Goal: Information Seeking & Learning: Learn about a topic

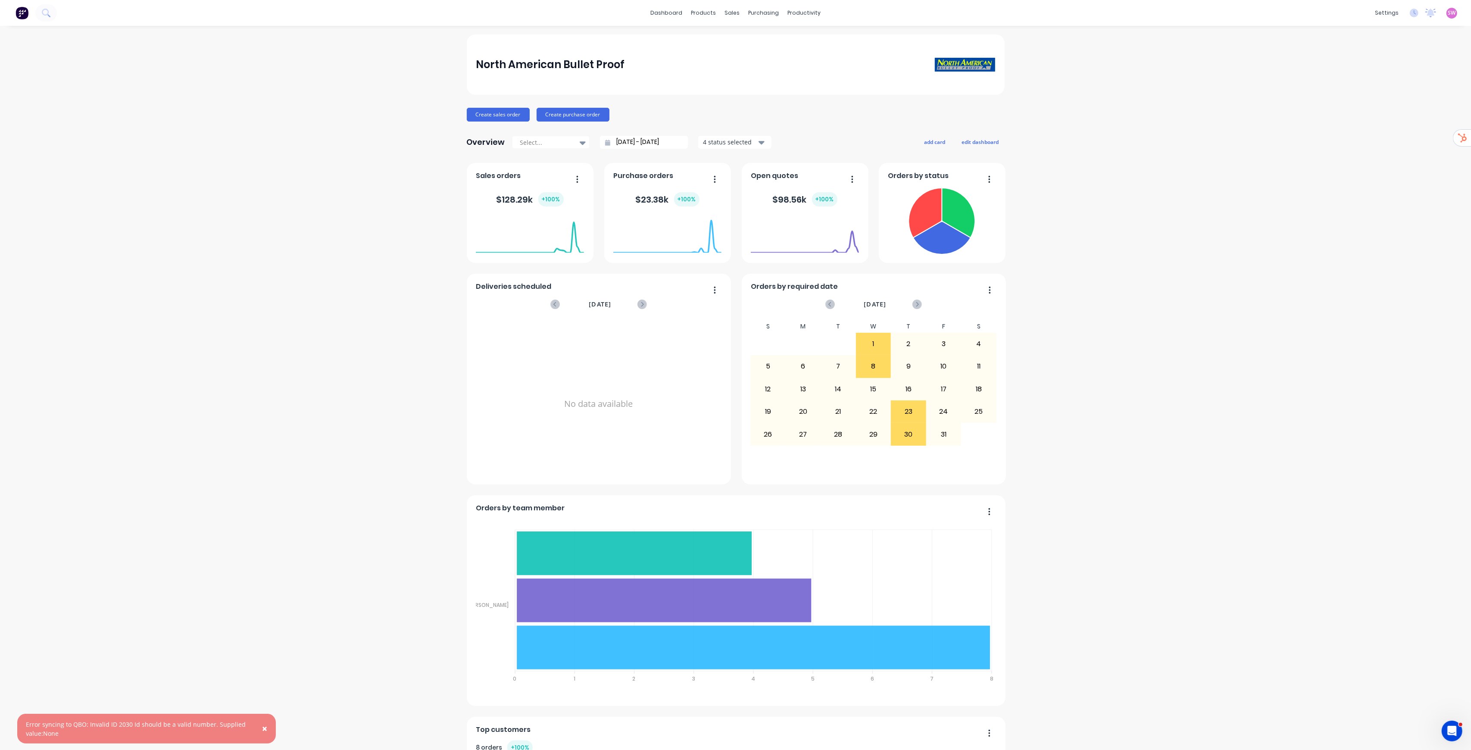
click at [760, 37] on div "Sales Orders" at bounding box center [759, 41] width 35 height 8
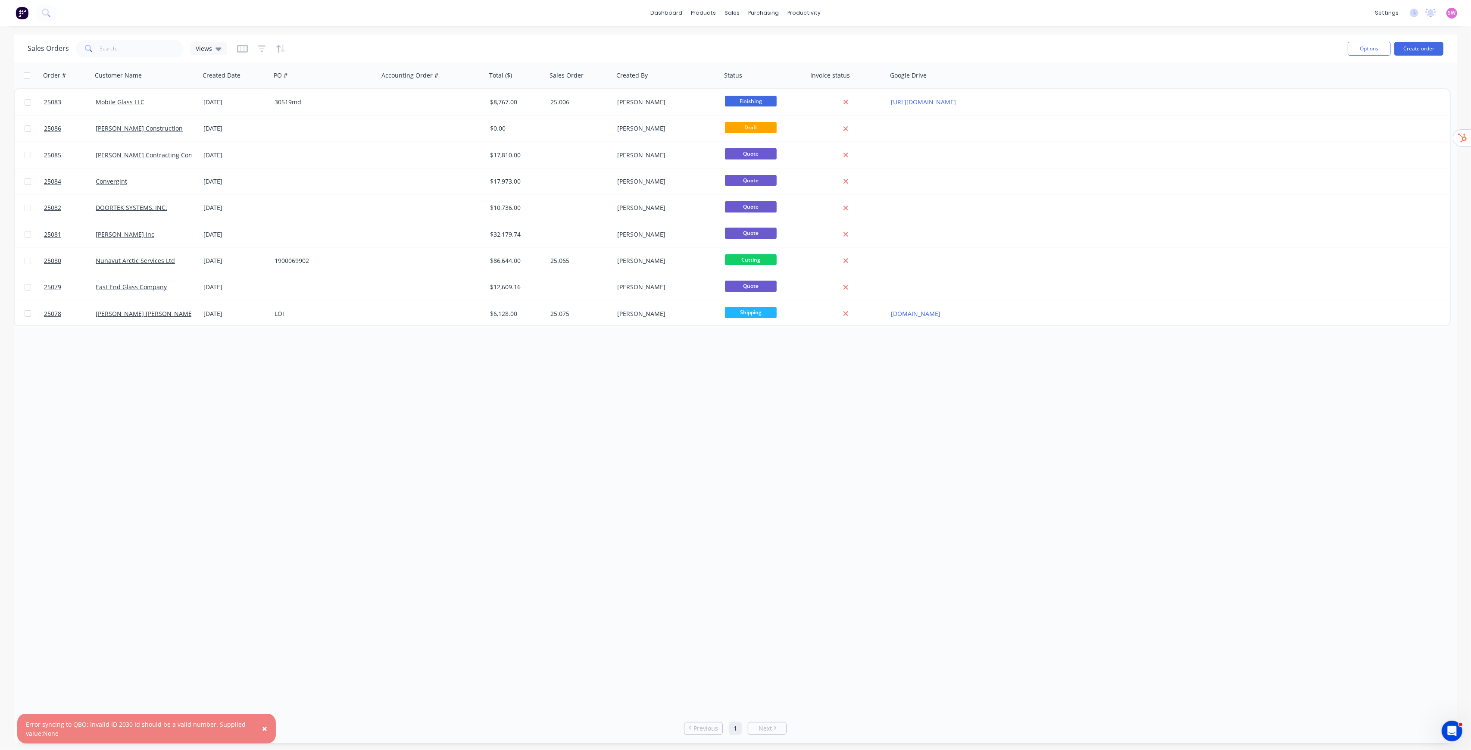
click at [266, 728] on span "×" at bounding box center [264, 728] width 5 height 12
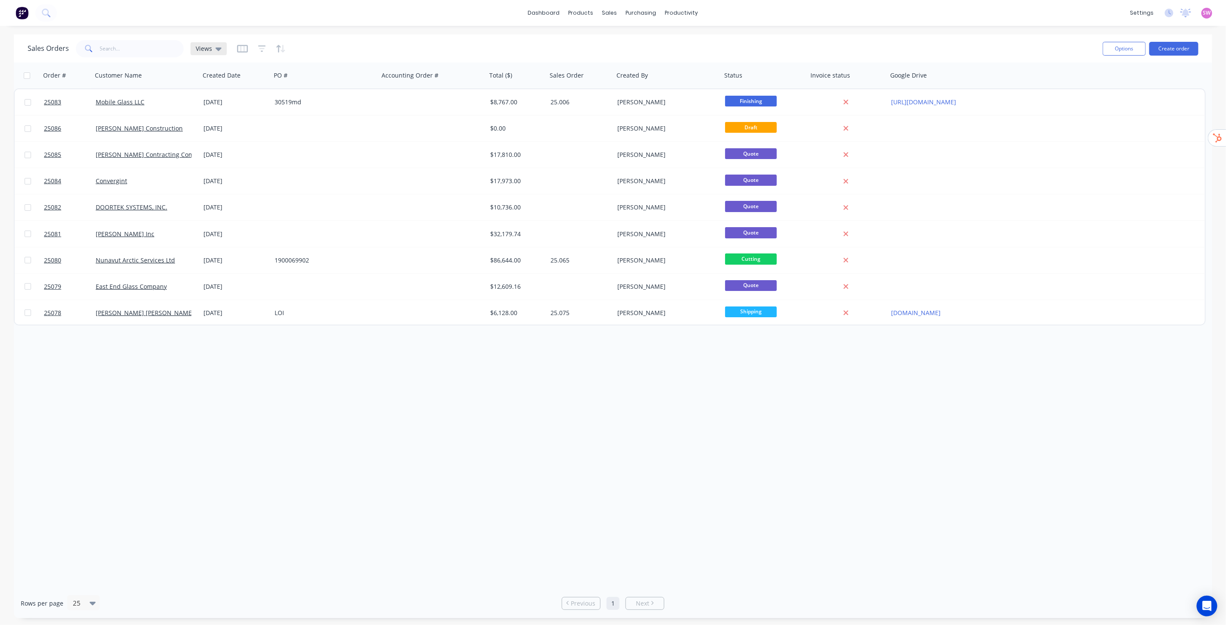
click at [218, 50] on icon at bounding box center [219, 48] width 6 height 3
click at [256, 40] on div "Sales Orders Views" at bounding box center [562, 48] width 1068 height 21
click at [259, 44] on button "button" at bounding box center [262, 49] width 8 height 14
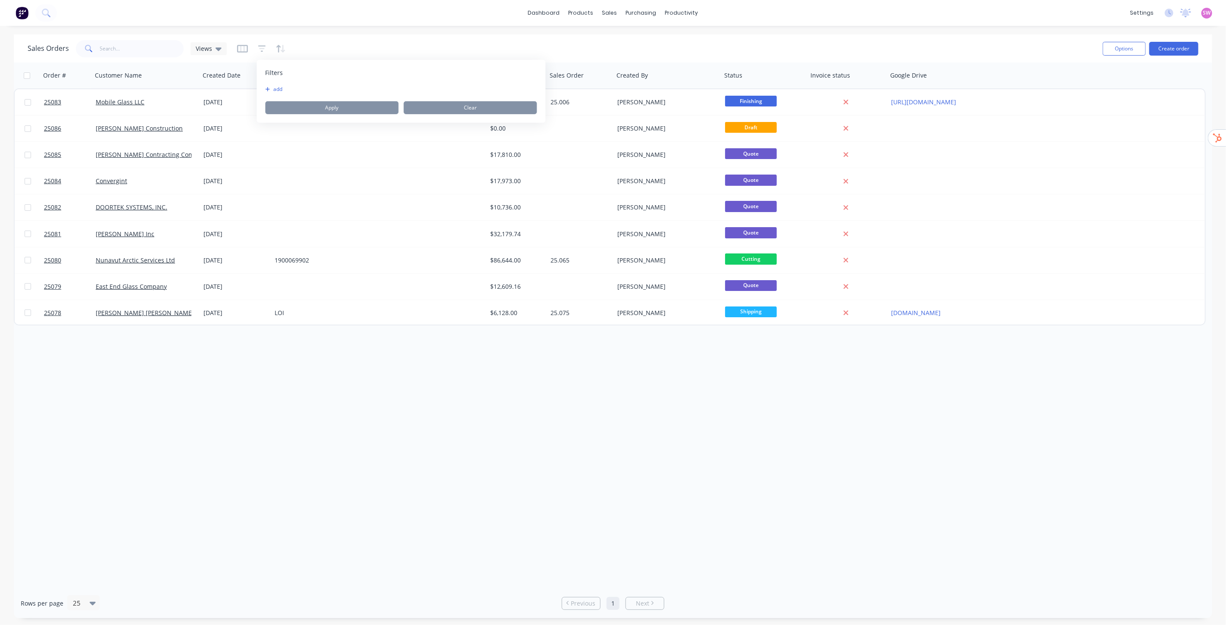
click at [277, 87] on button "add" at bounding box center [276, 89] width 22 height 7
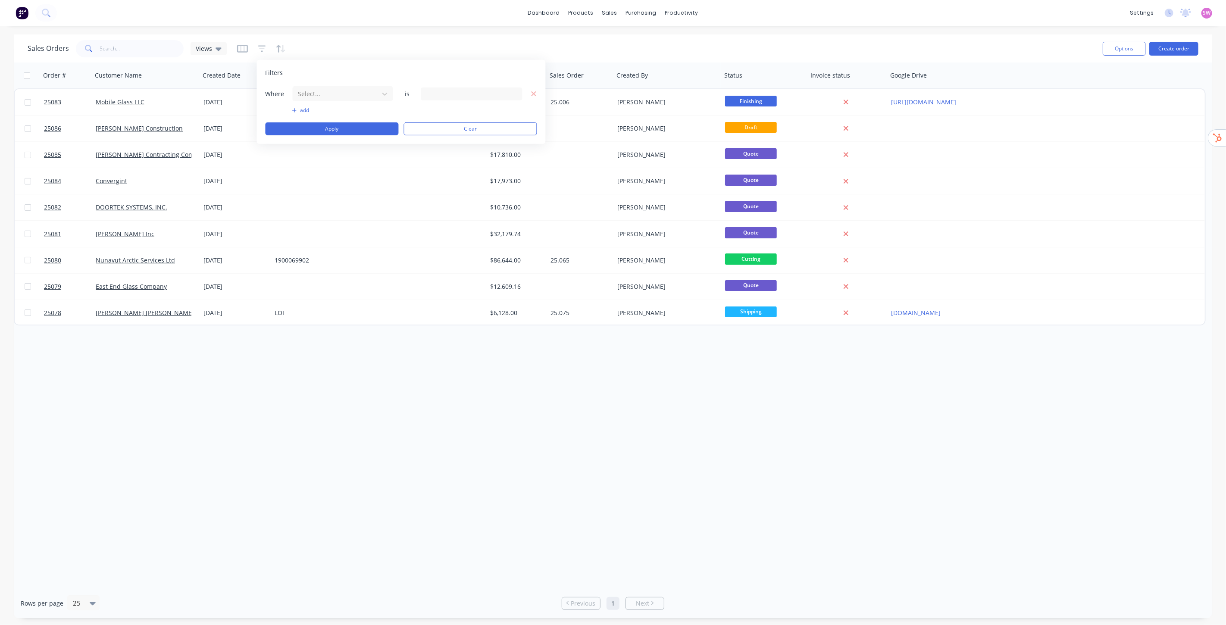
click at [334, 102] on div "Where Select... is add Apply Clear" at bounding box center [401, 111] width 272 height 50
click at [336, 98] on div at bounding box center [335, 93] width 77 height 11
click at [340, 224] on div "Status" at bounding box center [343, 225] width 100 height 16
click at [451, 91] on div "12 Status selected" at bounding box center [465, 93] width 78 height 9
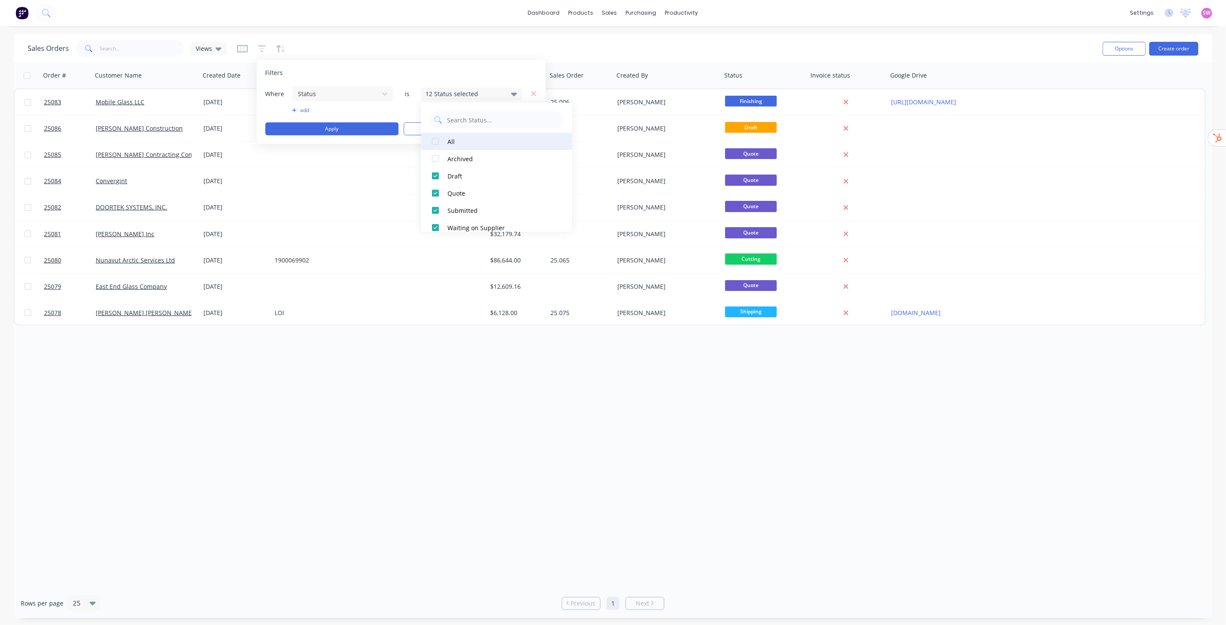
click at [438, 141] on div at bounding box center [435, 141] width 17 height 17
click at [378, 130] on button "Apply" at bounding box center [331, 128] width 133 height 13
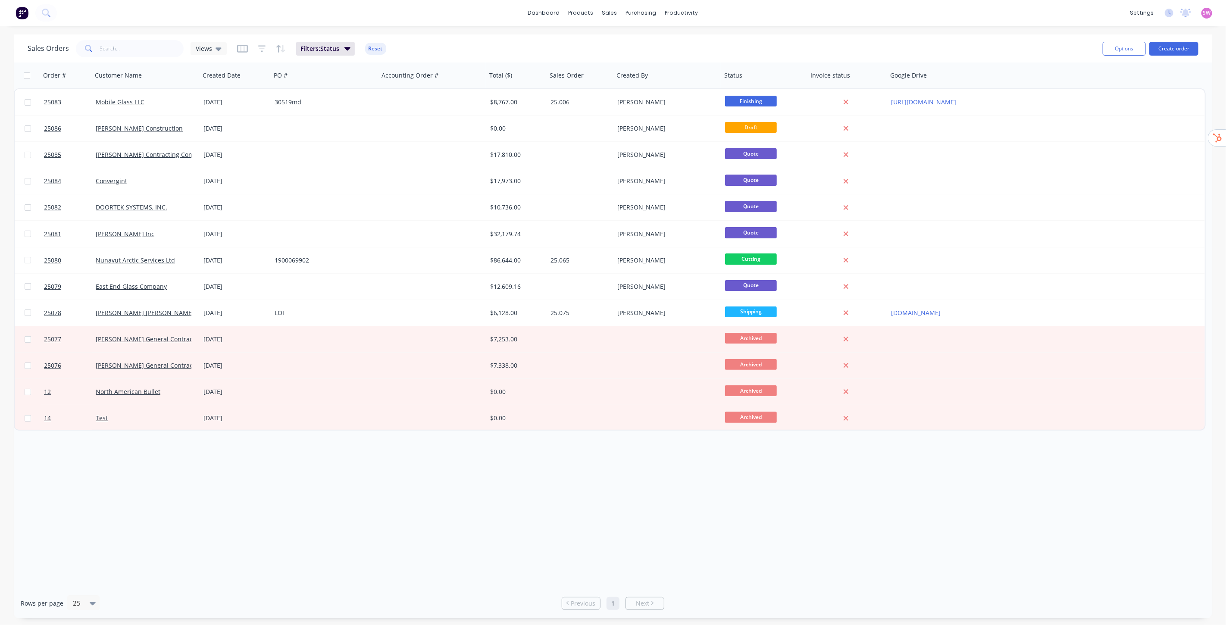
click at [283, 522] on div "Order # Customer Name Created Date PO # Accounting Order # Total ($) Sales Orde…" at bounding box center [613, 325] width 1198 height 526
click at [656, 39] on div "Purchase Orders" at bounding box center [669, 41] width 46 height 8
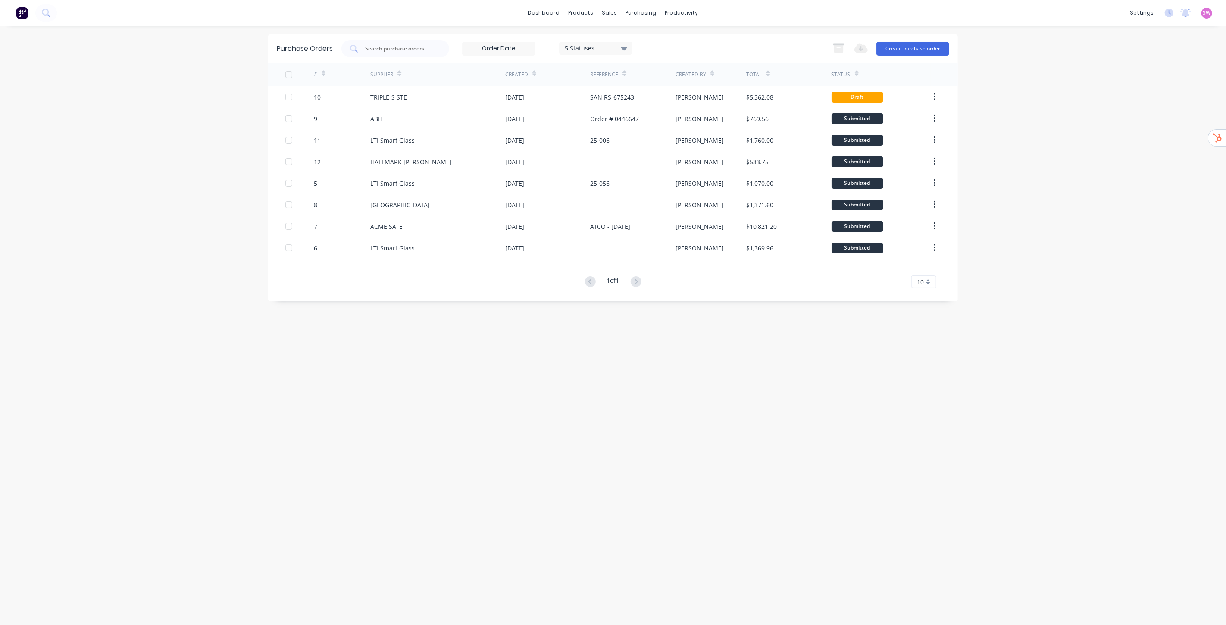
click at [1064, 214] on div "dashboard products sales purchasing productivity dashboard products Product Cat…" at bounding box center [613, 312] width 1226 height 625
click at [1023, 106] on div "dashboard products sales purchasing productivity dashboard products Product Cat…" at bounding box center [613, 312] width 1226 height 625
click at [638, 71] on link "Price Level Manager" at bounding box center [655, 75] width 114 height 17
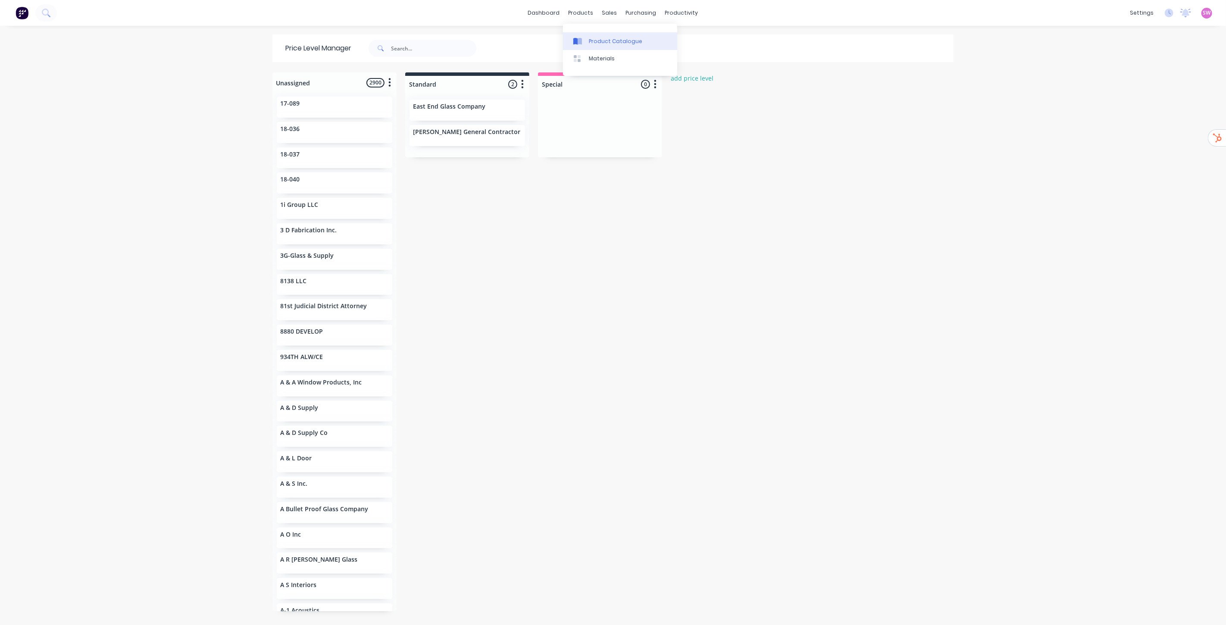
click at [610, 44] on div "Product Catalogue" at bounding box center [615, 41] width 53 height 8
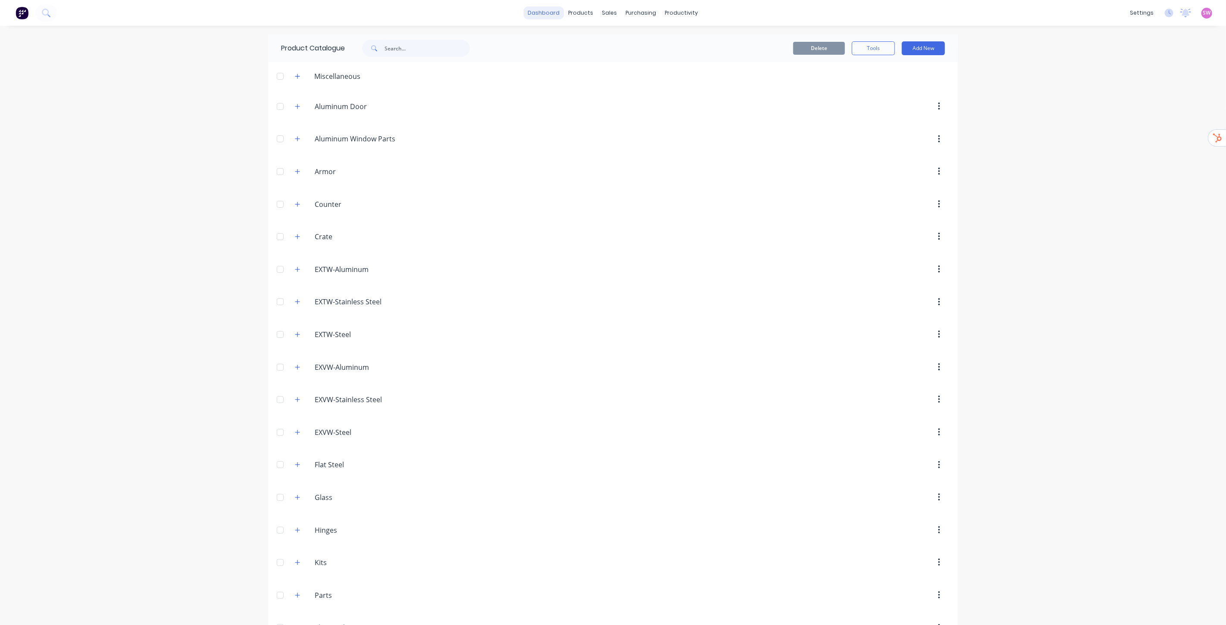
click at [540, 11] on link "dashboard" at bounding box center [544, 12] width 41 height 13
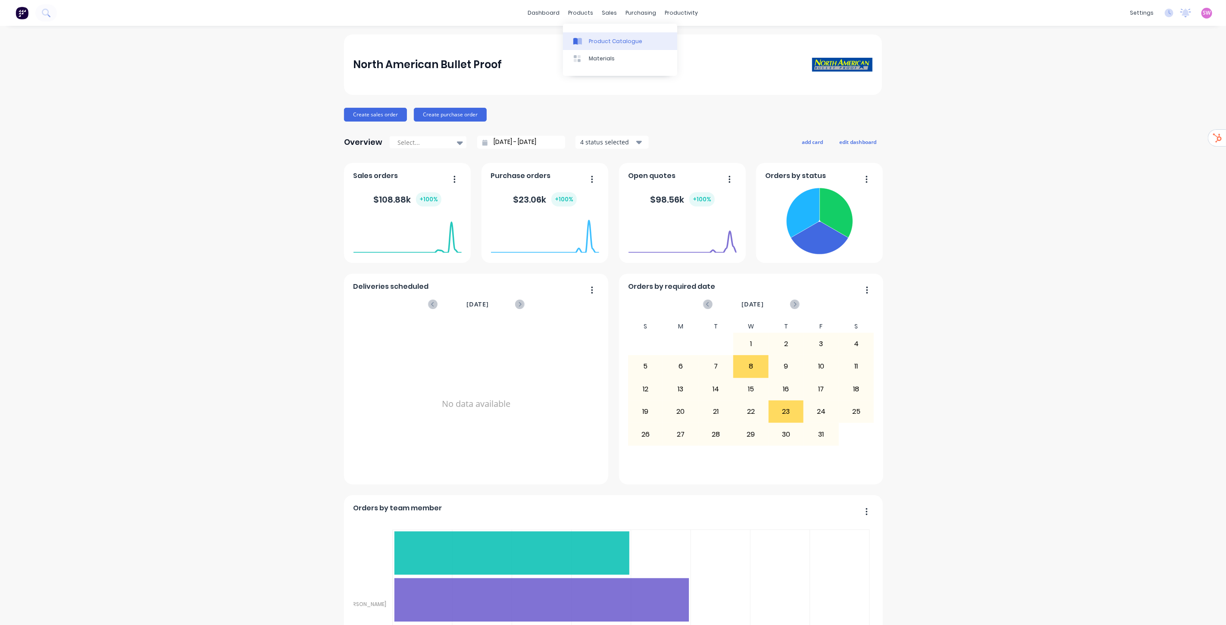
click at [602, 41] on div "Product Catalogue" at bounding box center [615, 41] width 53 height 8
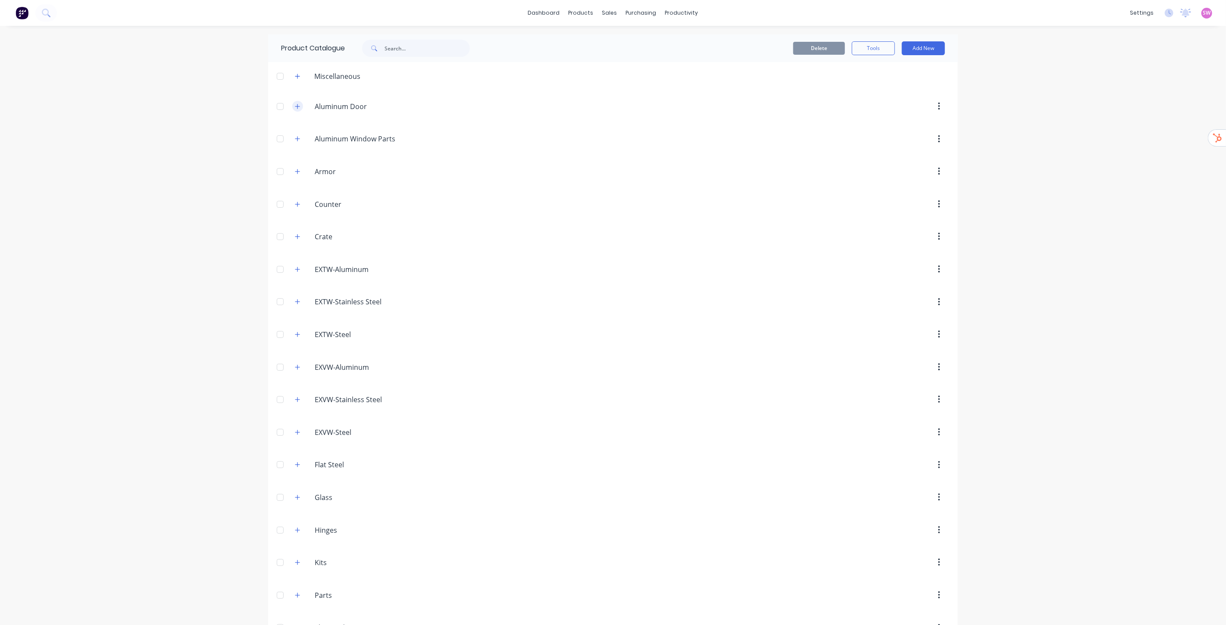
click at [295, 109] on icon "button" at bounding box center [297, 106] width 5 height 6
click at [295, 138] on icon "button" at bounding box center [297, 139] width 5 height 6
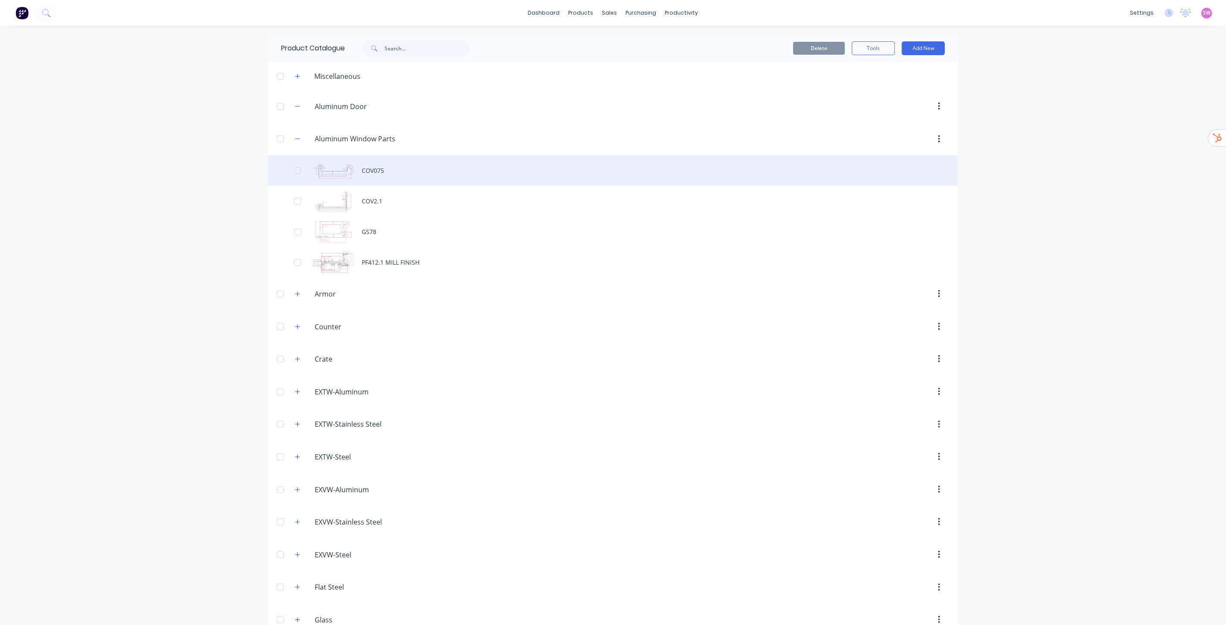
click at [383, 172] on div "COV075" at bounding box center [613, 170] width 690 height 31
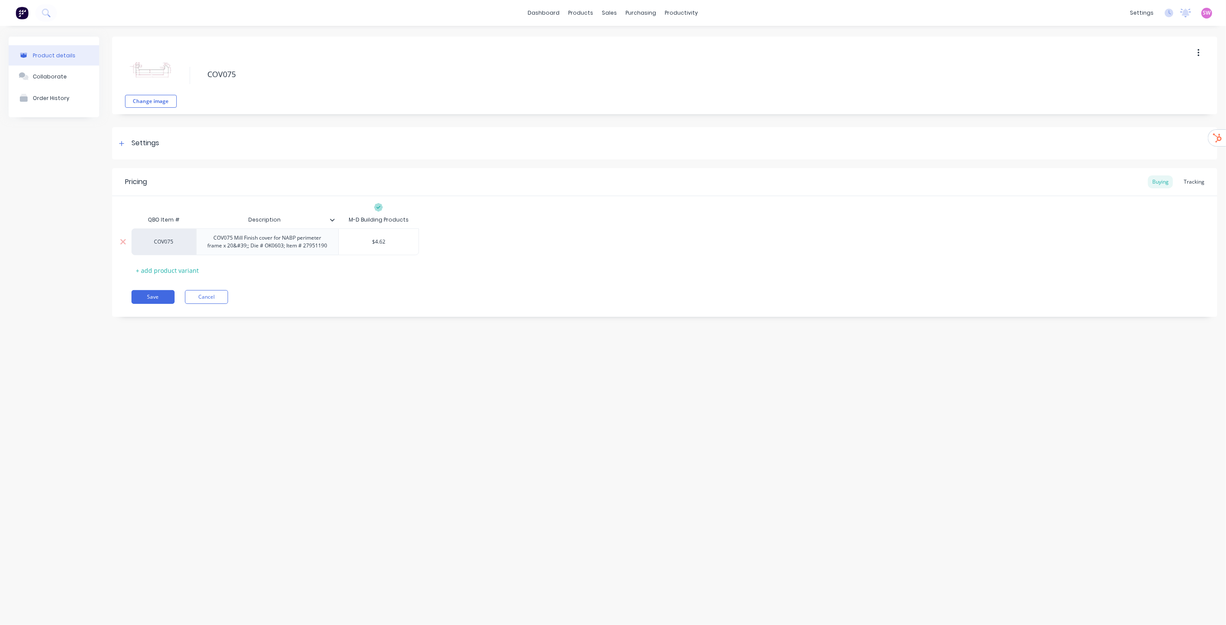
click at [168, 243] on div "COV075" at bounding box center [163, 242] width 47 height 8
click at [356, 295] on div "Save Cancel" at bounding box center [674, 297] width 1086 height 14
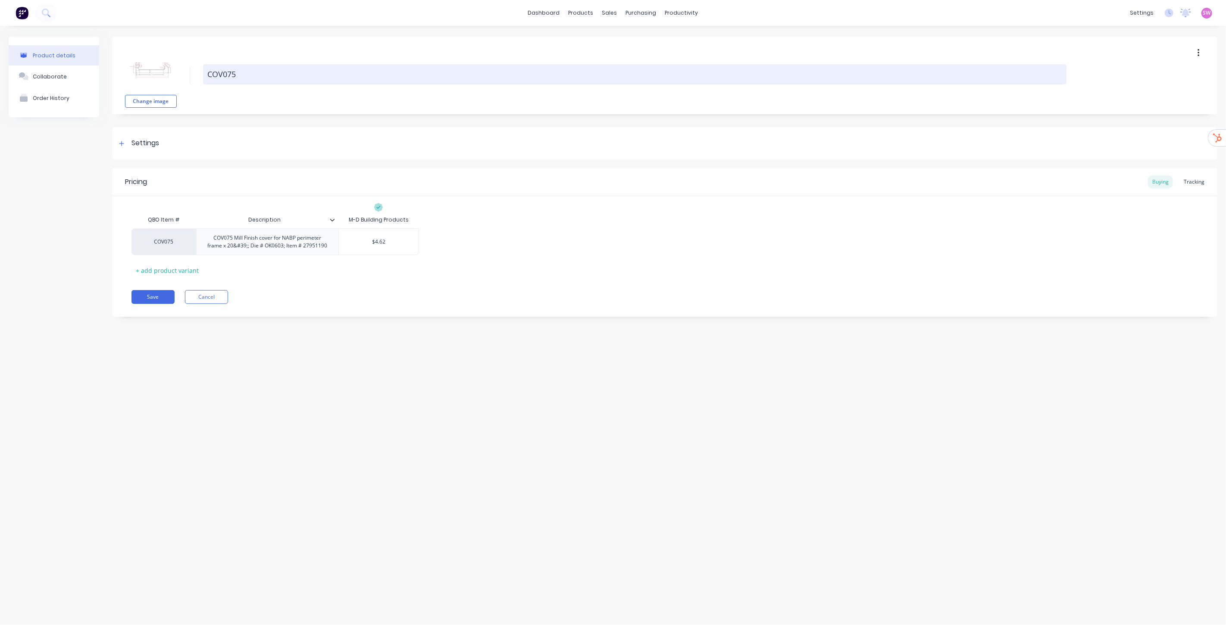
click at [240, 74] on textarea "COV075" at bounding box center [634, 74] width 863 height 20
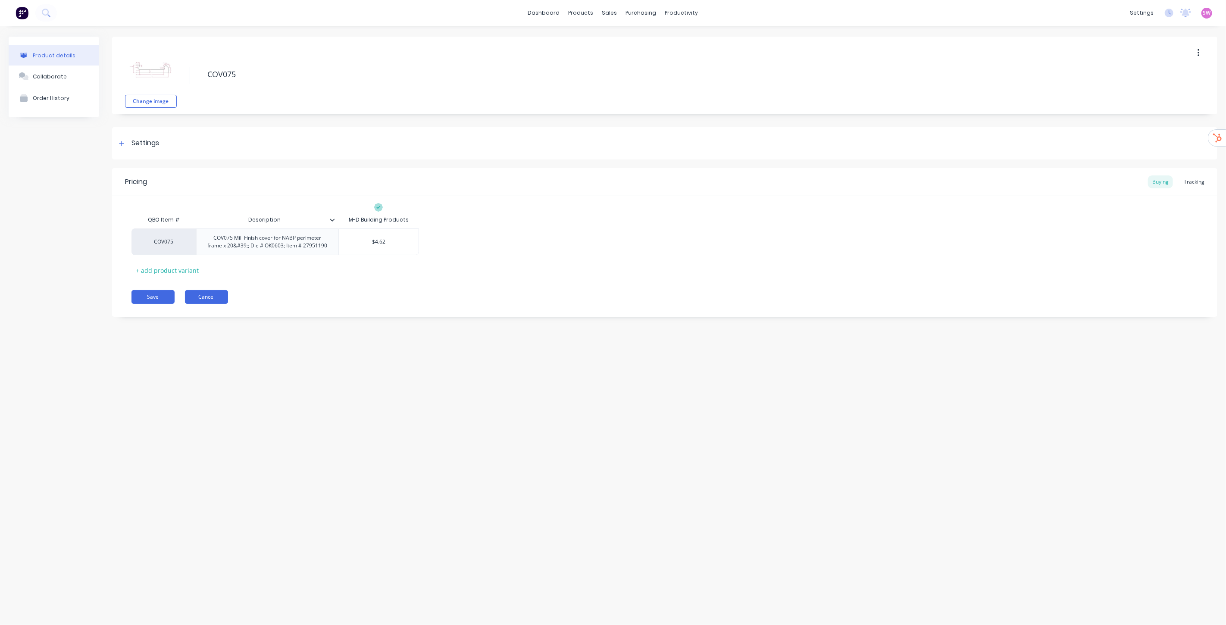
click at [216, 299] on button "Cancel" at bounding box center [206, 297] width 43 height 14
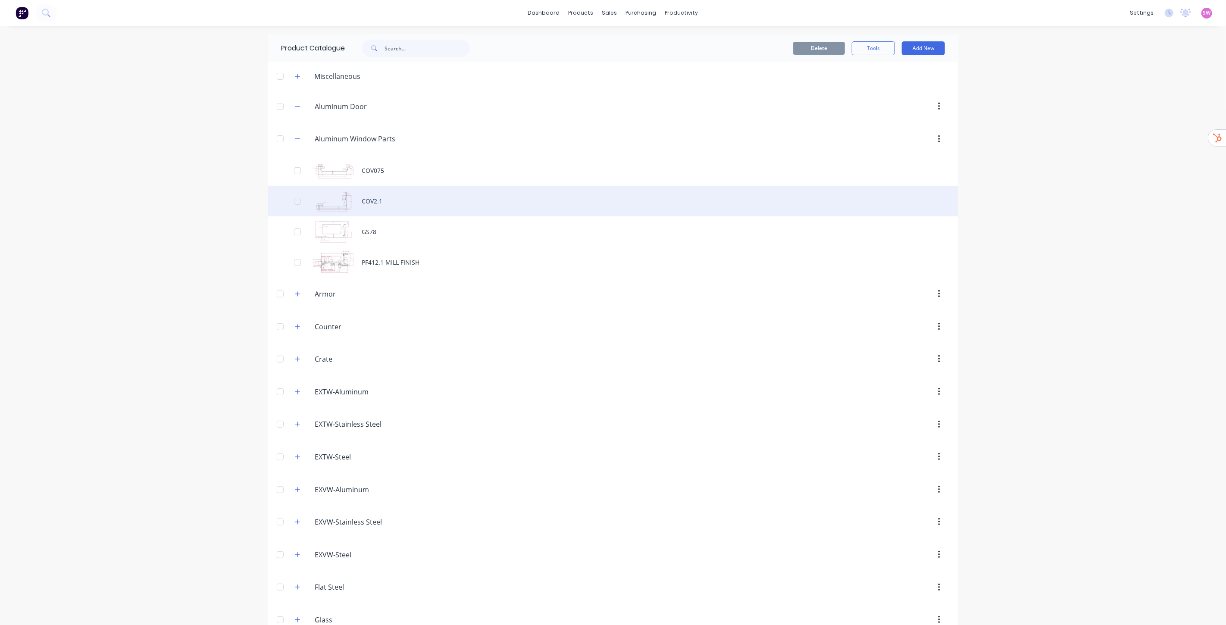
click at [385, 203] on div "COV2.1" at bounding box center [613, 201] width 690 height 31
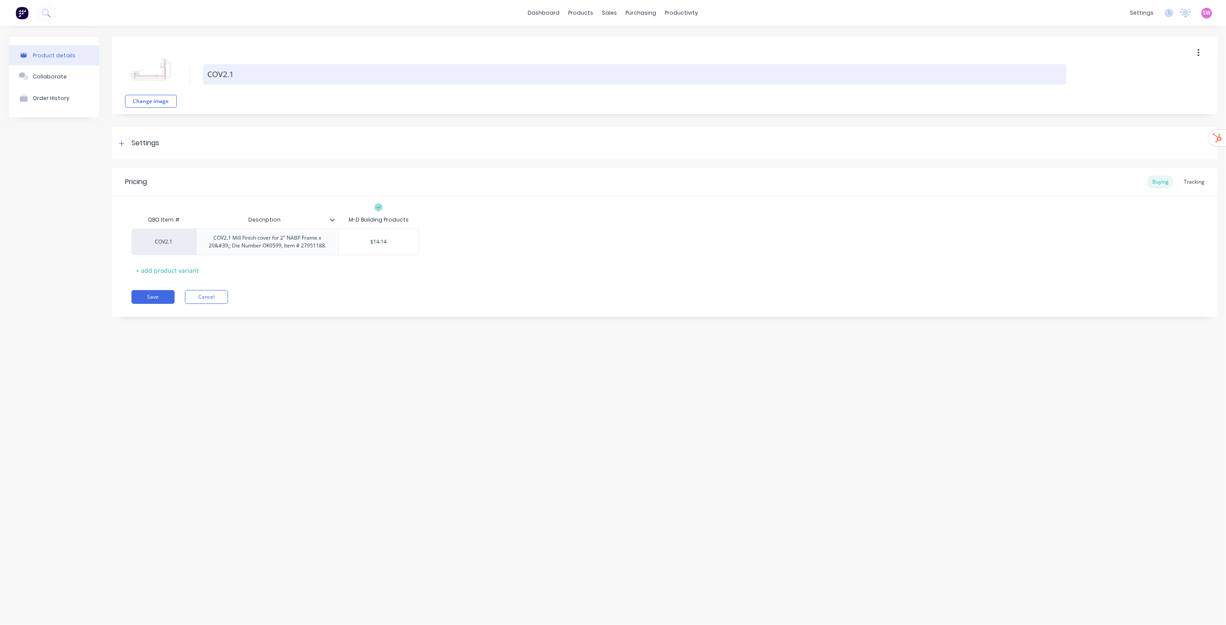
drag, startPoint x: 251, startPoint y: 74, endPoint x: 208, endPoint y: 72, distance: 43.6
click at [208, 72] on textarea "COV2.1" at bounding box center [634, 74] width 863 height 20
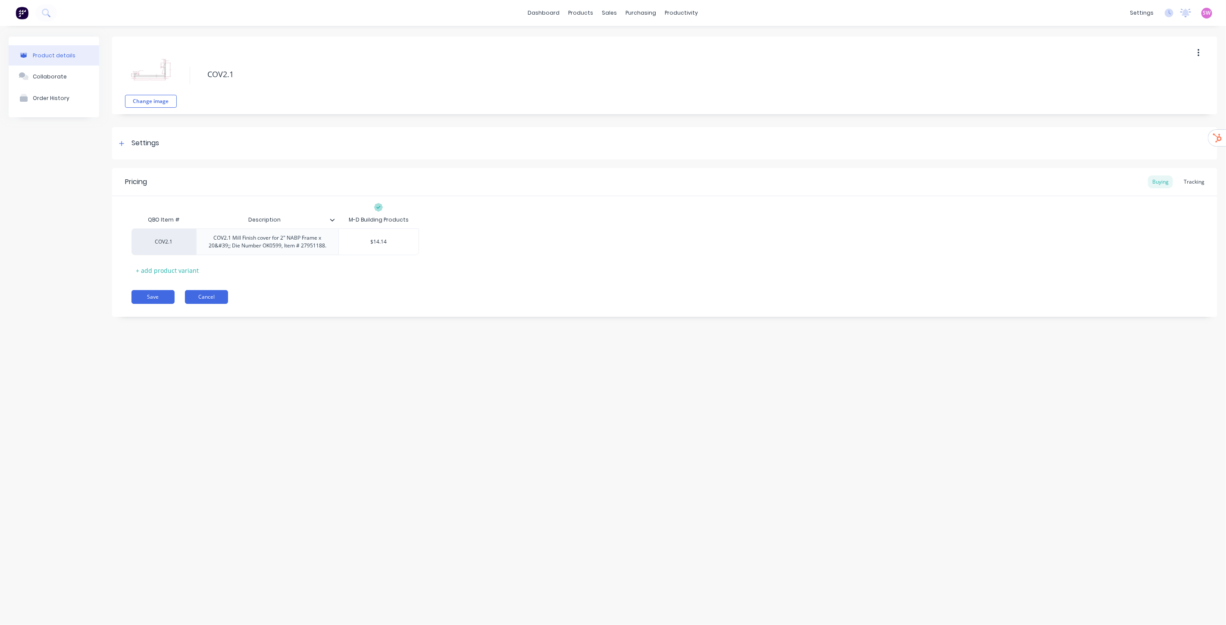
click at [216, 295] on button "Cancel" at bounding box center [206, 297] width 43 height 14
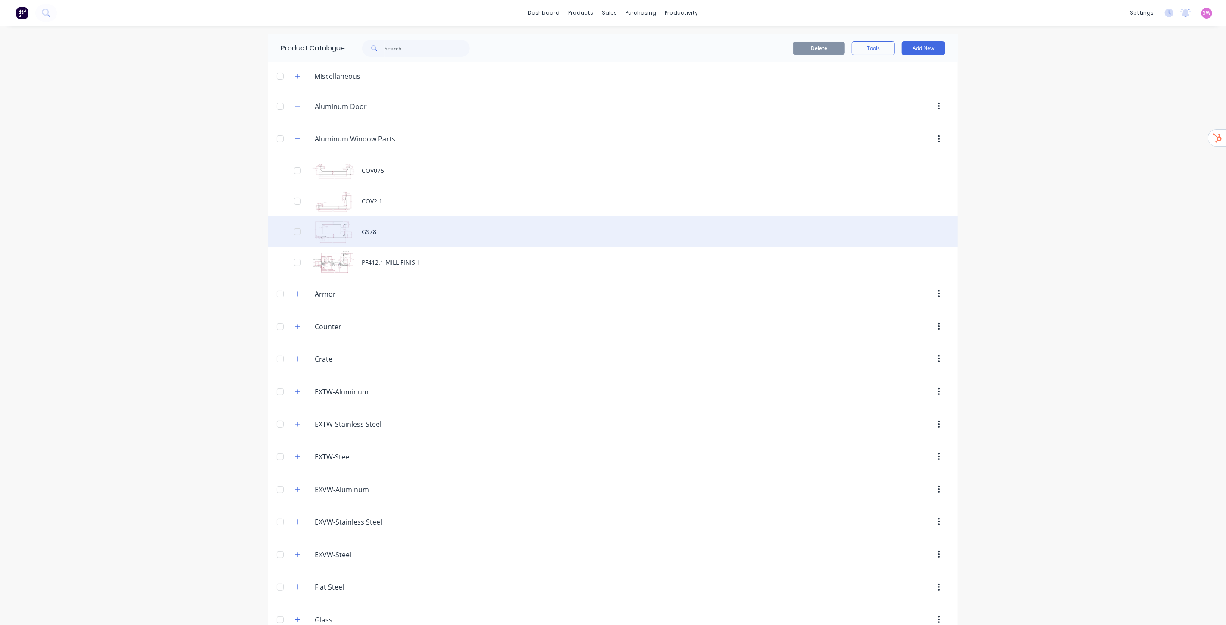
click at [383, 230] on div "GS78" at bounding box center [613, 231] width 690 height 31
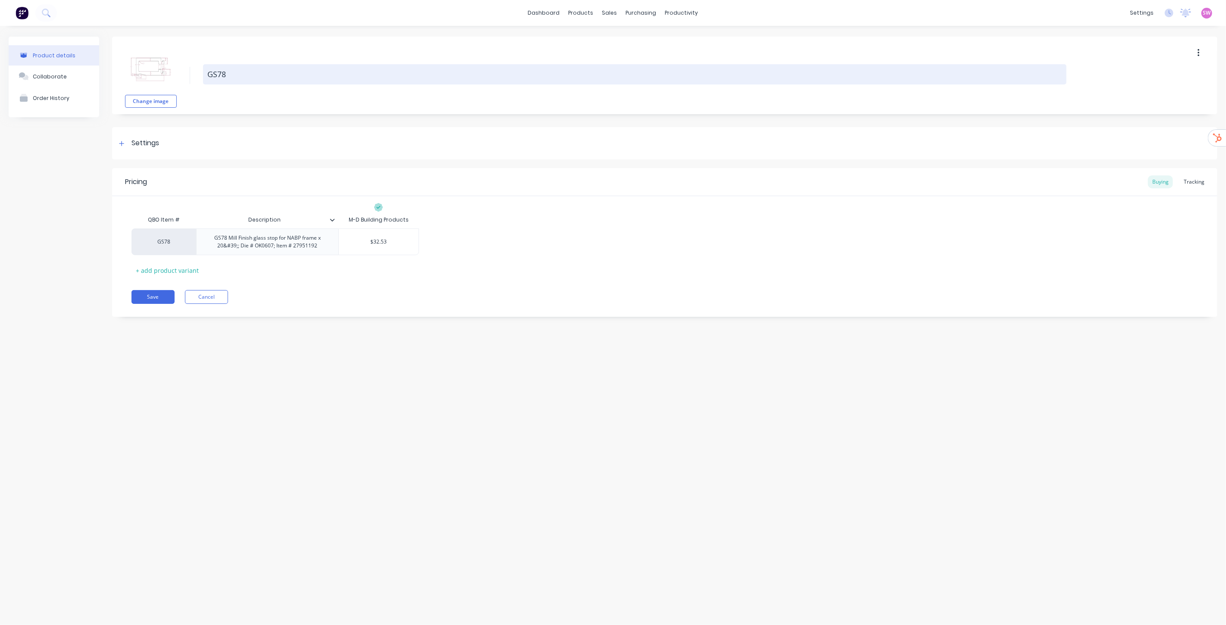
click at [244, 66] on textarea "GS78" at bounding box center [634, 74] width 863 height 20
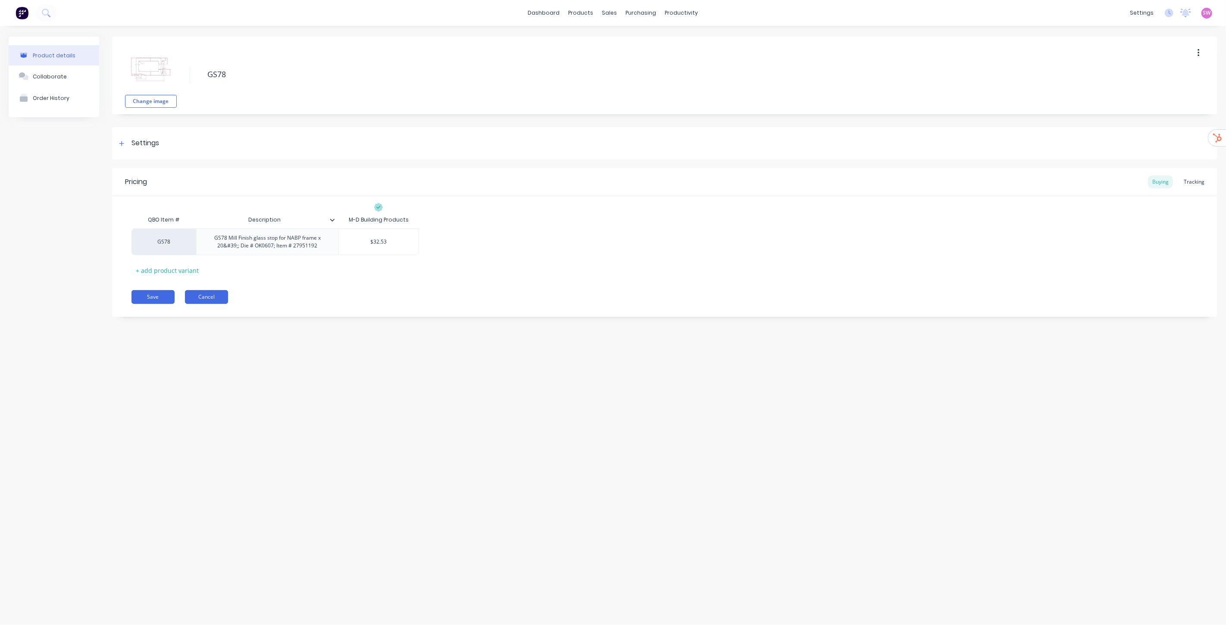
click at [223, 300] on button "Cancel" at bounding box center [206, 297] width 43 height 14
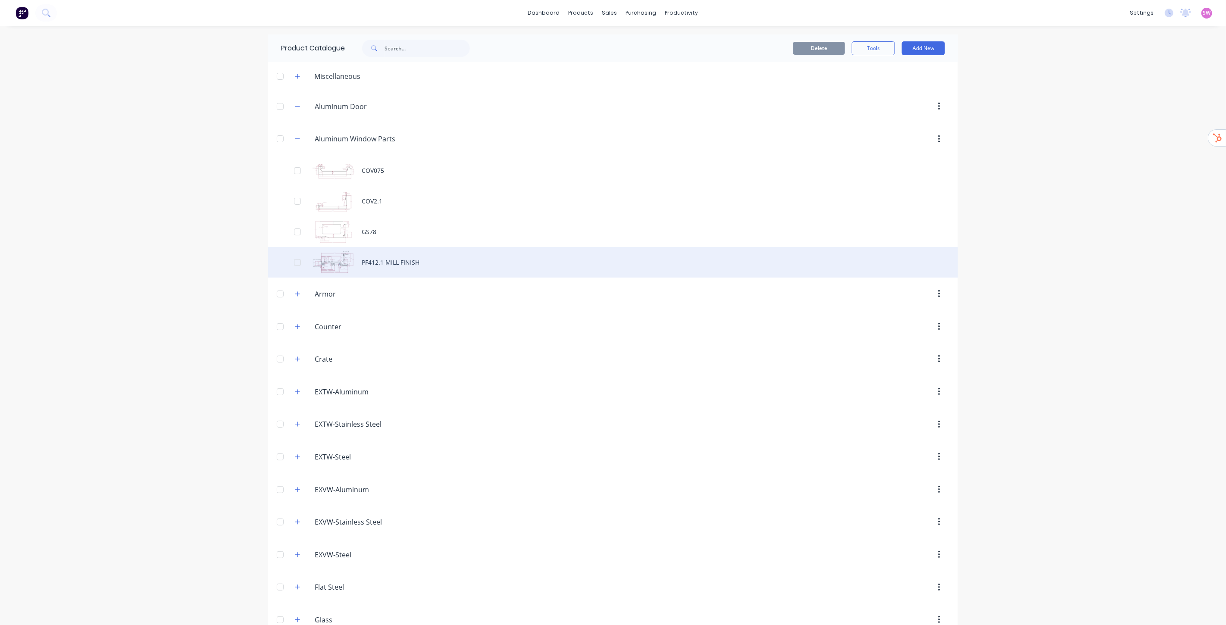
click at [384, 263] on div "PF412.1 MILL FINISH" at bounding box center [613, 262] width 690 height 31
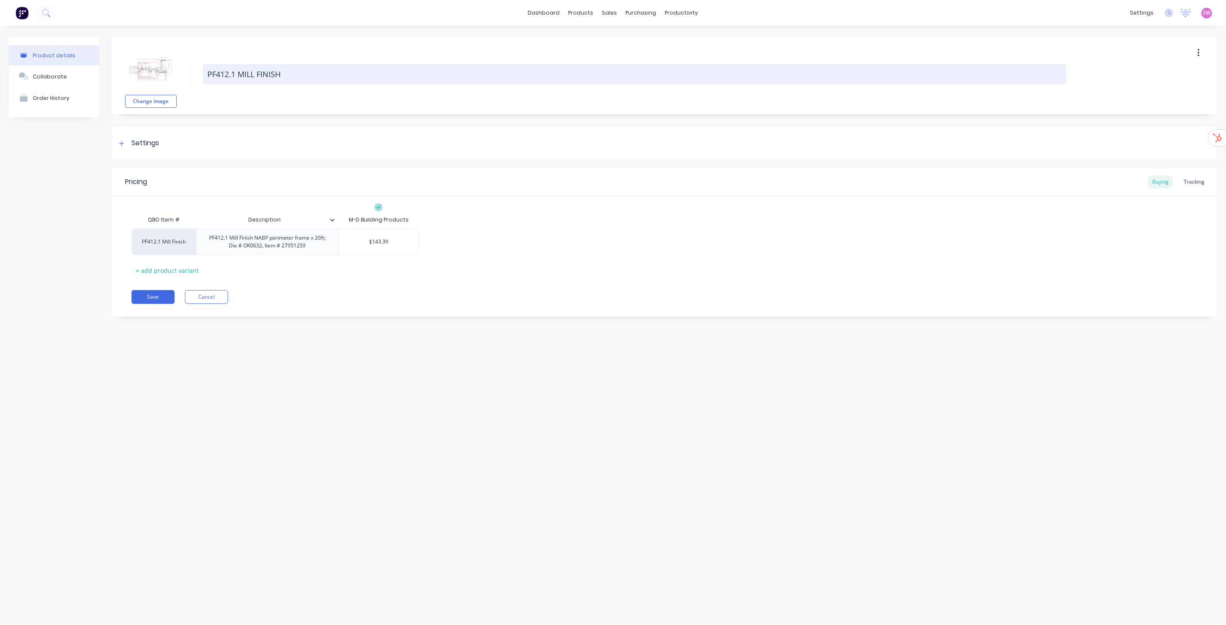
click at [309, 68] on textarea "PF412.1 MILL FINISH" at bounding box center [634, 74] width 863 height 20
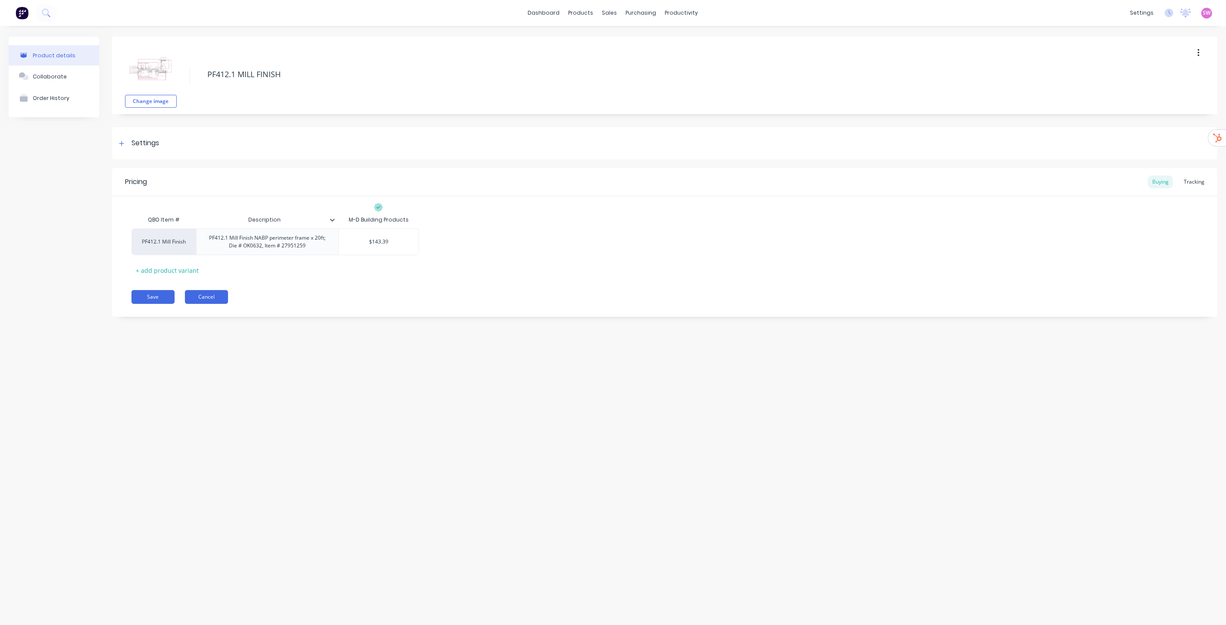
click at [209, 303] on button "Cancel" at bounding box center [206, 297] width 43 height 14
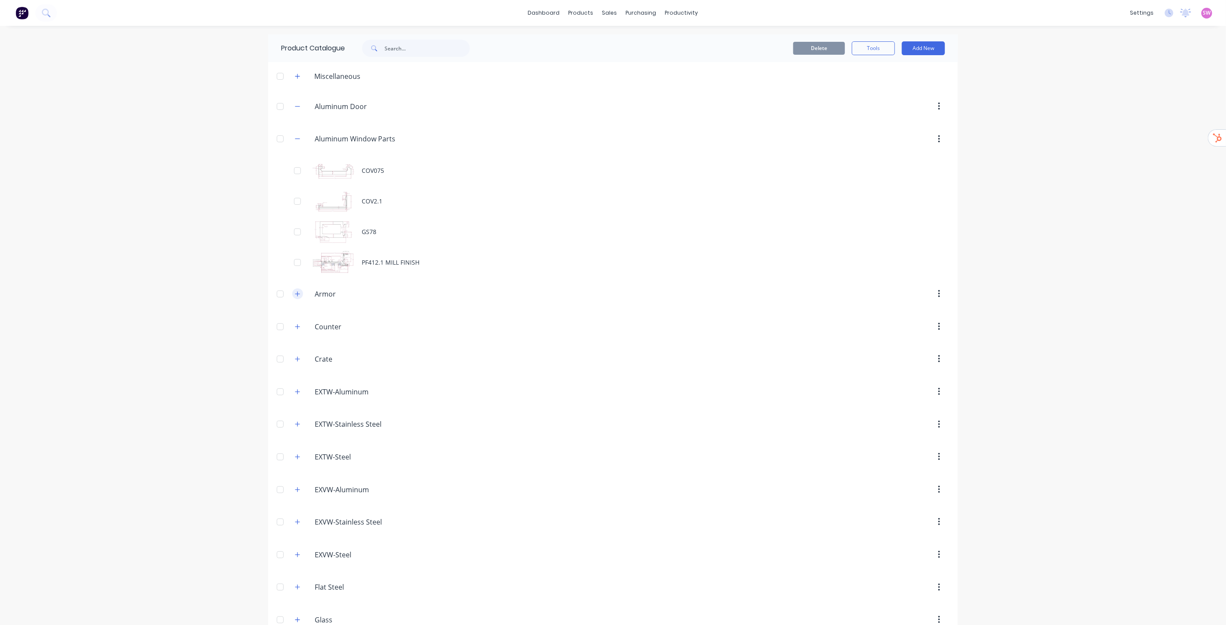
click at [296, 291] on icon "button" at bounding box center [297, 294] width 5 height 6
click at [297, 138] on button "button" at bounding box center [297, 139] width 11 height 11
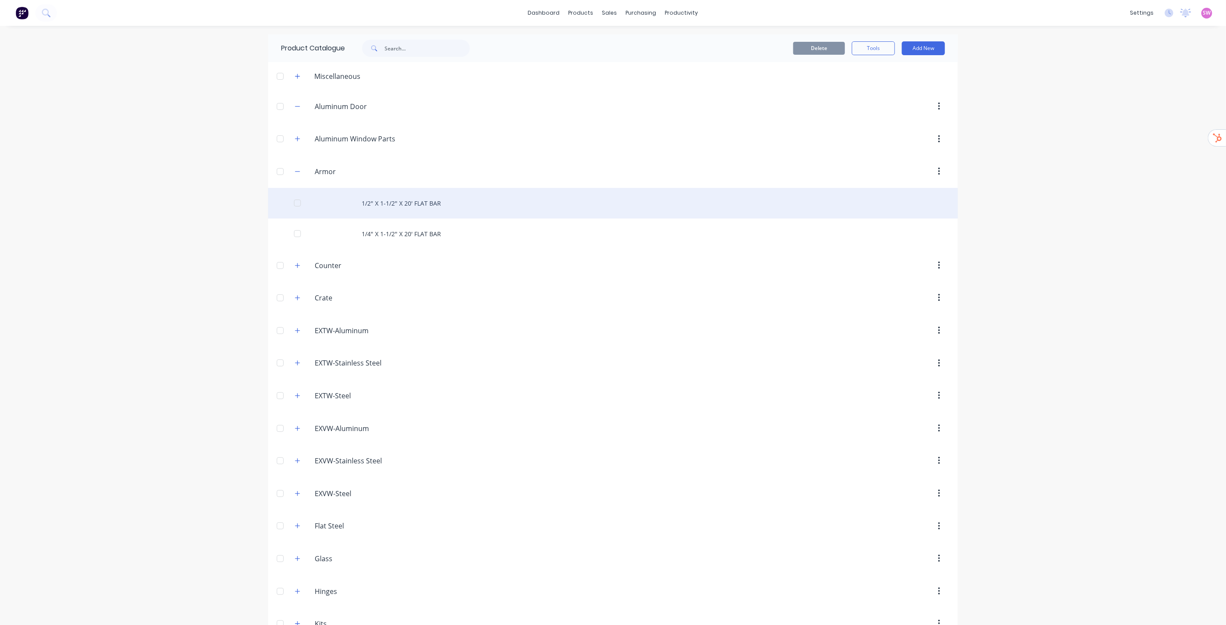
click at [395, 204] on div "1/2" X 1-1/2" X 20' FLAT BAR" at bounding box center [613, 203] width 690 height 31
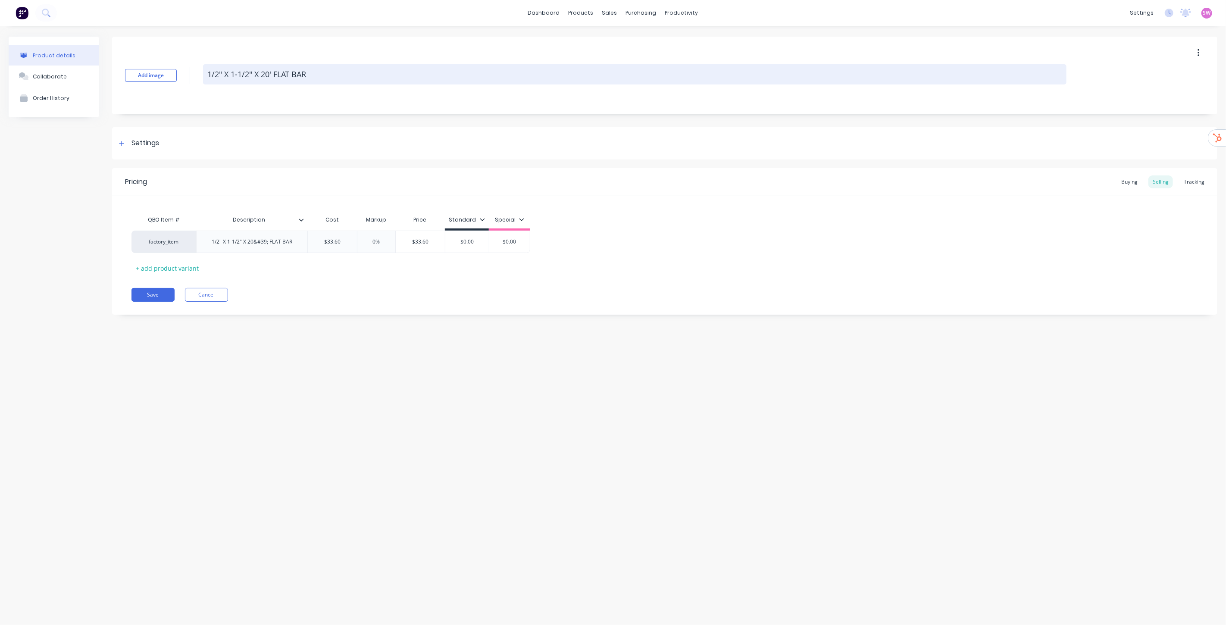
click at [333, 83] on textarea "1/2" X 1-1/2" X 20' FLAT BAR" at bounding box center [634, 74] width 863 height 20
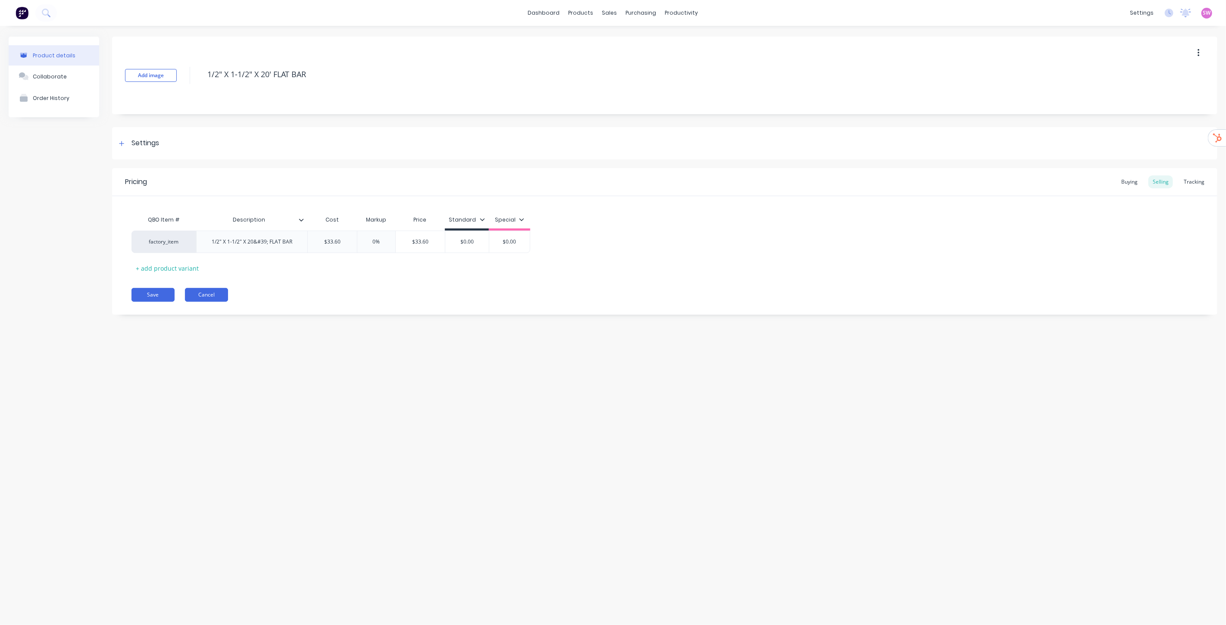
click at [215, 294] on button "Cancel" at bounding box center [206, 295] width 43 height 14
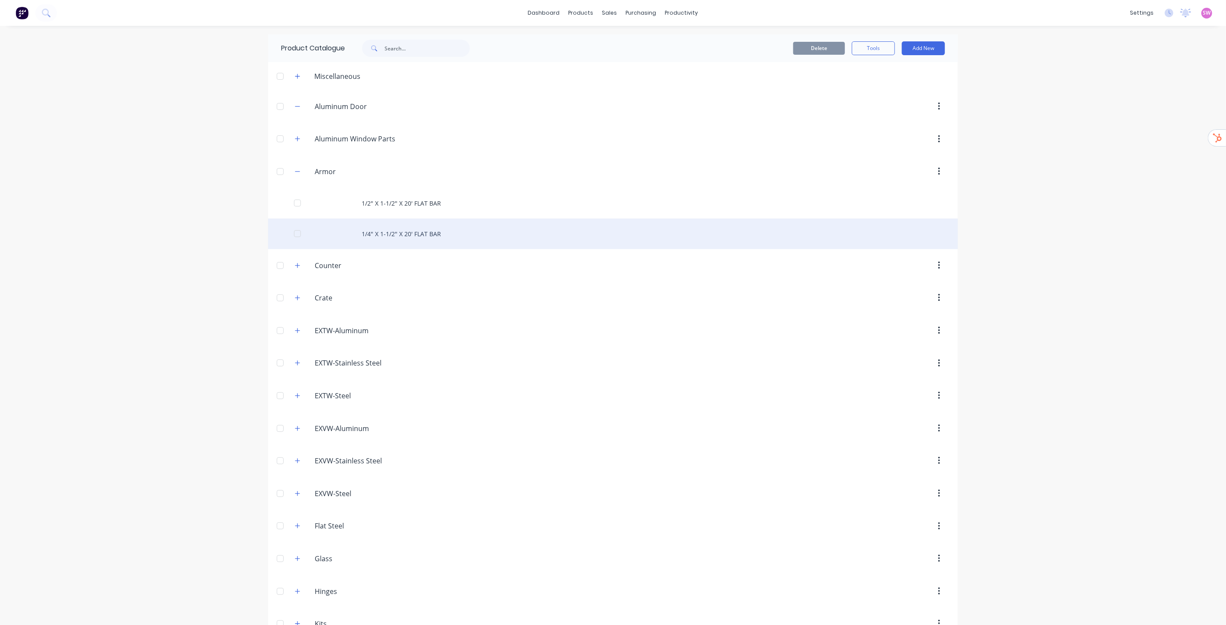
click at [398, 237] on div "1/4" X 1-1/2" X 20' FLAT BAR" at bounding box center [613, 234] width 690 height 31
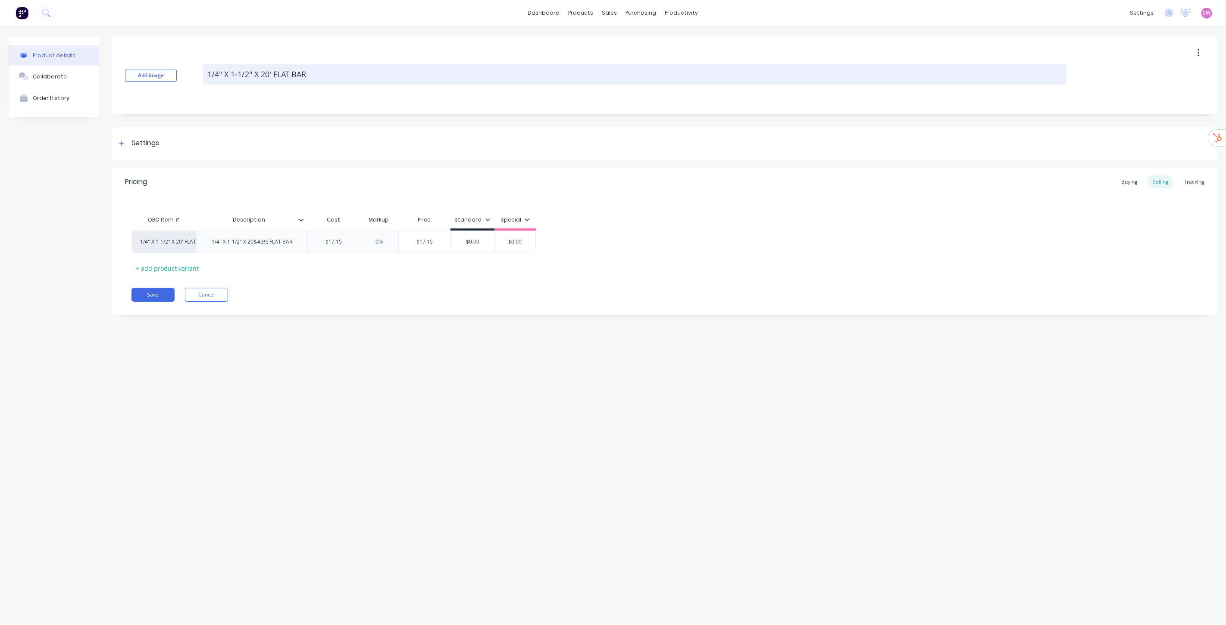
click at [309, 72] on textarea "1/4" X 1-1/2" X 20' FLAT BAR" at bounding box center [634, 74] width 863 height 20
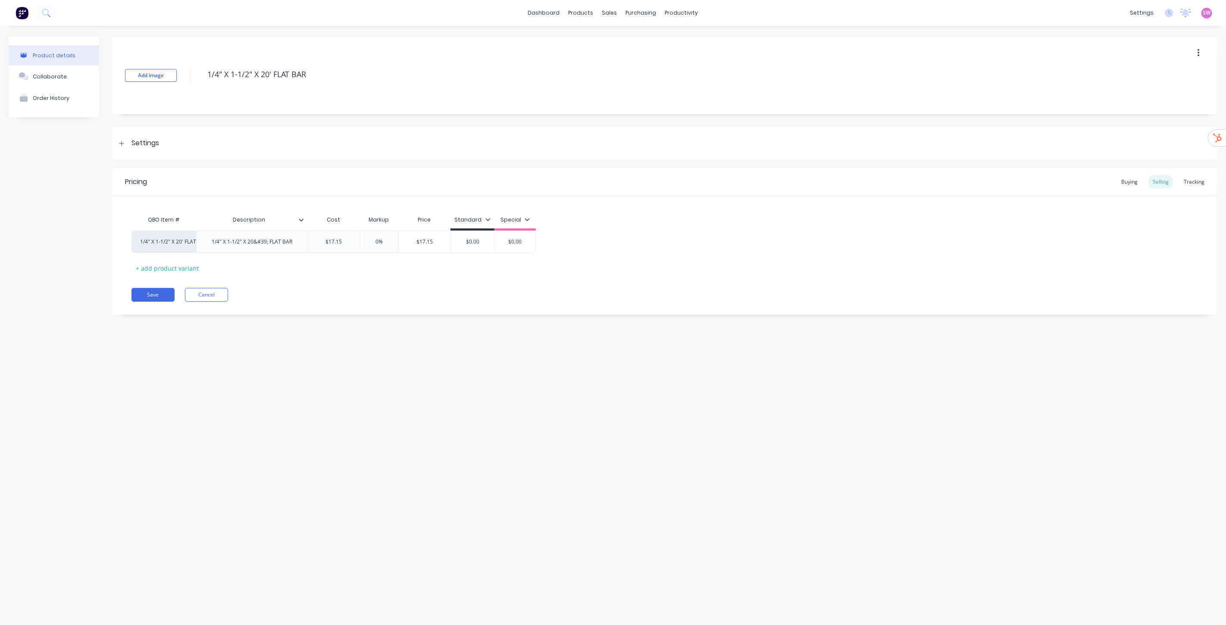
click at [398, 374] on div "Product details Collaborate Order History Add image 1/4" X 1-1/2" X 20' FLAT BA…" at bounding box center [613, 317] width 1226 height 582
click at [209, 296] on button "Cancel" at bounding box center [206, 295] width 43 height 14
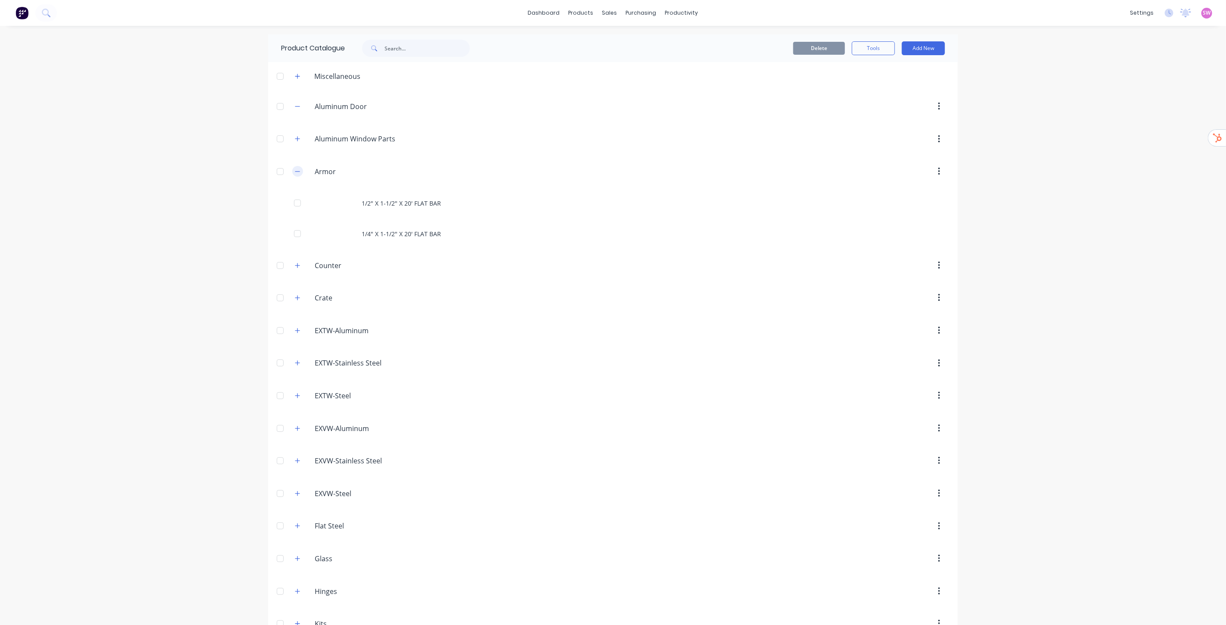
click at [295, 170] on icon "button" at bounding box center [297, 172] width 5 height 6
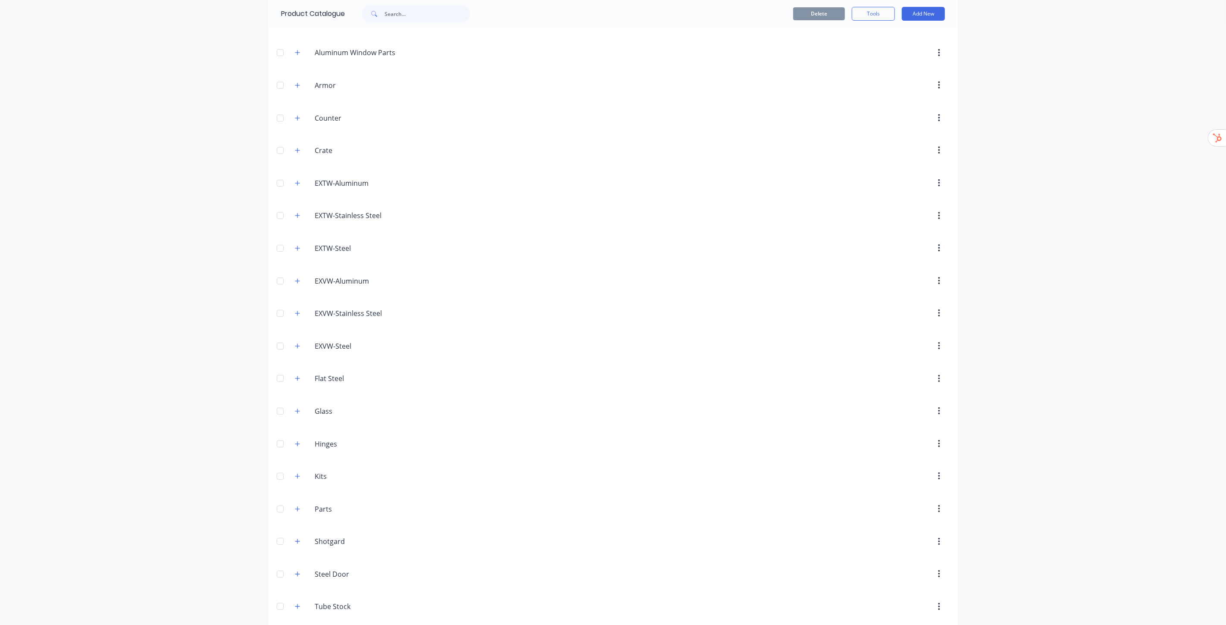
scroll to position [160, 0]
click at [297, 602] on button "button" at bounding box center [297, 600] width 11 height 11
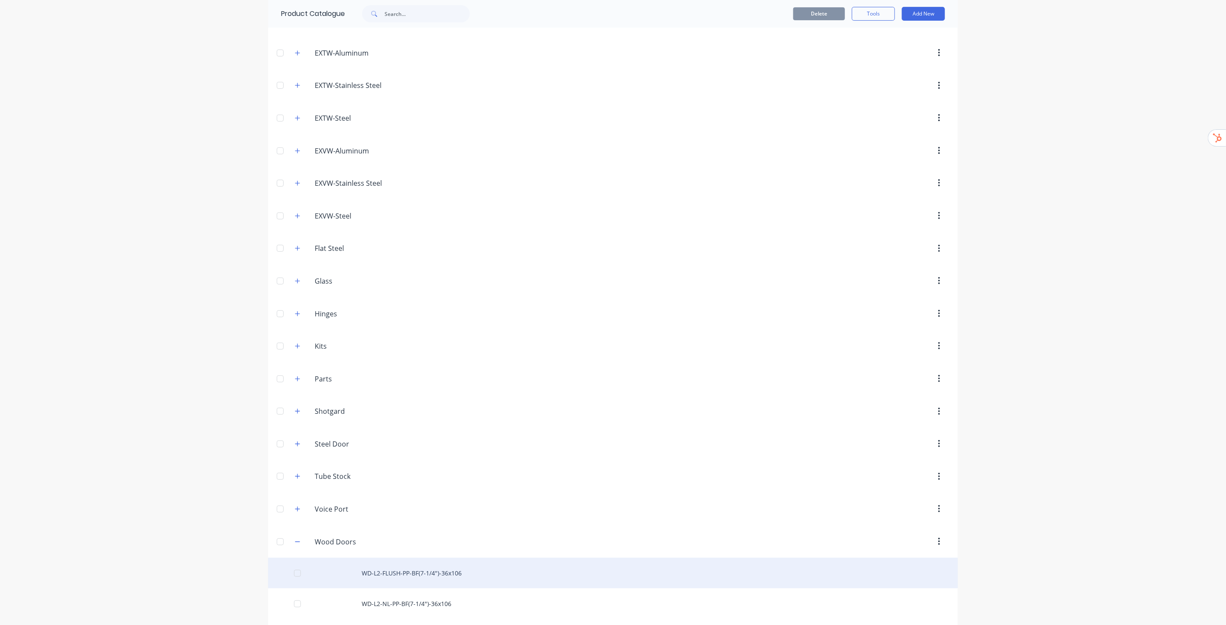
scroll to position [251, 0]
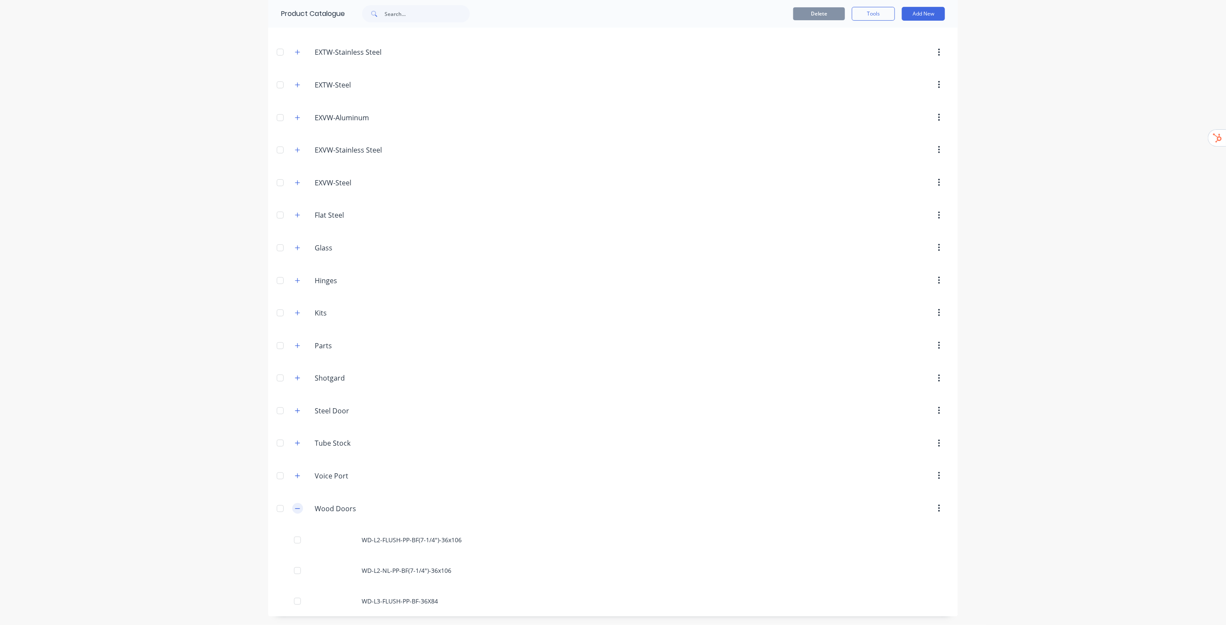
click at [295, 510] on icon "button" at bounding box center [297, 509] width 5 height 6
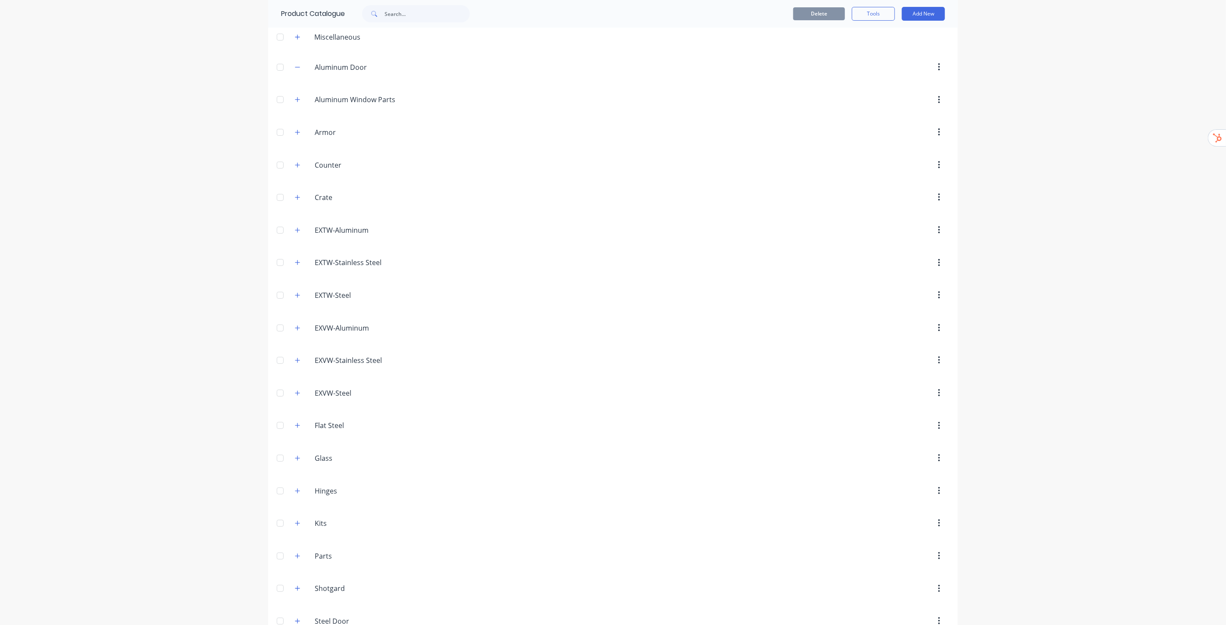
scroll to position [0, 0]
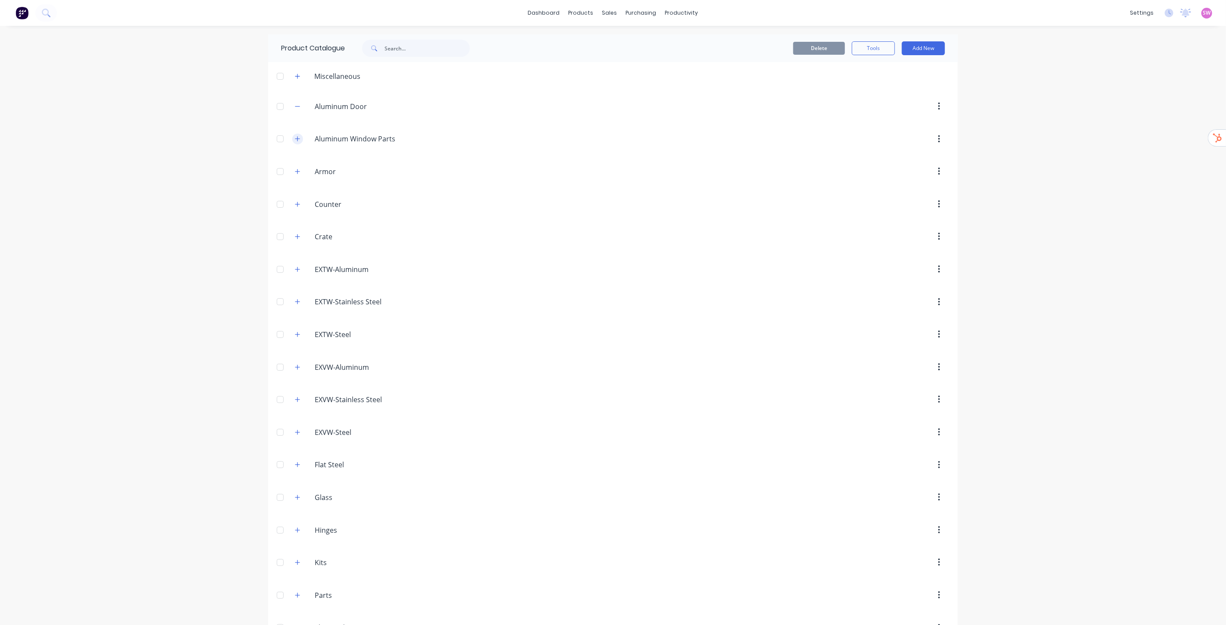
click at [296, 136] on button "button" at bounding box center [297, 139] width 11 height 11
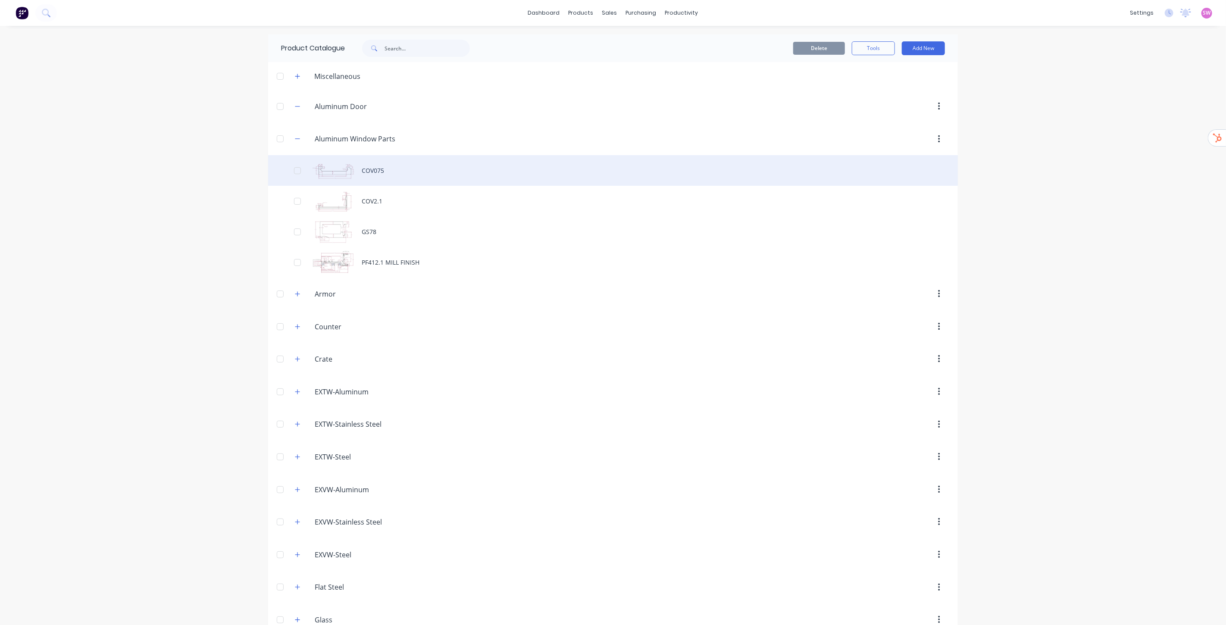
click at [396, 173] on div "COV075" at bounding box center [613, 170] width 690 height 31
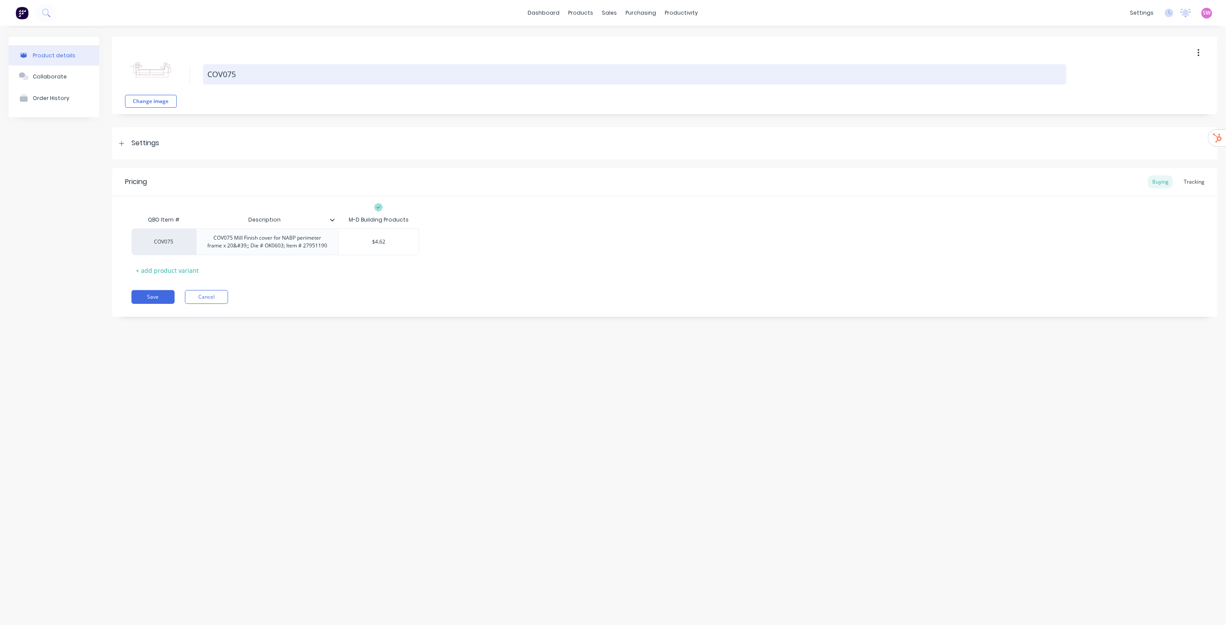
click at [269, 75] on textarea "COV075" at bounding box center [634, 74] width 863 height 20
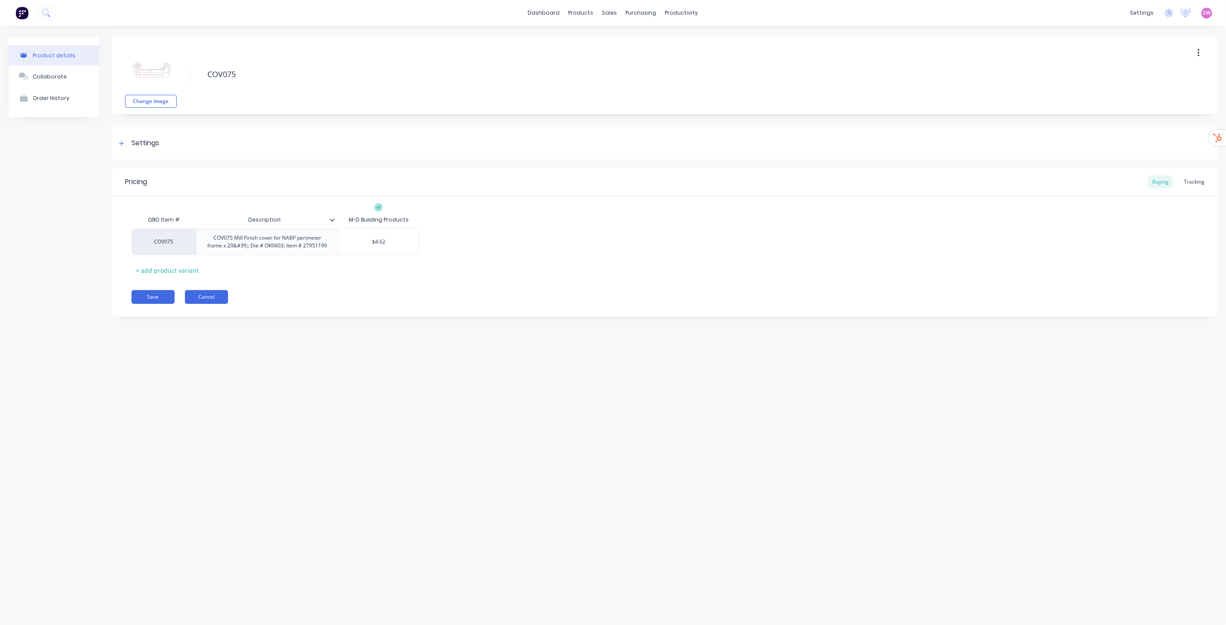
click at [192, 296] on button "Cancel" at bounding box center [206, 297] width 43 height 14
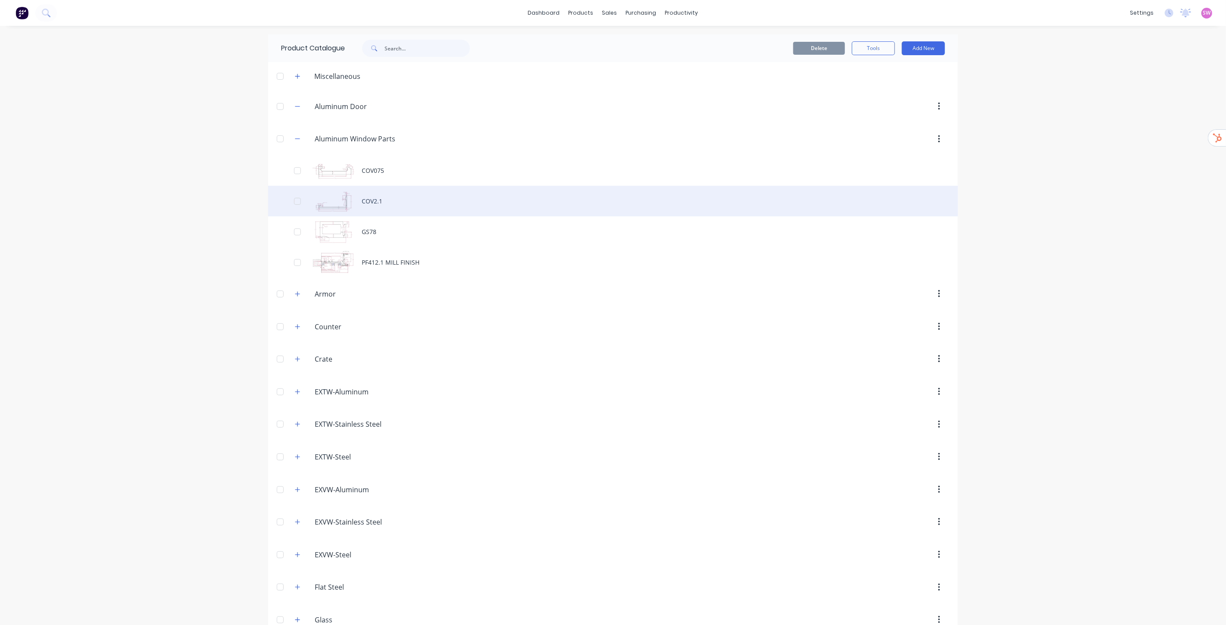
click at [364, 197] on div "COV2.1" at bounding box center [613, 201] width 690 height 31
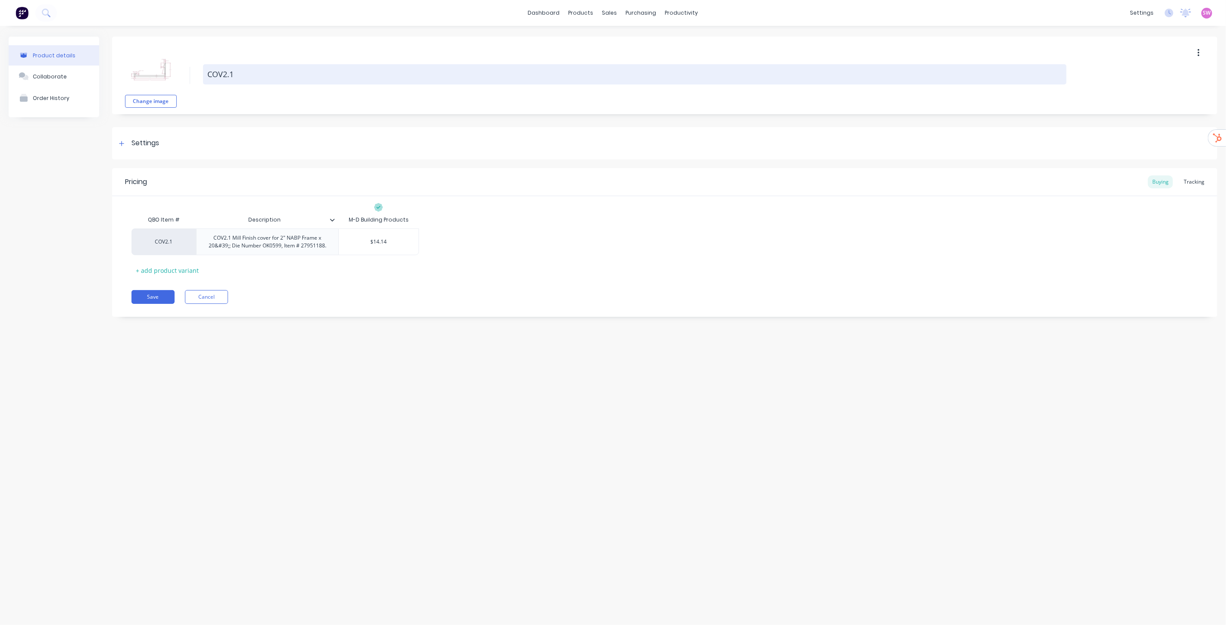
click at [289, 72] on textarea "COV2.1" at bounding box center [634, 74] width 863 height 20
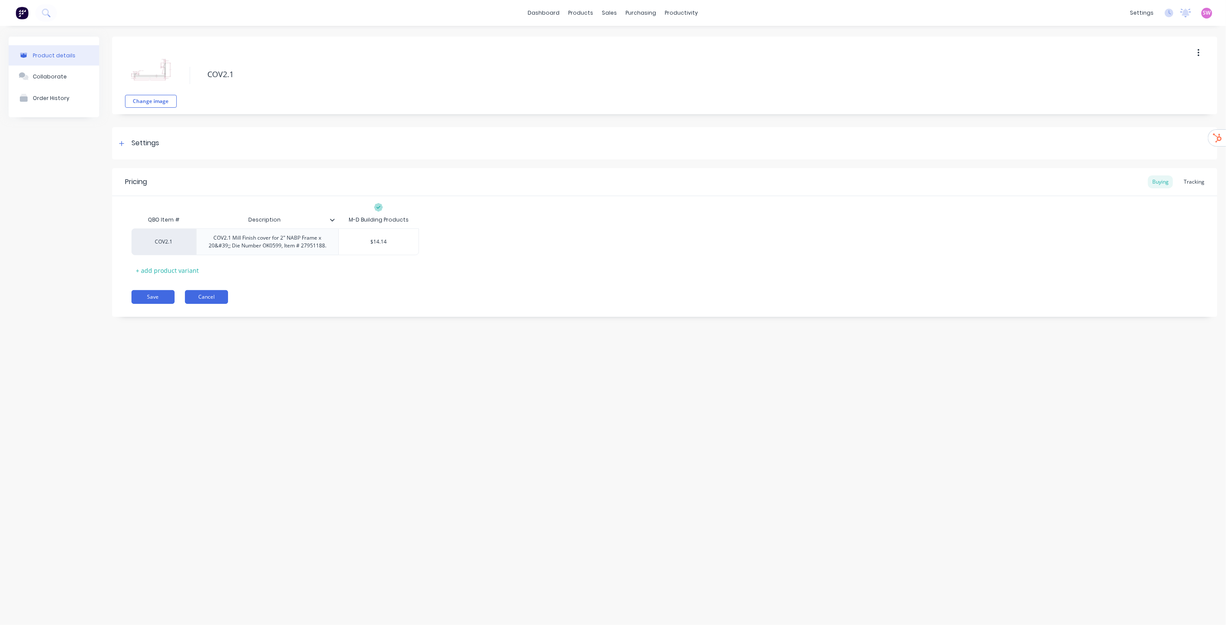
click at [209, 295] on button "Cancel" at bounding box center [206, 297] width 43 height 14
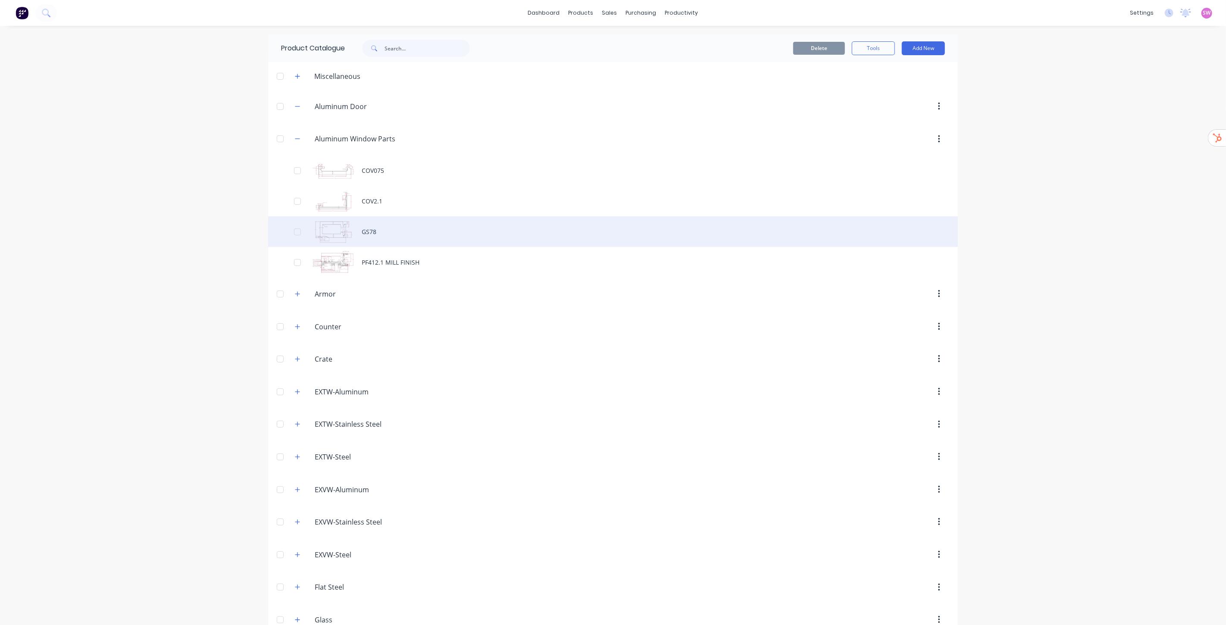
click at [373, 223] on div "GS78" at bounding box center [613, 231] width 690 height 31
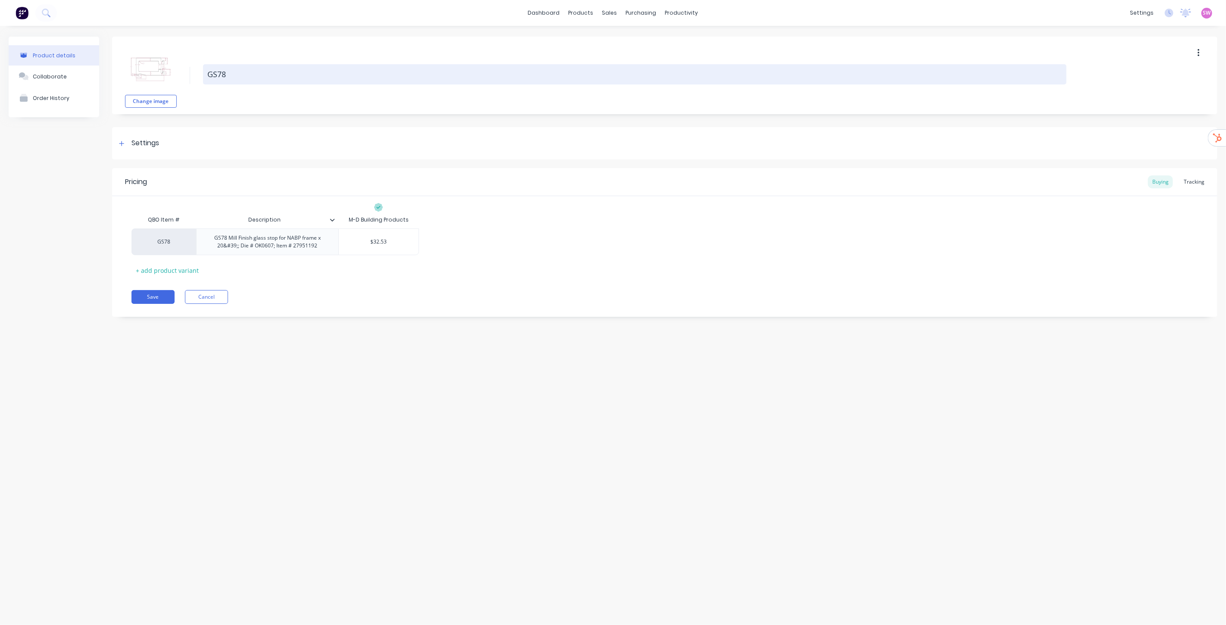
click at [257, 76] on textarea "GS78" at bounding box center [634, 74] width 863 height 20
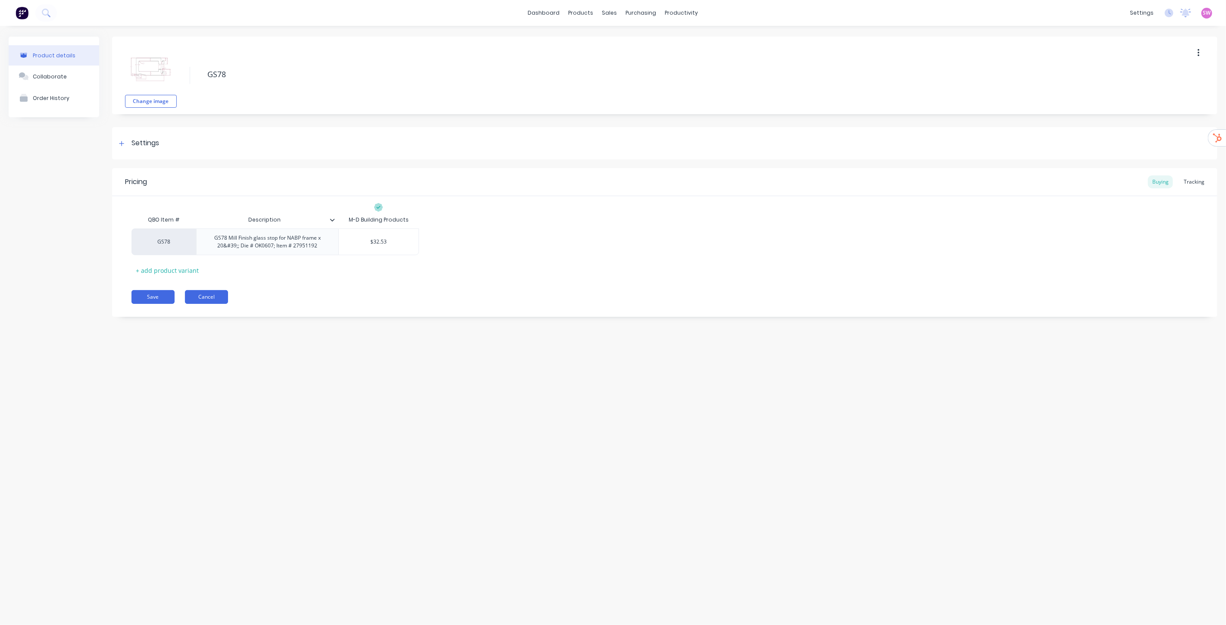
click at [213, 298] on button "Cancel" at bounding box center [206, 297] width 43 height 14
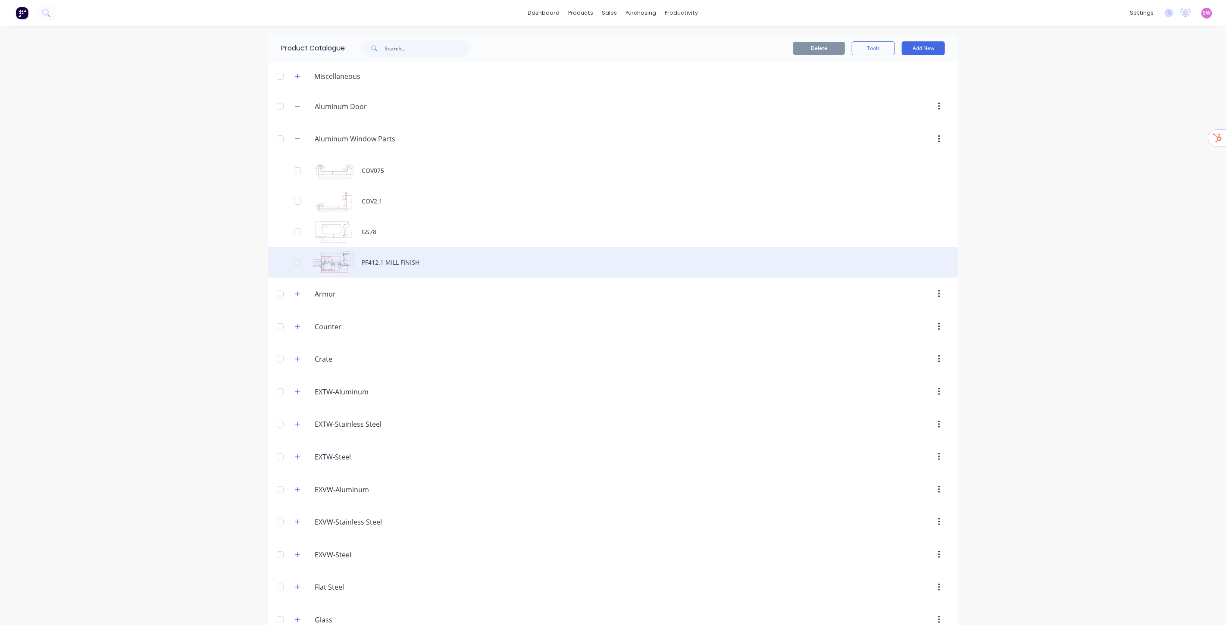
click at [394, 270] on div "PF412.1 MILL FINISH" at bounding box center [613, 262] width 690 height 31
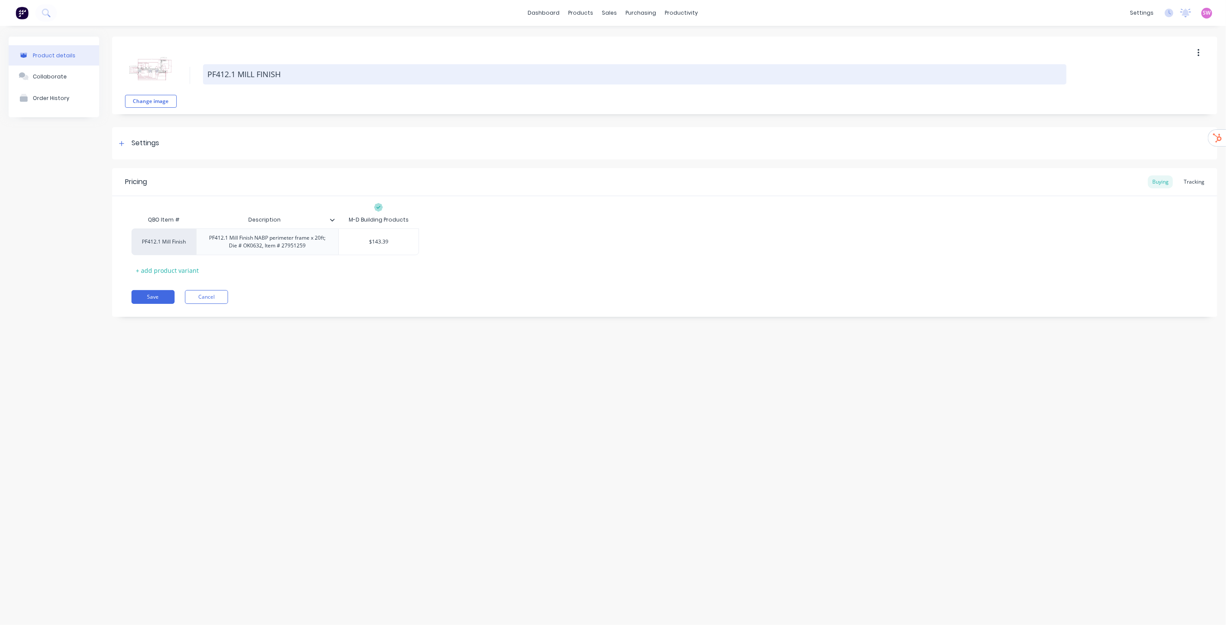
click at [287, 69] on textarea "PF412.1 MILL FINISH" at bounding box center [634, 74] width 863 height 20
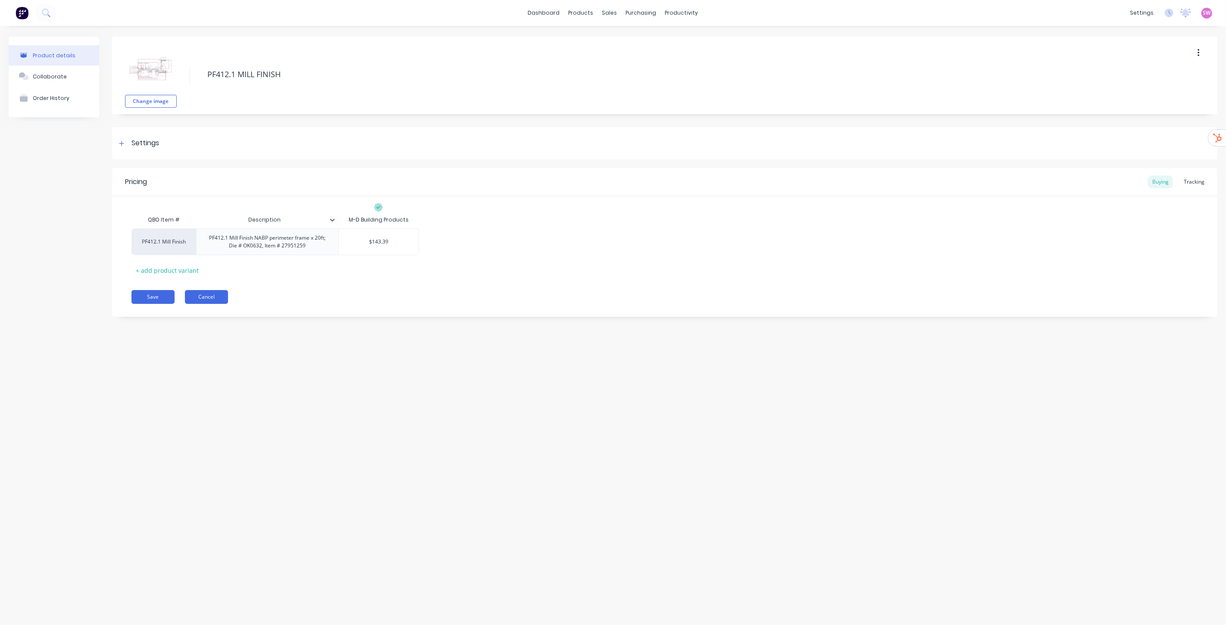
click at [208, 297] on button "Cancel" at bounding box center [206, 297] width 43 height 14
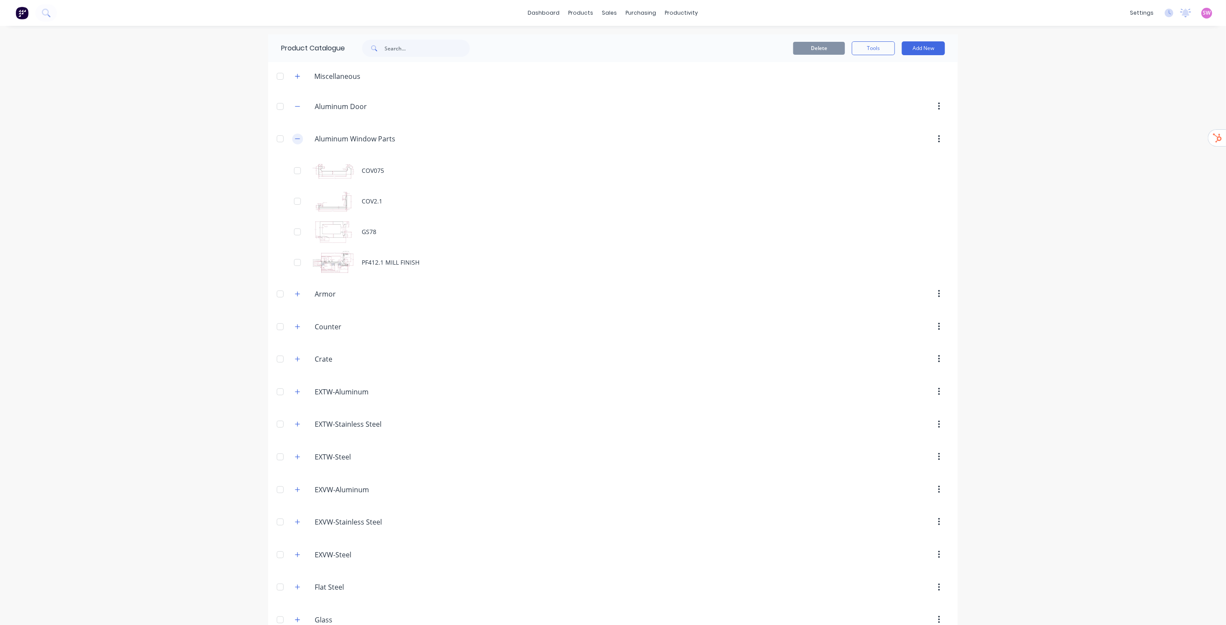
click at [295, 140] on icon "button" at bounding box center [297, 139] width 5 height 6
click at [297, 170] on button "button" at bounding box center [297, 171] width 11 height 11
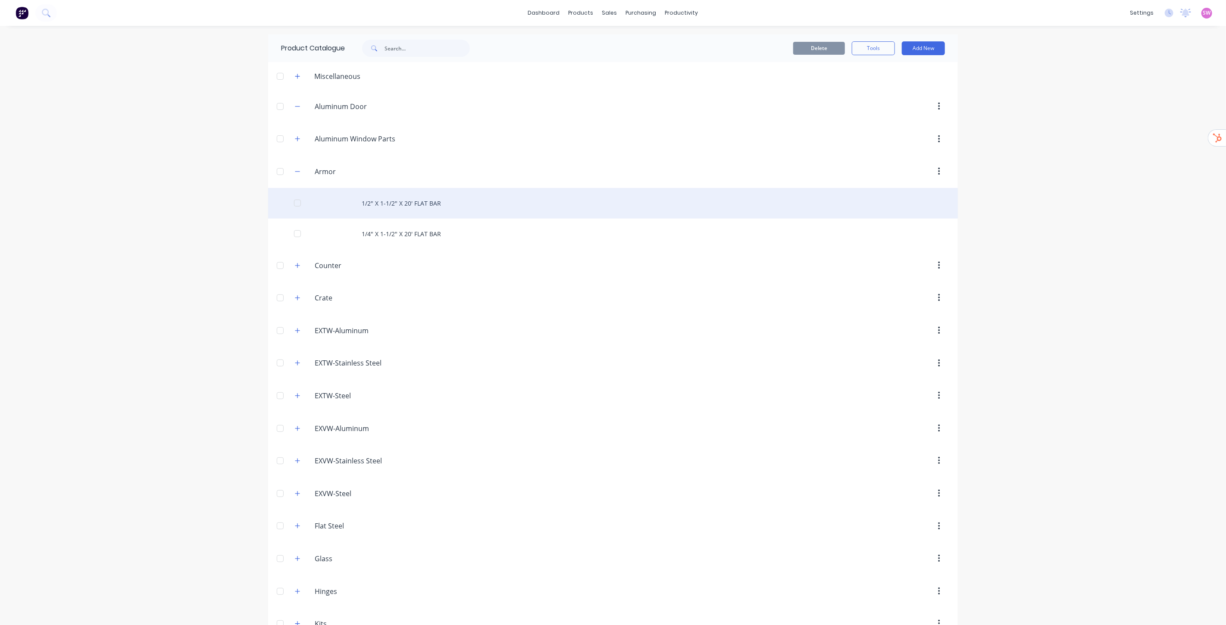
click at [417, 205] on div "1/2" X 1-1/2" X 20' FLAT BAR" at bounding box center [613, 203] width 690 height 31
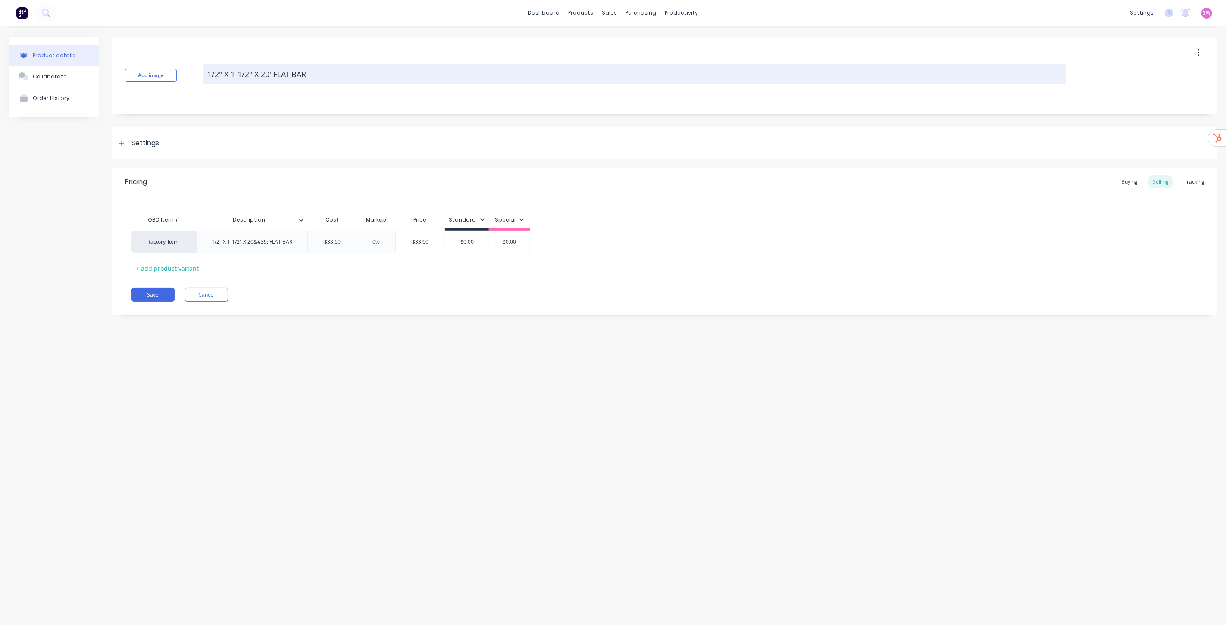
click at [337, 77] on textarea "1/2" X 1-1/2" X 20' FLAT BAR" at bounding box center [634, 74] width 863 height 20
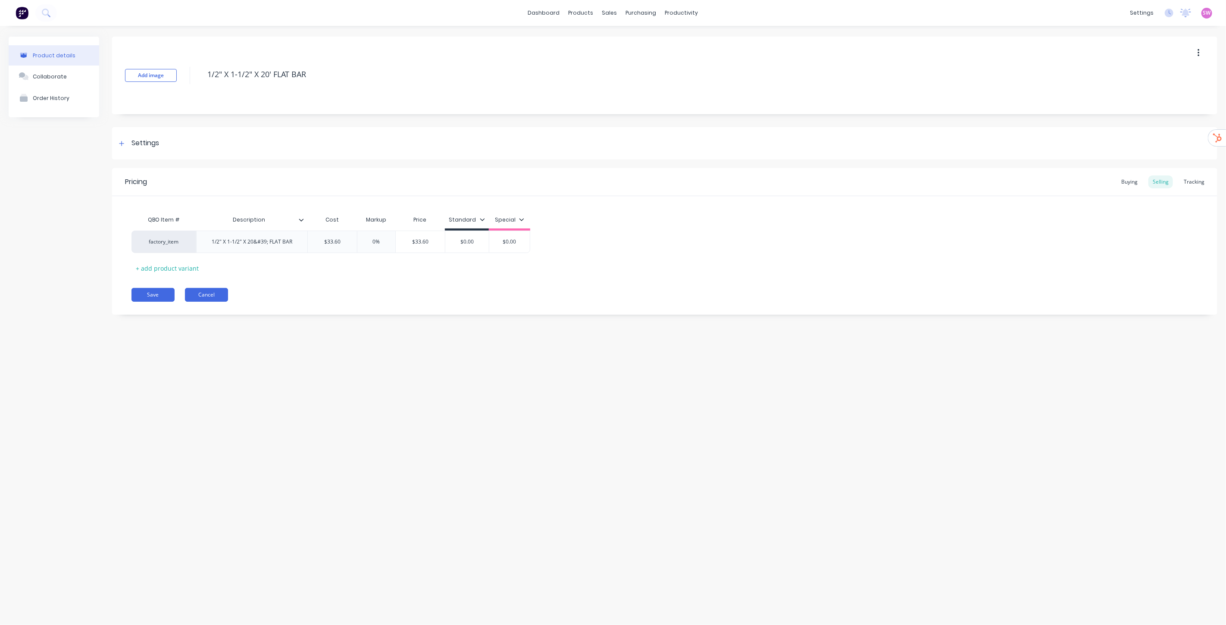
click at [219, 300] on button "Cancel" at bounding box center [206, 295] width 43 height 14
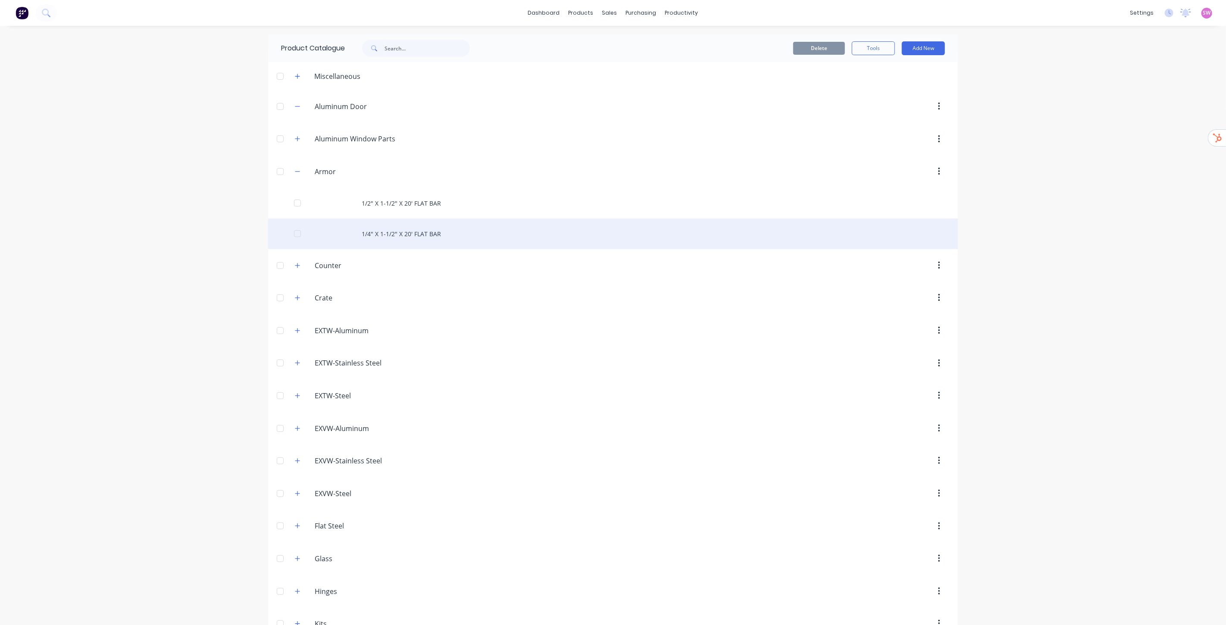
click at [415, 232] on div "1/4" X 1-1/2" X 20' FLAT BAR" at bounding box center [613, 234] width 690 height 31
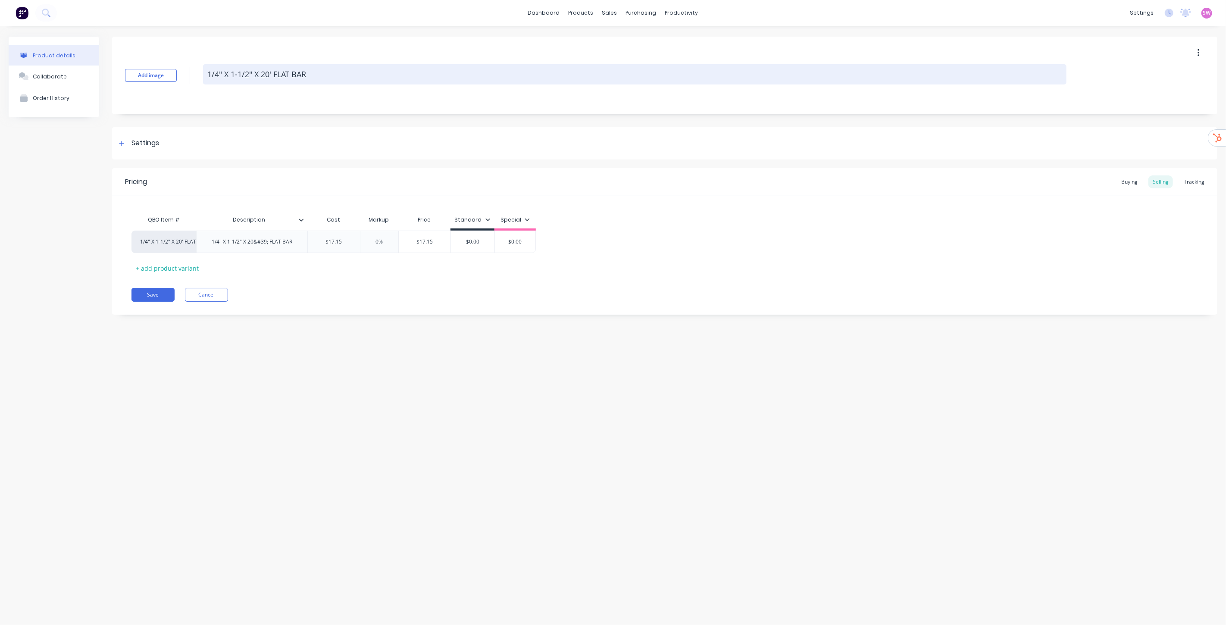
click at [325, 79] on textarea "1/4" X 1-1/2" X 20' FLAT BAR" at bounding box center [634, 74] width 863 height 20
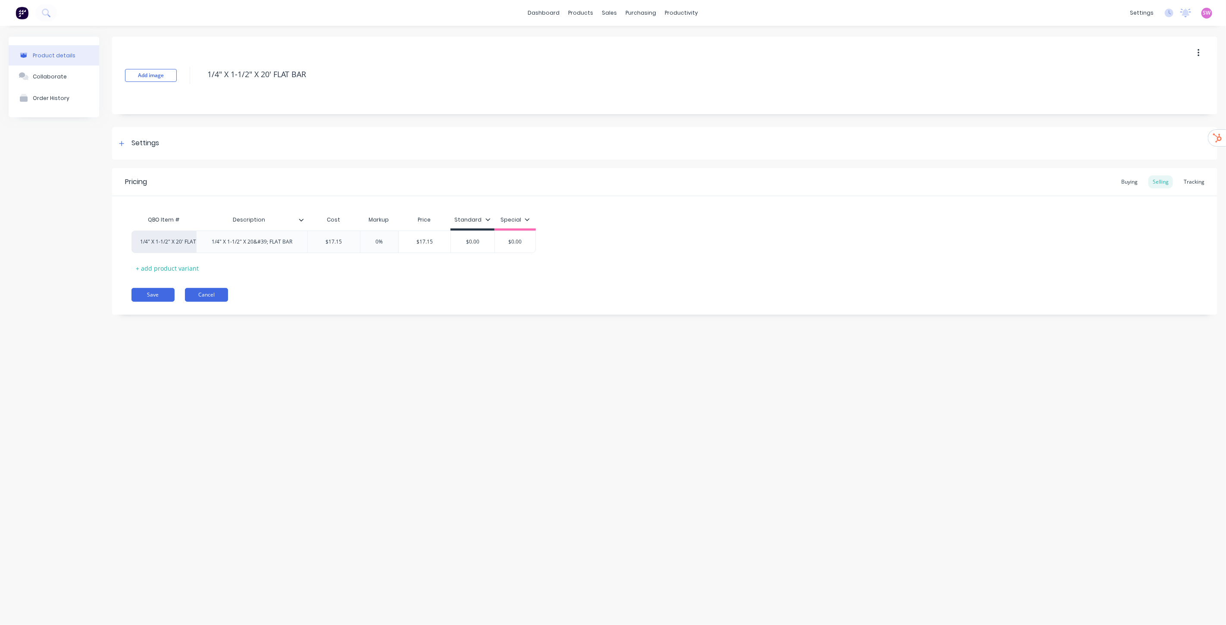
click at [216, 299] on button "Cancel" at bounding box center [206, 295] width 43 height 14
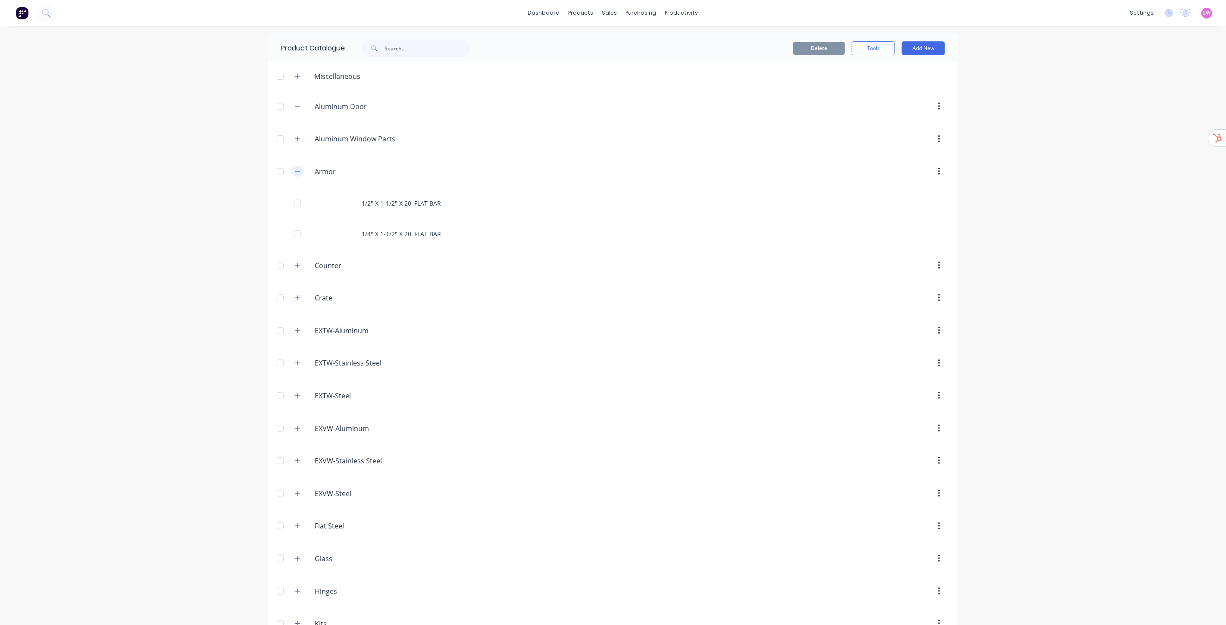
click at [295, 173] on icon "button" at bounding box center [297, 172] width 5 height 6
click at [296, 205] on icon "button" at bounding box center [297, 204] width 5 height 6
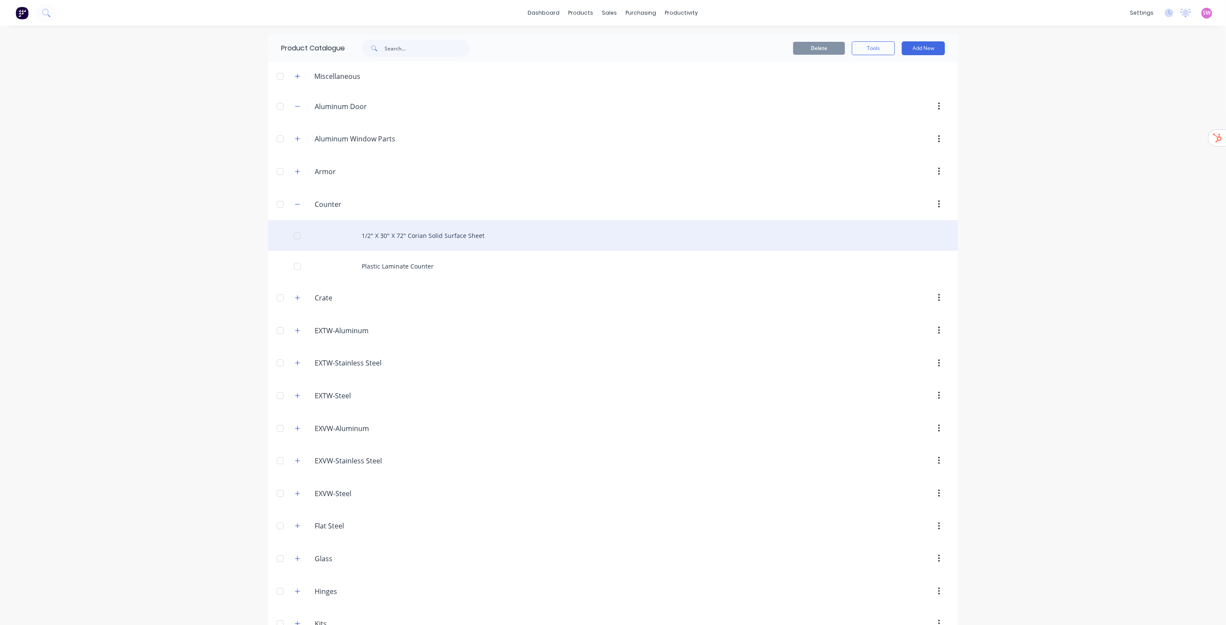
click at [457, 239] on div "1/2" X 30" X 72" Corian Solid Surface Sheet" at bounding box center [613, 235] width 690 height 31
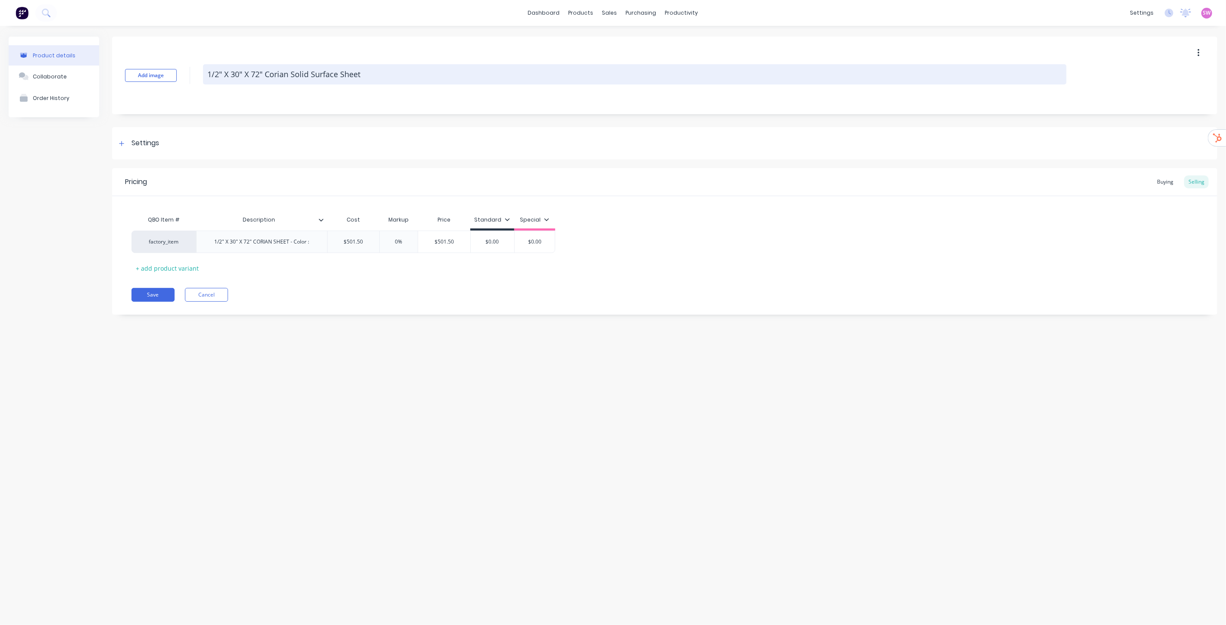
click at [373, 78] on textarea "1/2" X 30" X 72" Corian Solid Surface Sheet" at bounding box center [634, 74] width 863 height 20
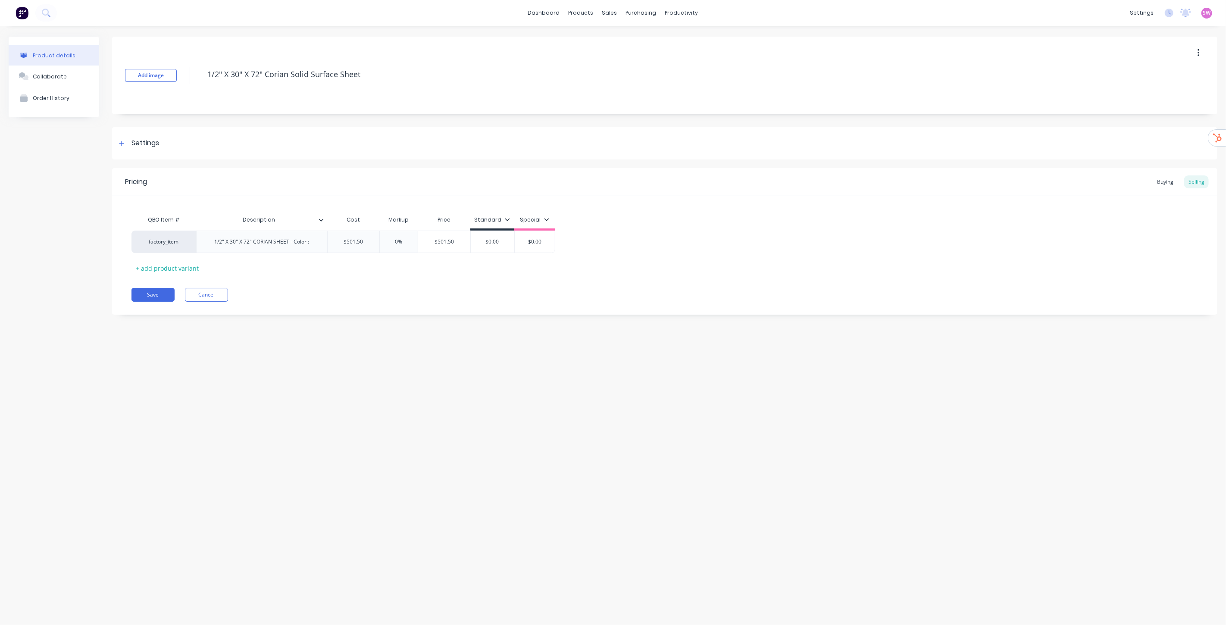
click at [369, 374] on div "Product details Collaborate Order History Add image 1/2" X 30" X 72" Corian Sol…" at bounding box center [613, 317] width 1226 height 582
click at [222, 300] on button "Cancel" at bounding box center [206, 295] width 43 height 14
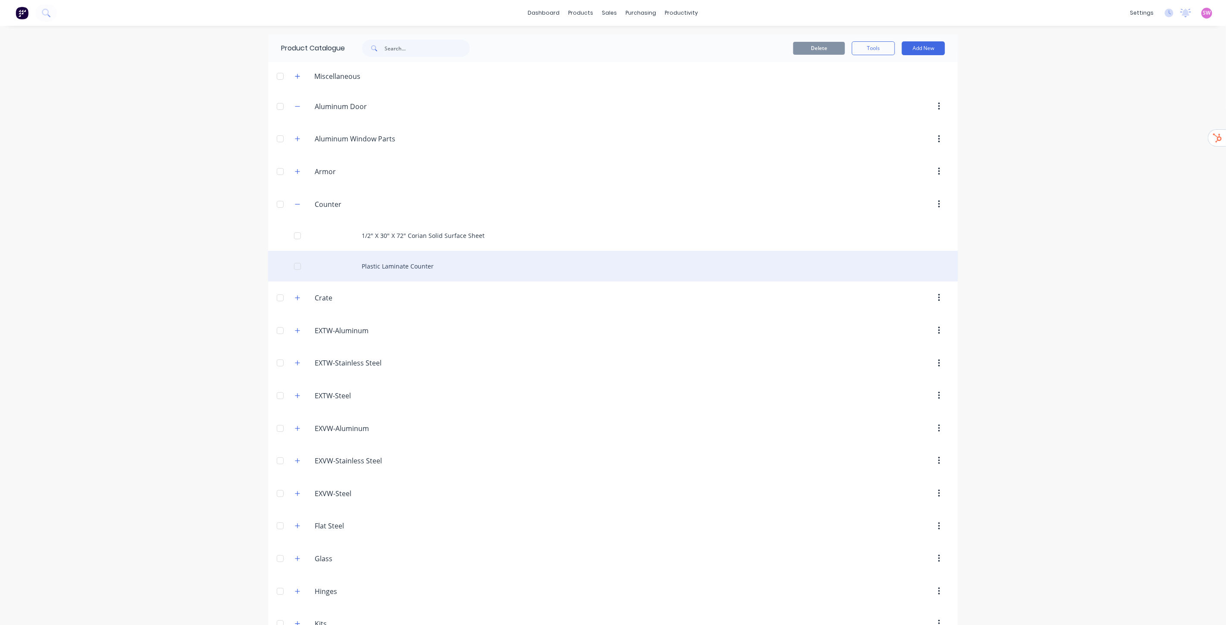
click at [419, 263] on div "Plastic Laminate Counter" at bounding box center [613, 266] width 690 height 31
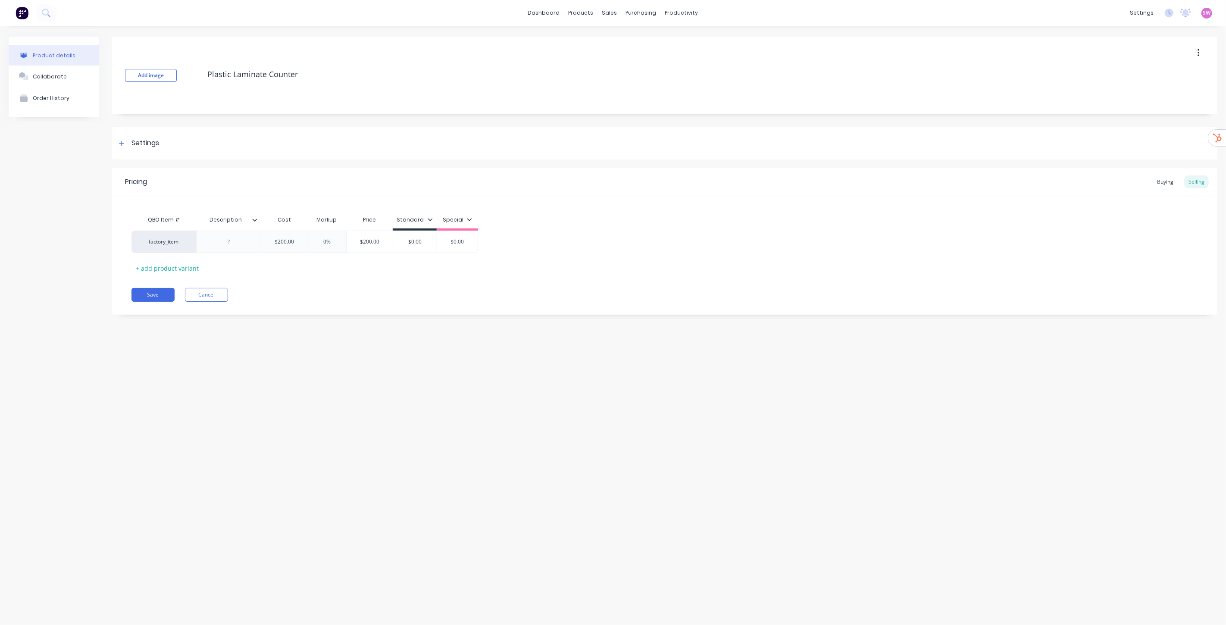
click at [297, 76] on textarea "Plastic Laminate Counter" at bounding box center [634, 74] width 863 height 20
click at [244, 349] on div "Product details Collaborate Order History Add image Plastic Laminate Counter Se…" at bounding box center [613, 317] width 1226 height 582
click at [211, 299] on button "Cancel" at bounding box center [206, 295] width 43 height 14
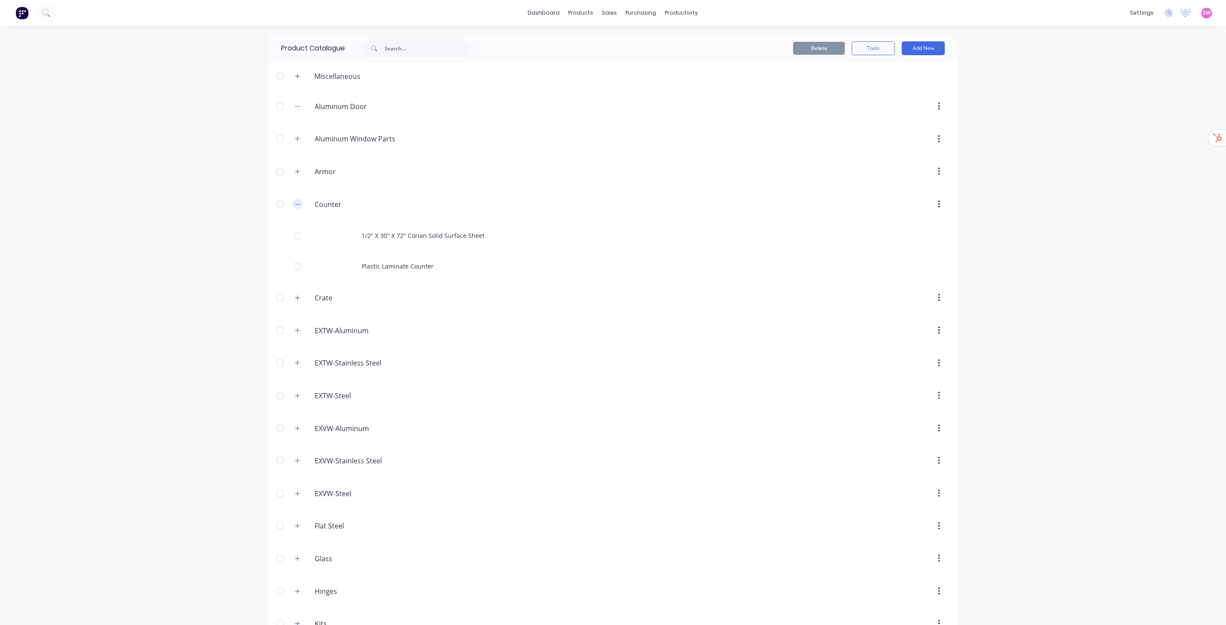
click at [295, 206] on icon "button" at bounding box center [297, 204] width 5 height 6
drag, startPoint x: 301, startPoint y: 240, endPoint x: 294, endPoint y: 242, distance: 6.7
click at [300, 240] on div "Crate. Crate" at bounding box center [355, 237] width 135 height 16
click at [295, 239] on icon "button" at bounding box center [297, 237] width 5 height 6
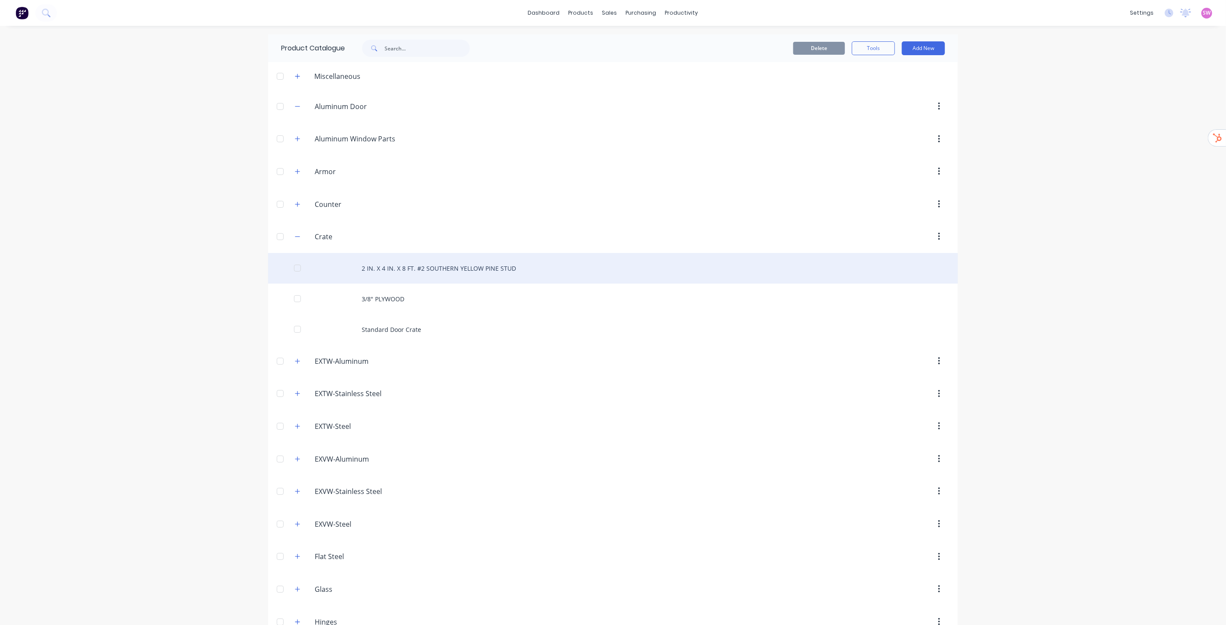
click at [443, 268] on div "2 IN. X 4 IN. X 8 FT. #2 SOUTHERN YELLOW PINE STUD" at bounding box center [613, 268] width 690 height 31
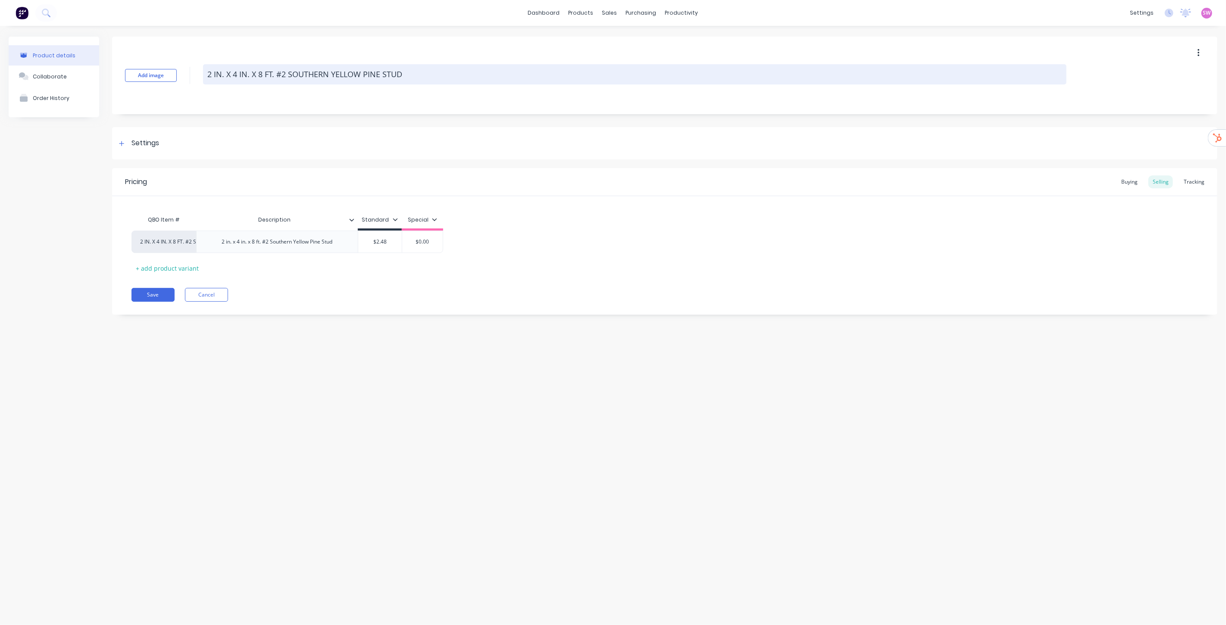
click at [410, 74] on textarea "2 IN. X 4 IN. X 8 FT. #2 SOUTHERN YELLOW PINE STUD" at bounding box center [634, 74] width 863 height 20
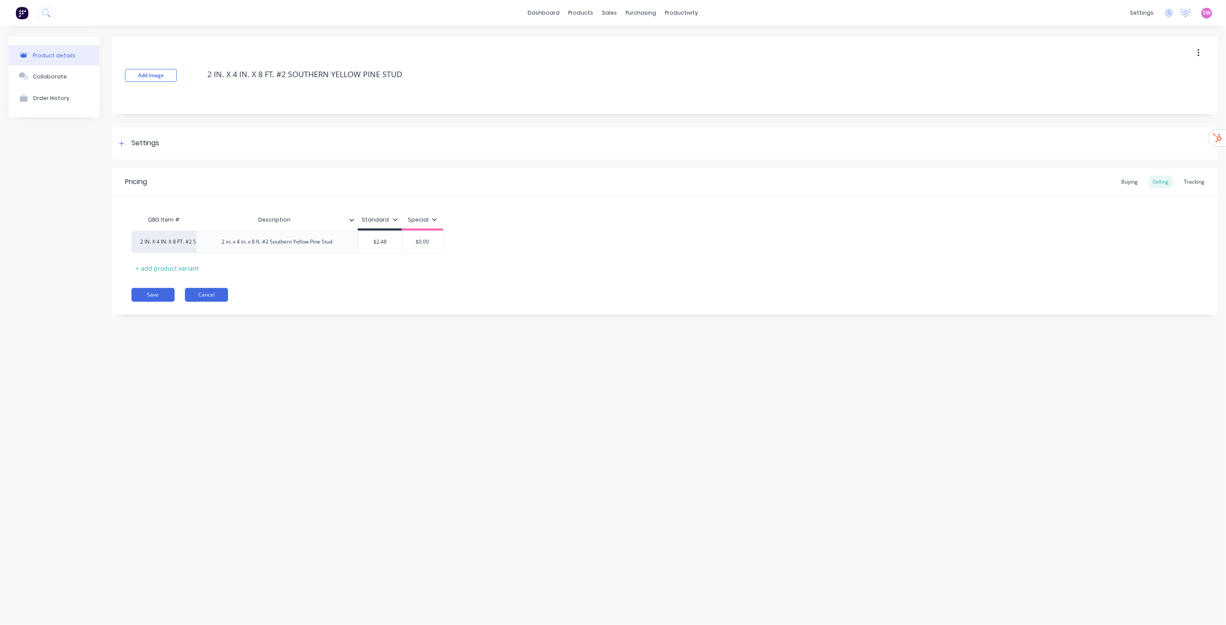
click at [208, 292] on button "Cancel" at bounding box center [206, 295] width 43 height 14
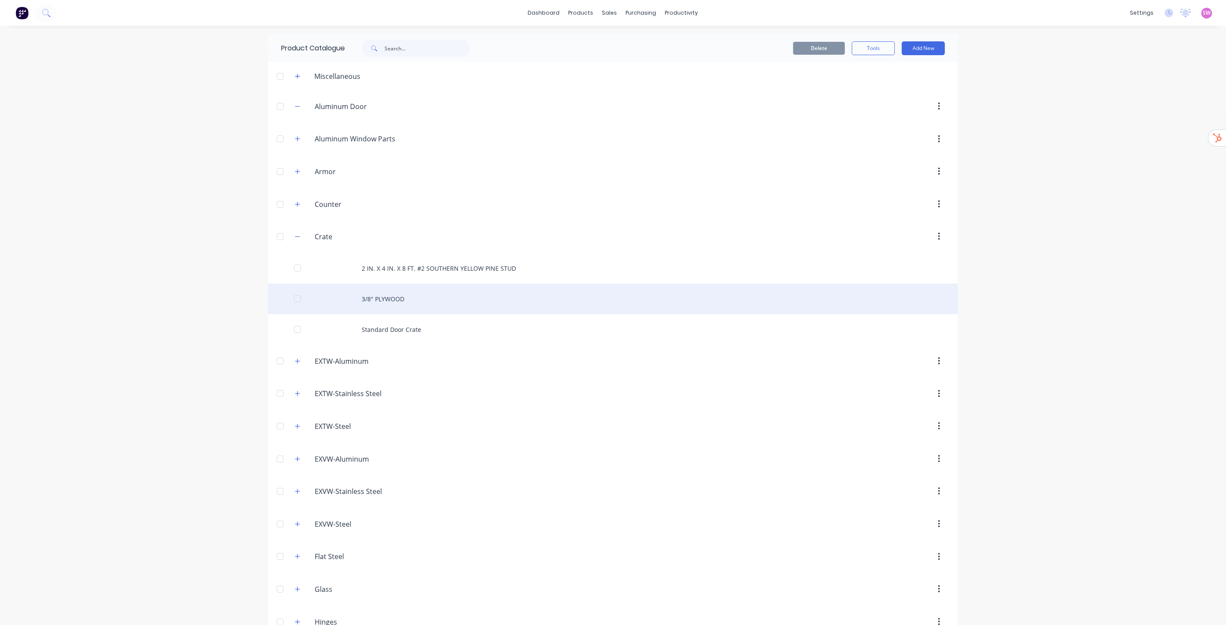
click at [401, 296] on div "3/8" PLYWOOD" at bounding box center [613, 299] width 690 height 31
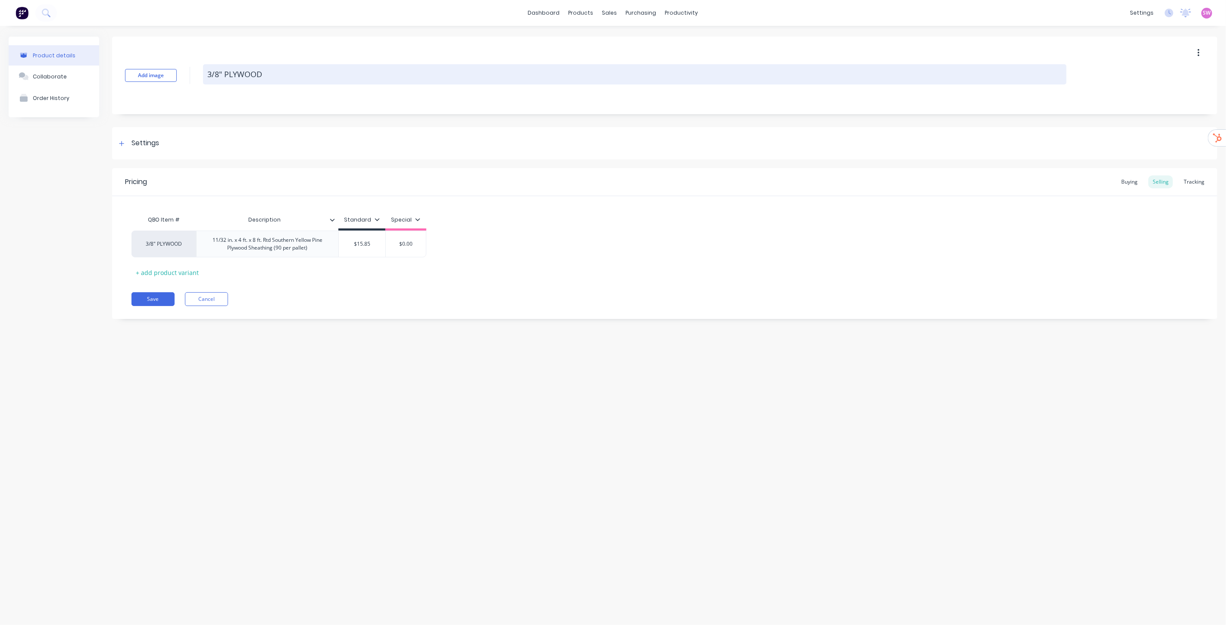
click at [278, 78] on textarea "3/8" PLYWOOD" at bounding box center [634, 74] width 863 height 20
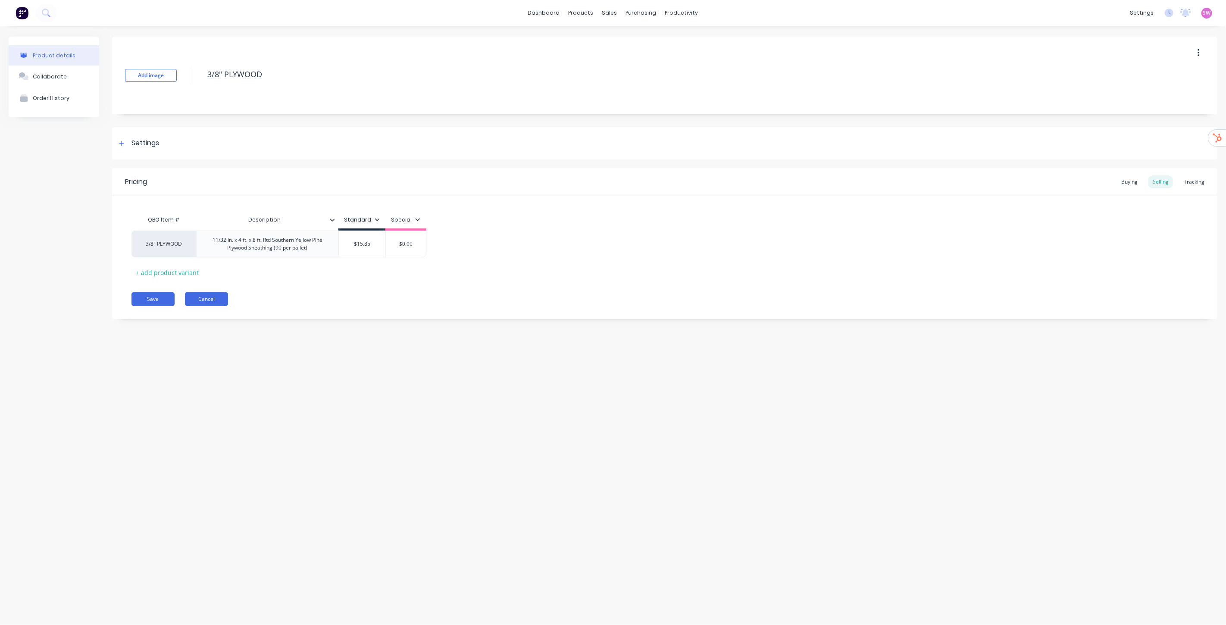
click at [221, 304] on button "Cancel" at bounding box center [206, 299] width 43 height 14
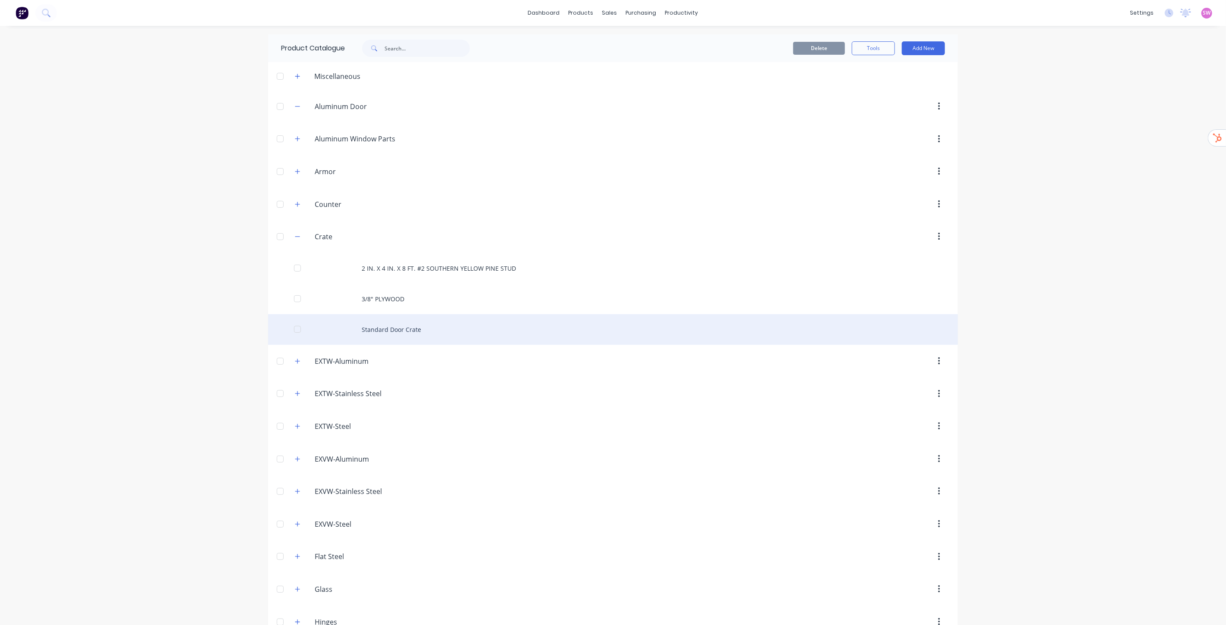
click at [384, 323] on div "Standard Door Crate" at bounding box center [613, 329] width 690 height 31
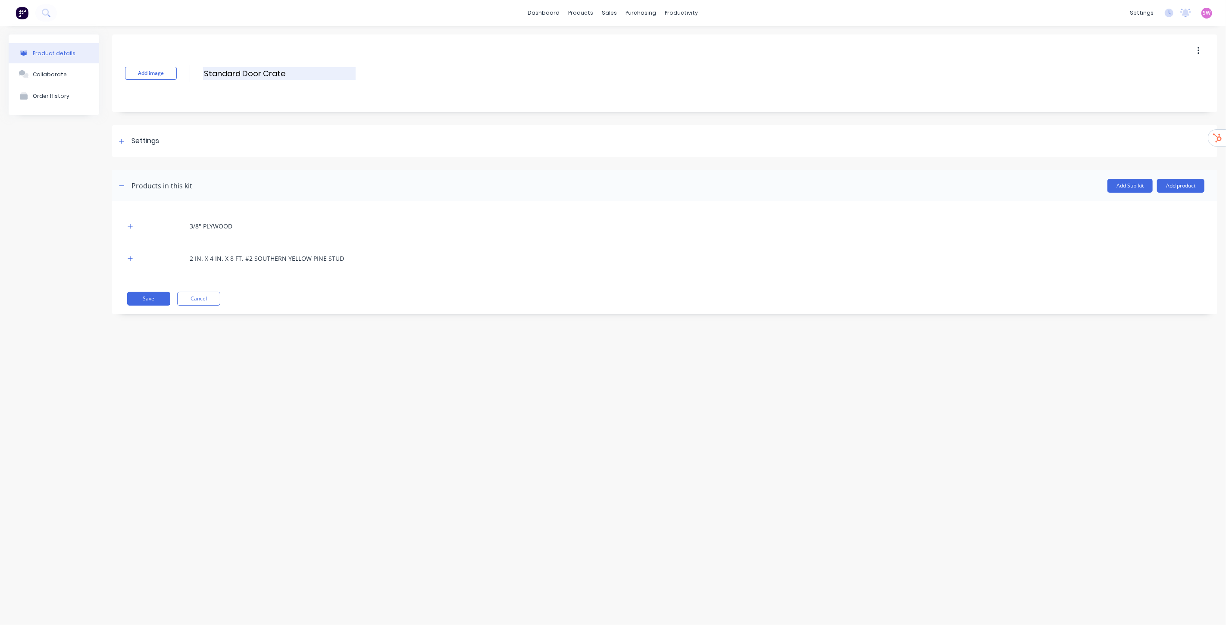
click at [289, 76] on input "Standard Door Crate" at bounding box center [279, 73] width 153 height 12
click at [212, 296] on button "Cancel" at bounding box center [198, 299] width 43 height 14
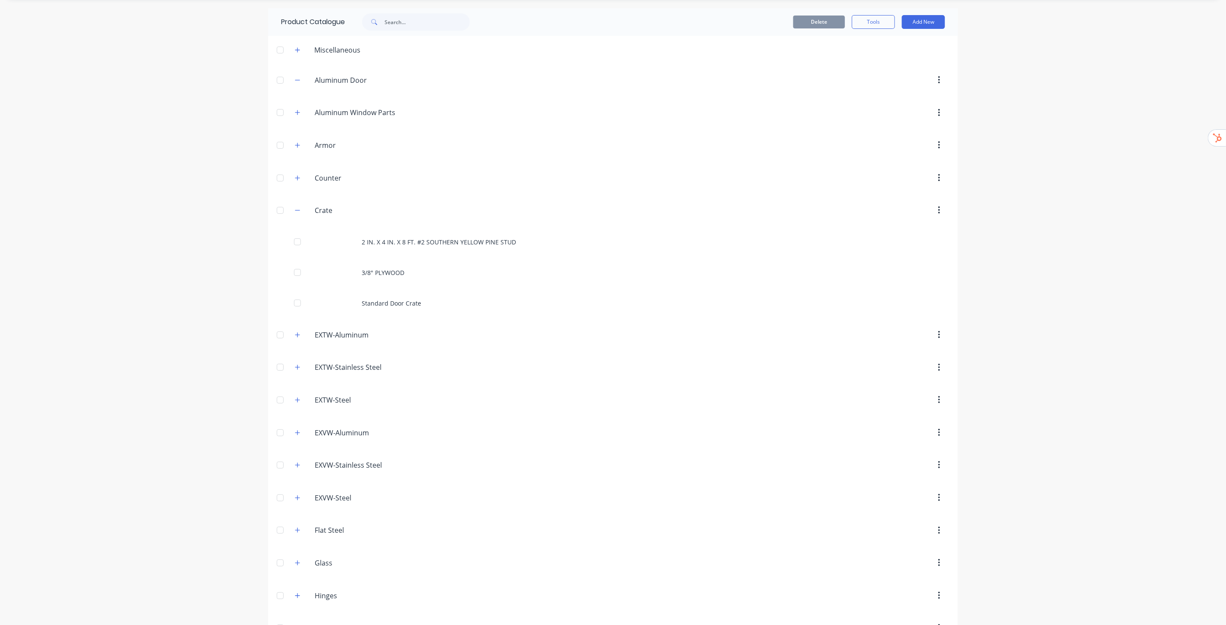
scroll to position [48, 0]
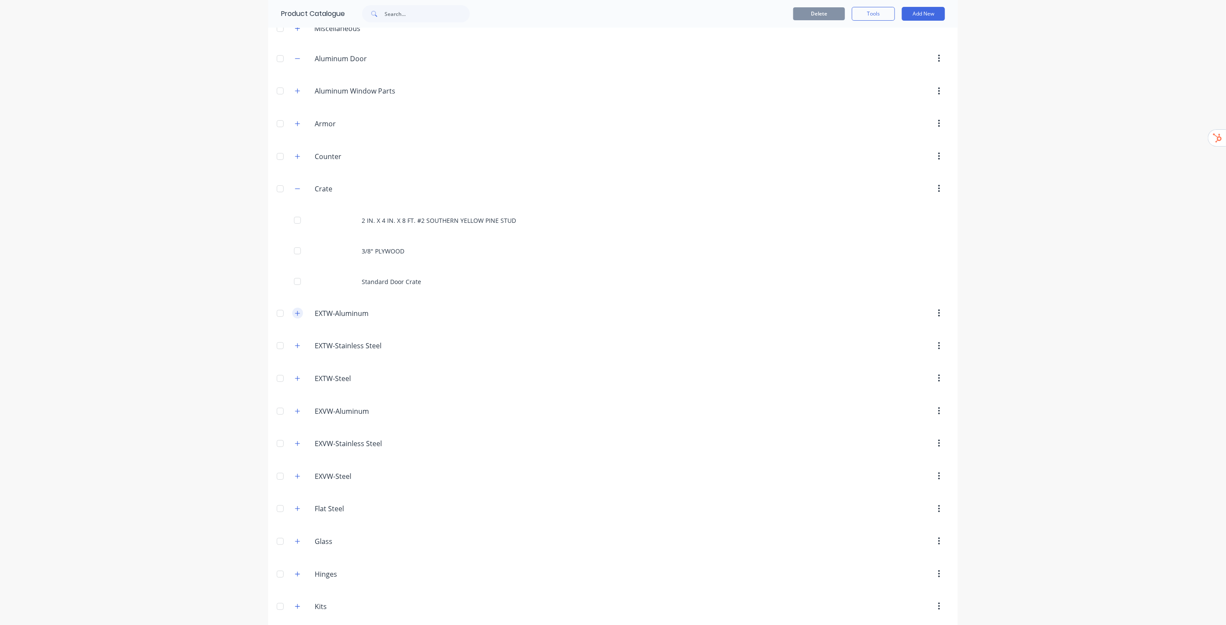
click at [292, 312] on button "button" at bounding box center [297, 313] width 11 height 11
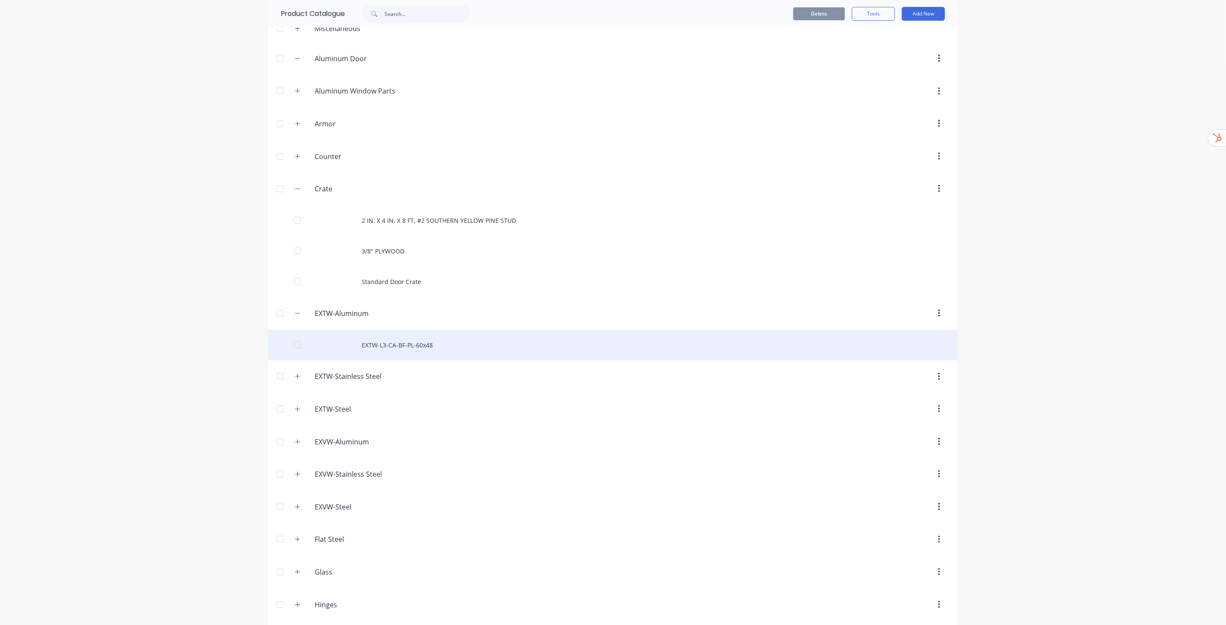
click at [436, 346] on div "EXTW-L3-CA-BF-PL-60x48" at bounding box center [613, 345] width 690 height 31
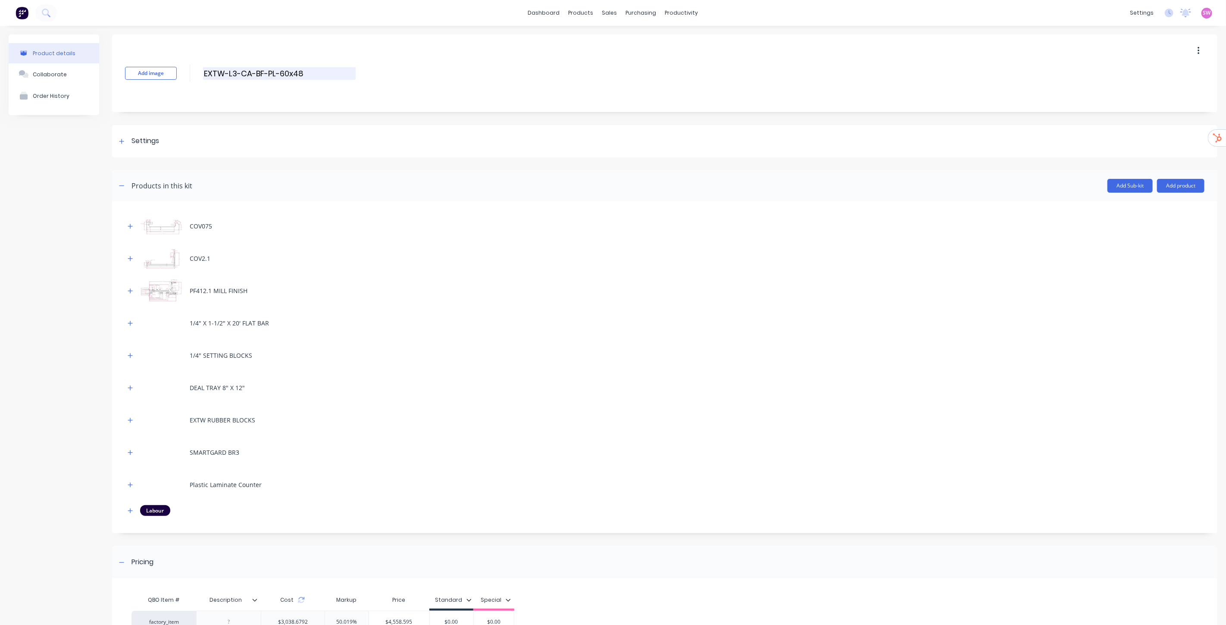
click at [316, 74] on input "EXTW-L3-CA-BF-PL-60x48" at bounding box center [279, 73] width 153 height 12
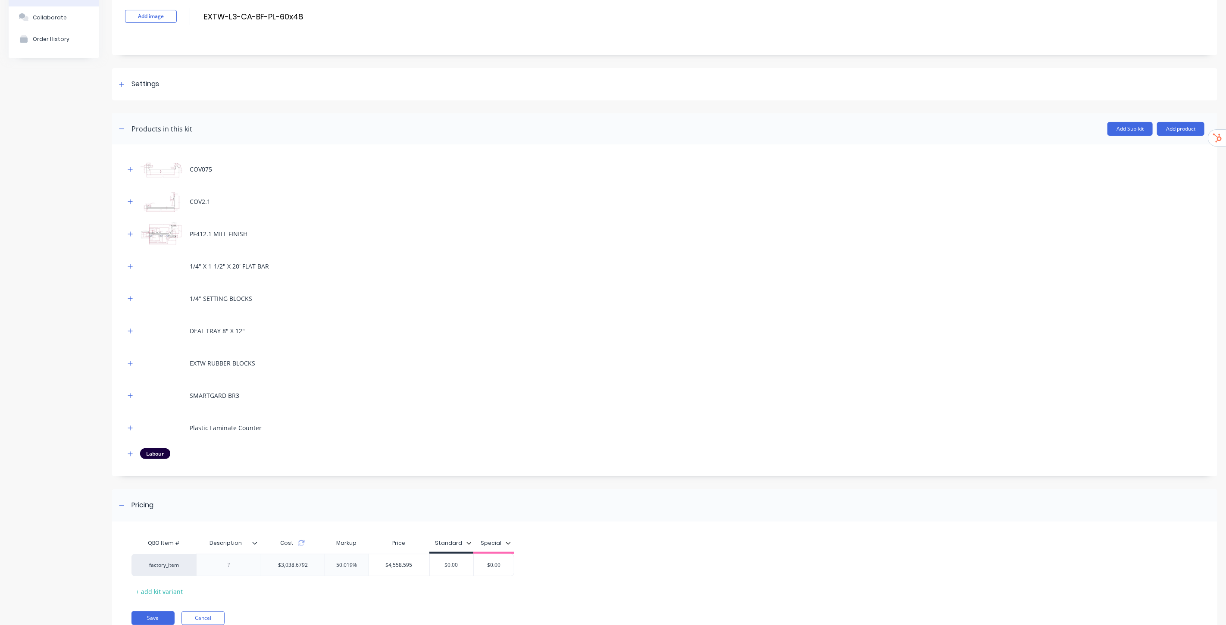
scroll to position [91, 0]
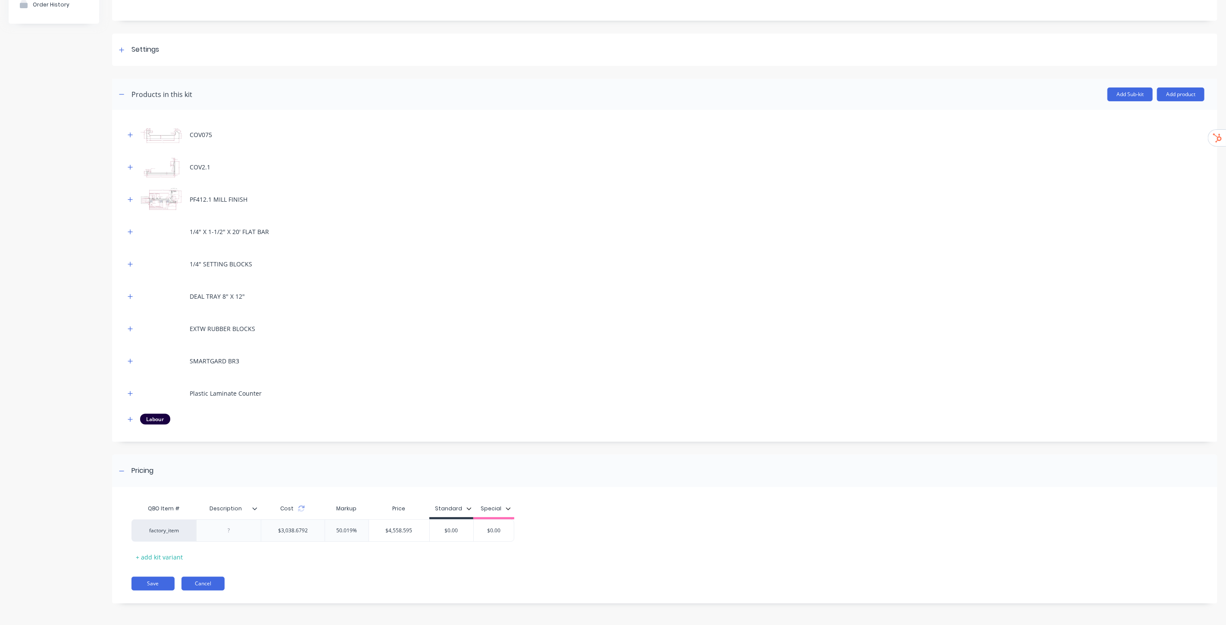
click at [211, 585] on button "Cancel" at bounding box center [202, 584] width 43 height 14
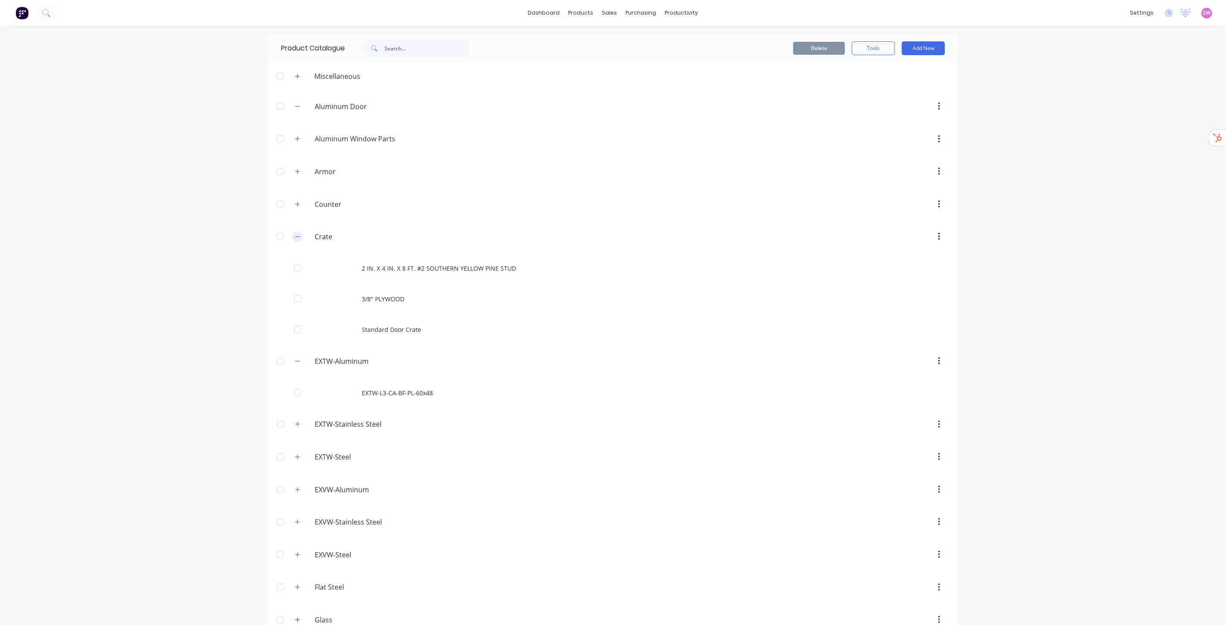
click at [292, 236] on button "button" at bounding box center [297, 236] width 11 height 11
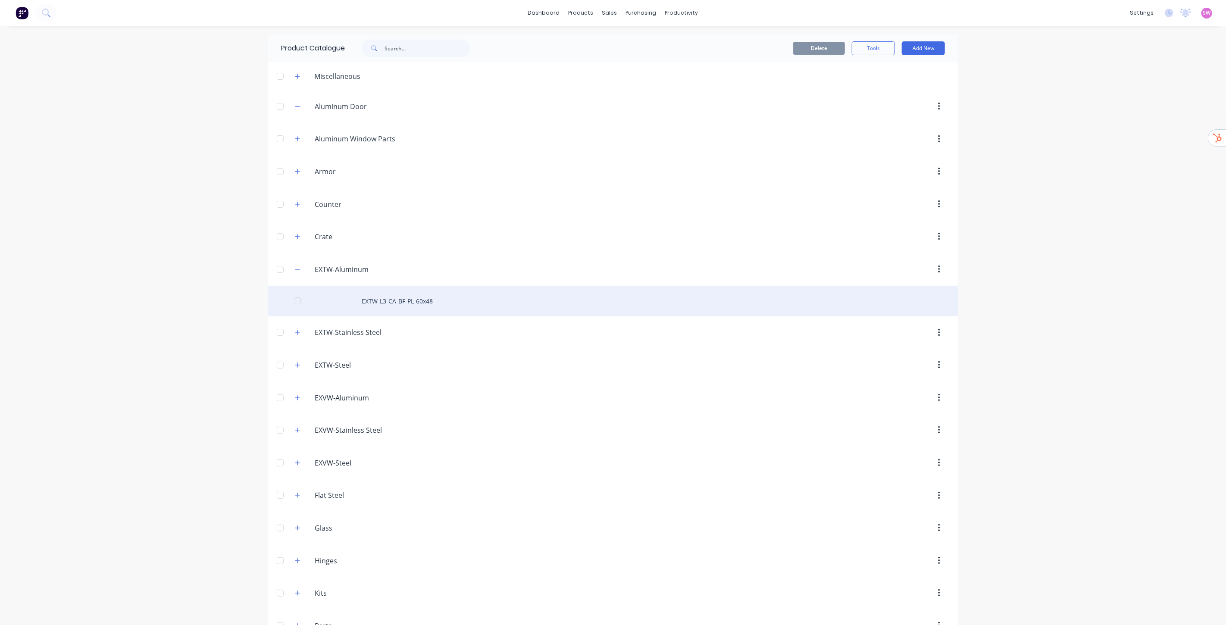
click at [403, 301] on div "EXTW-L3-CA-BF-PL-60x48" at bounding box center [613, 301] width 690 height 31
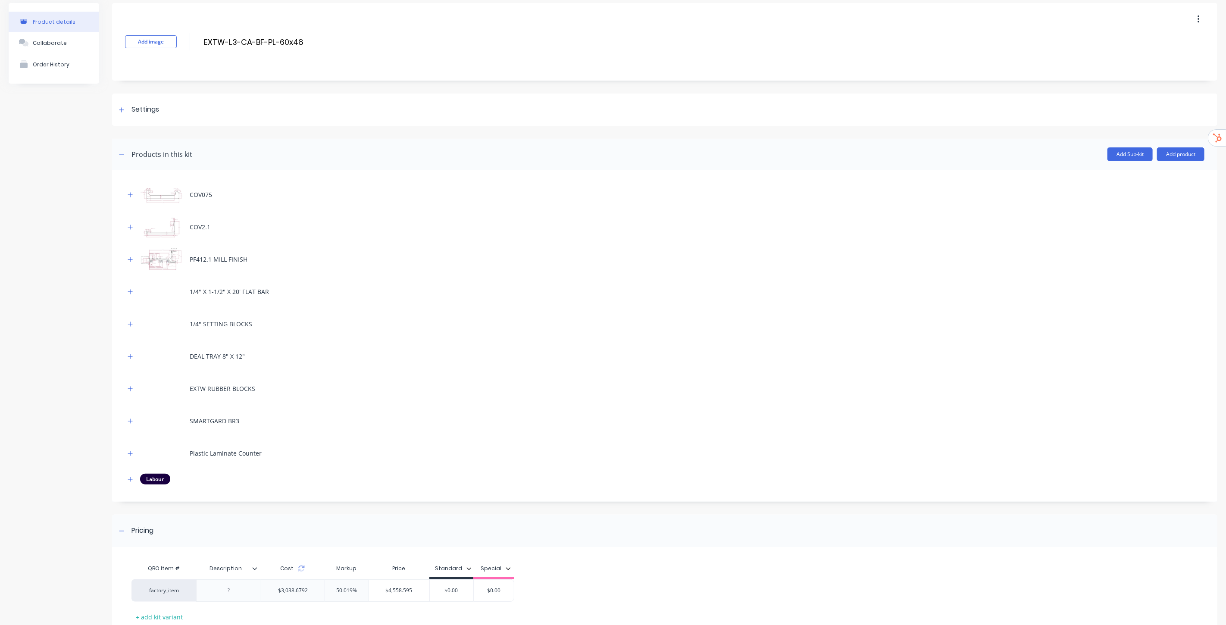
scroll to position [91, 0]
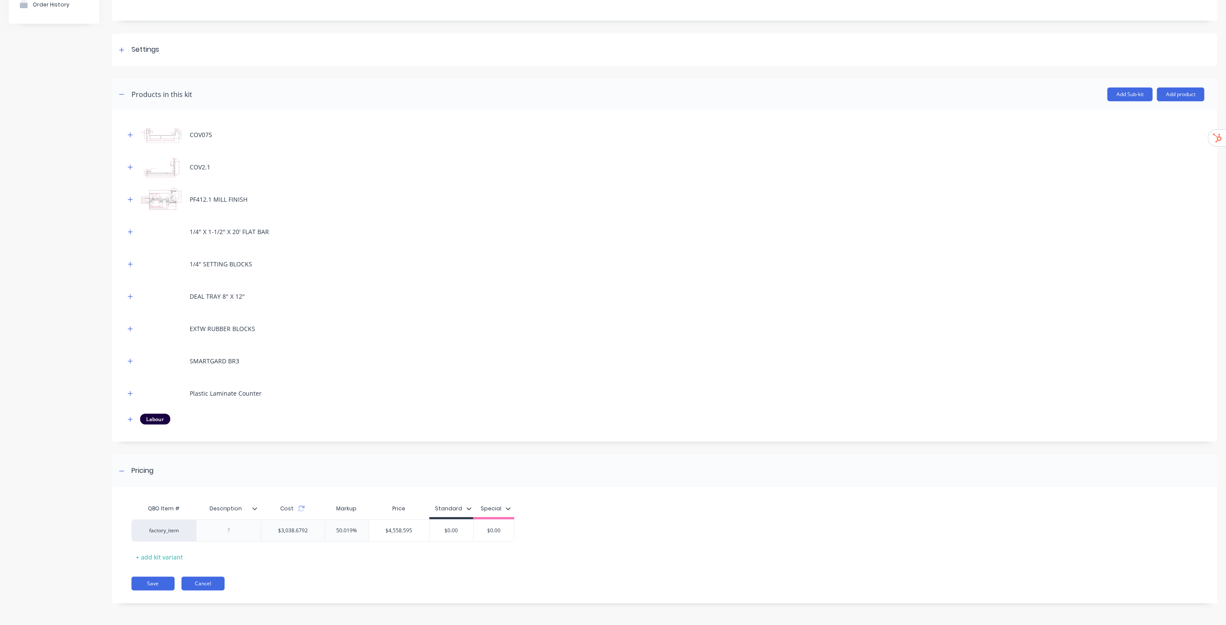
click at [209, 583] on button "Cancel" at bounding box center [202, 584] width 43 height 14
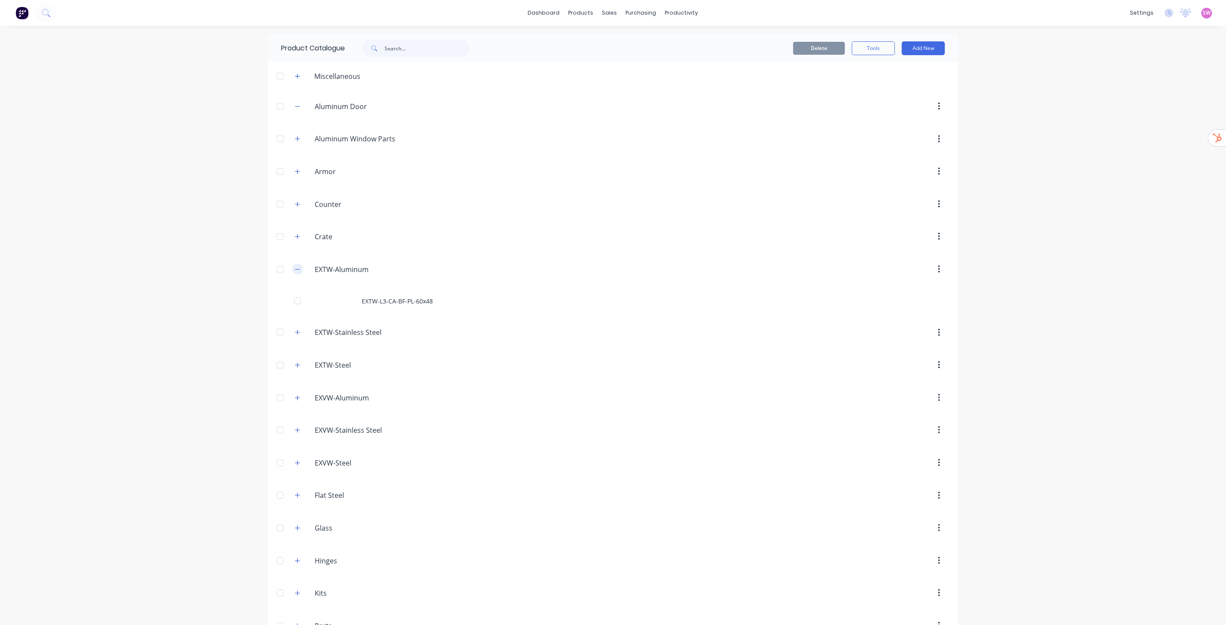
click at [295, 270] on icon "button" at bounding box center [297, 269] width 5 height 6
click at [295, 300] on icon "button" at bounding box center [297, 302] width 5 height 5
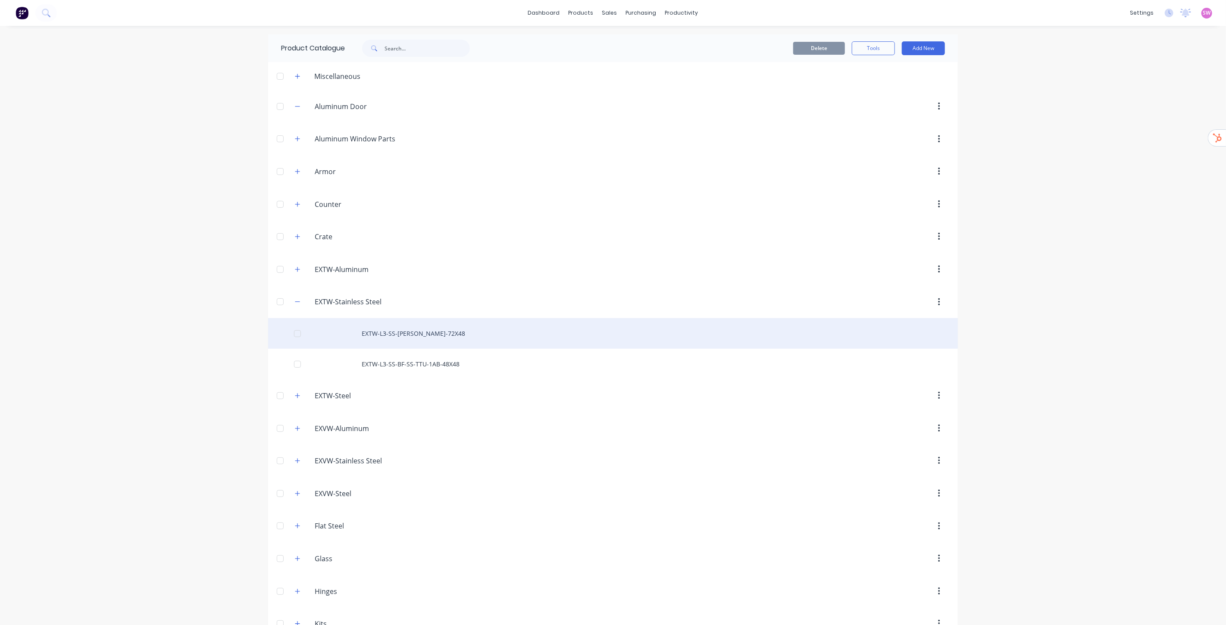
click at [410, 337] on div "EXTW-L3-SS-[PERSON_NAME]-72X48" at bounding box center [613, 333] width 690 height 31
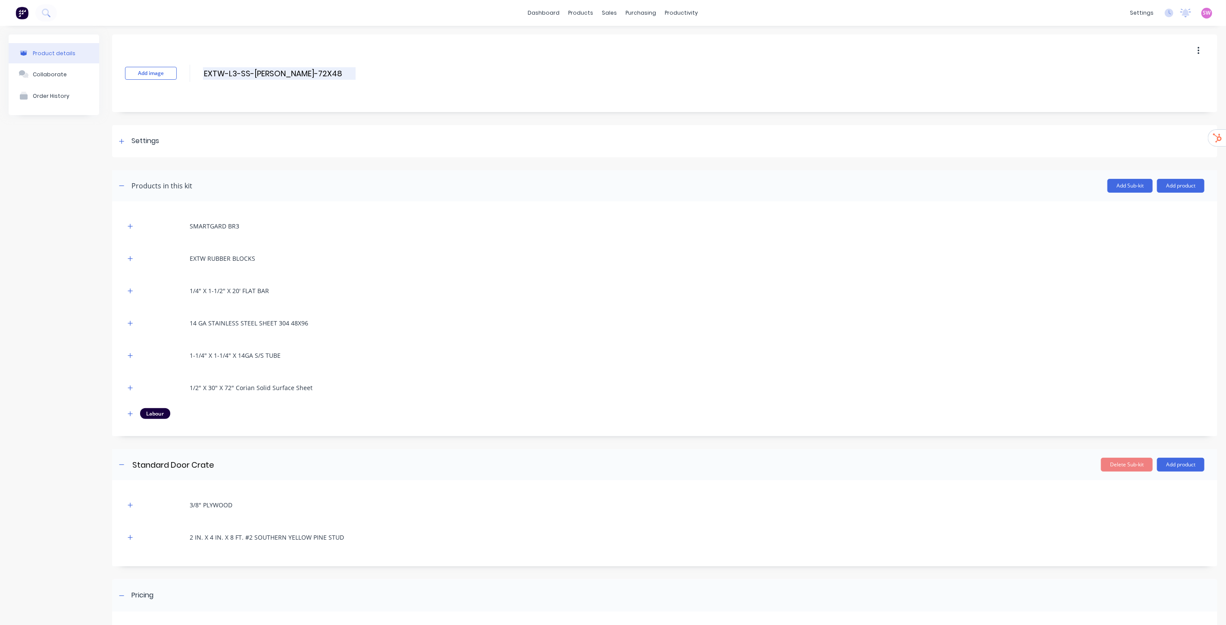
click at [298, 72] on input "EXTW-L3-SS-[PERSON_NAME]-72X48" at bounding box center [279, 73] width 153 height 12
click at [303, 75] on input "EXTW-L3-SS-[PERSON_NAME]-72X48" at bounding box center [279, 73] width 153 height 12
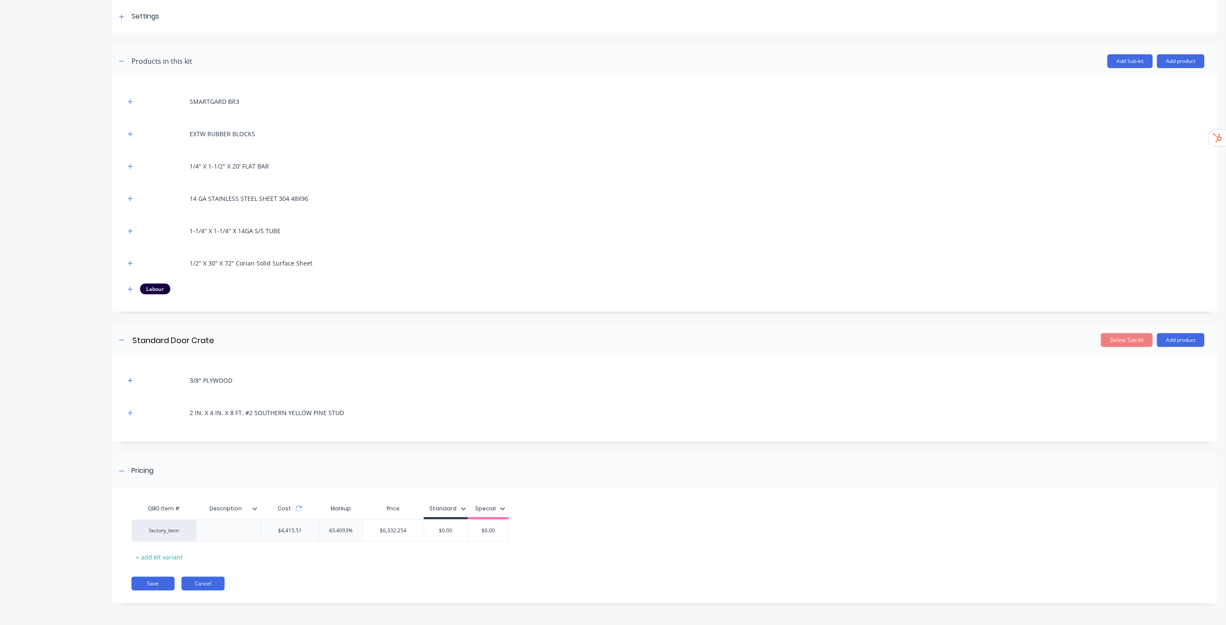
click at [213, 588] on button "Cancel" at bounding box center [202, 584] width 43 height 14
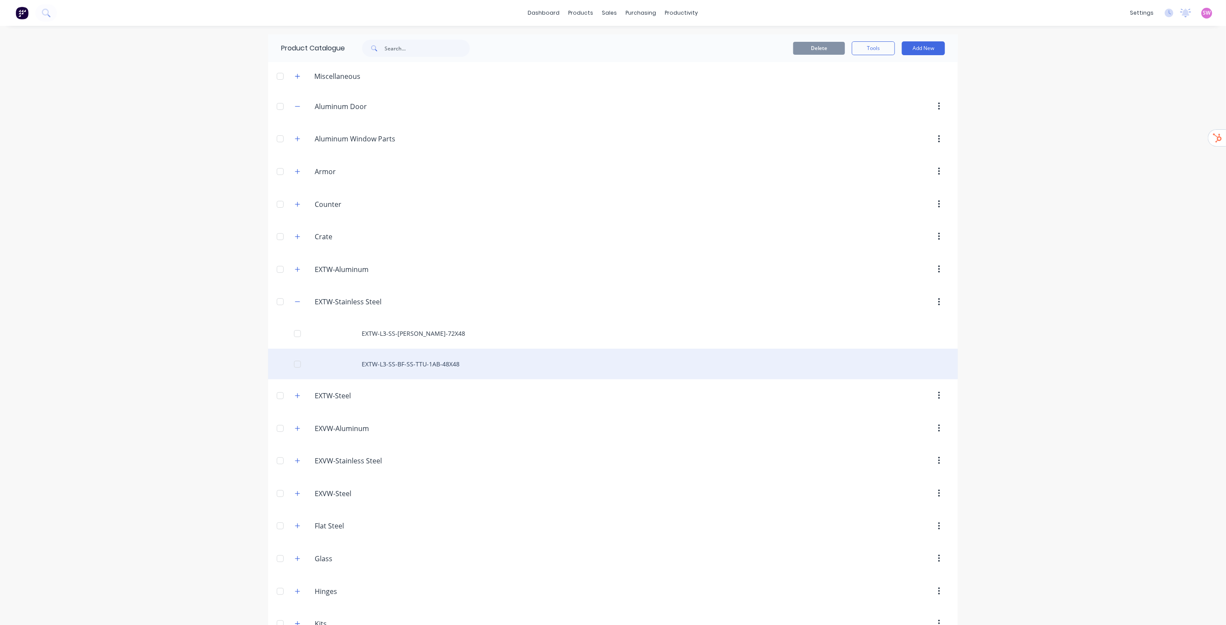
click at [412, 372] on div "EXTW-L3-SS-BF-SS-TTU-1AB-48X48" at bounding box center [613, 364] width 690 height 31
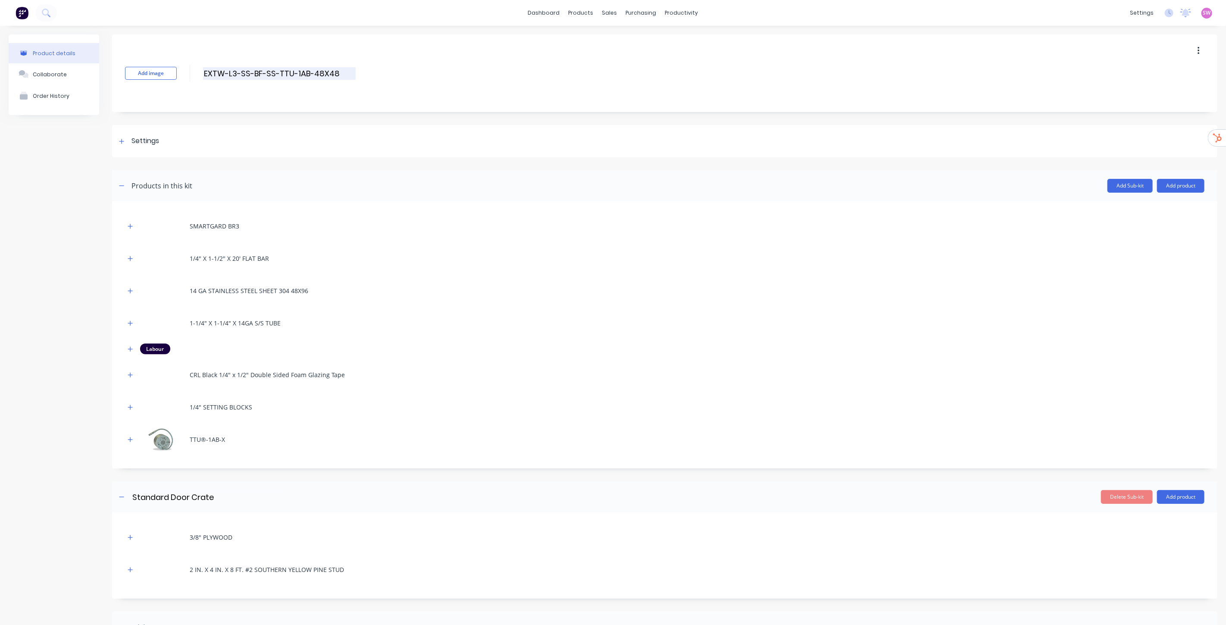
drag, startPoint x: 335, startPoint y: 71, endPoint x: 203, endPoint y: 70, distance: 132.3
click at [203, 71] on input "EXTW-L3-SS-BF-SS-TTU-1AB-48X48" at bounding box center [279, 73] width 153 height 12
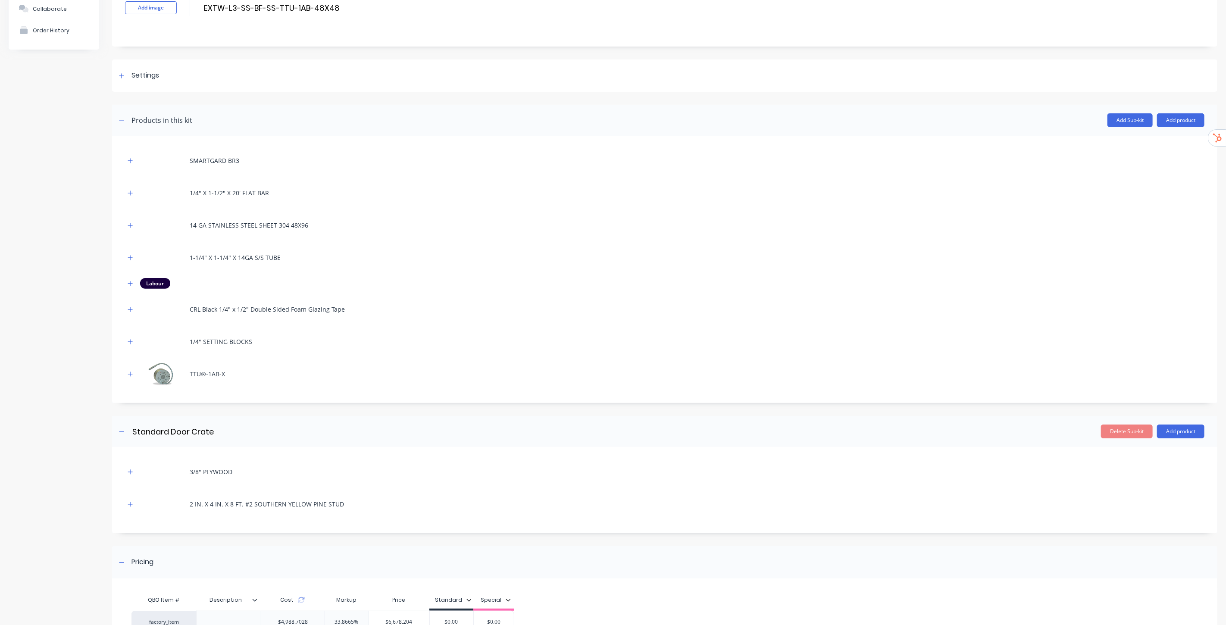
scroll to position [157, 0]
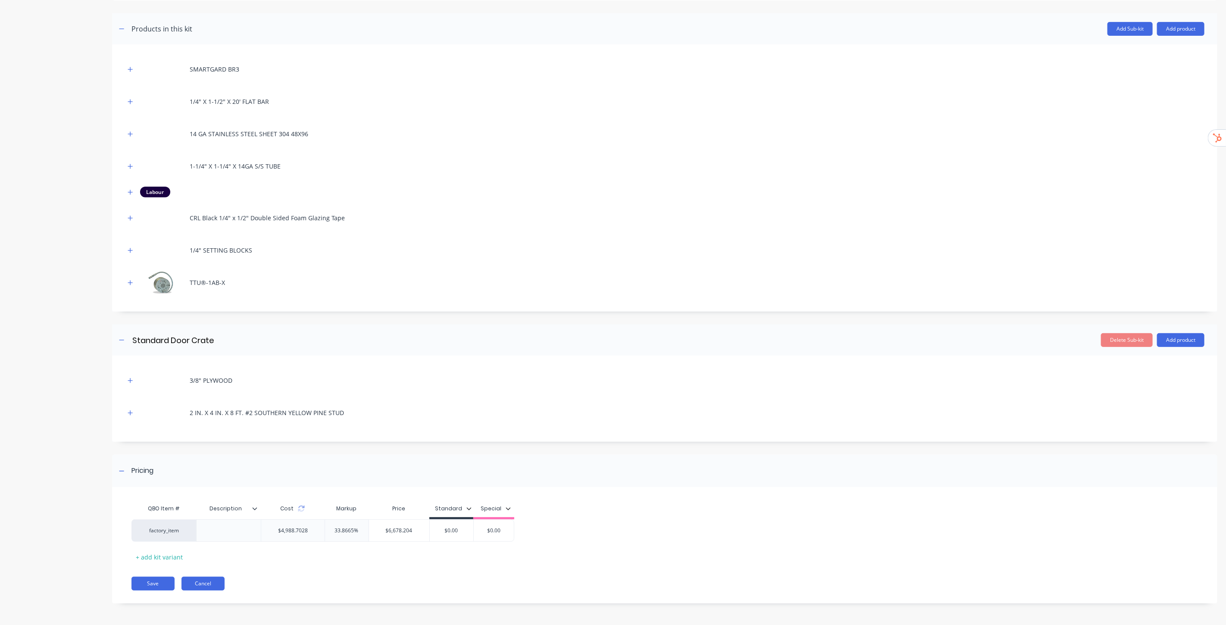
click at [216, 584] on button "Cancel" at bounding box center [202, 584] width 43 height 14
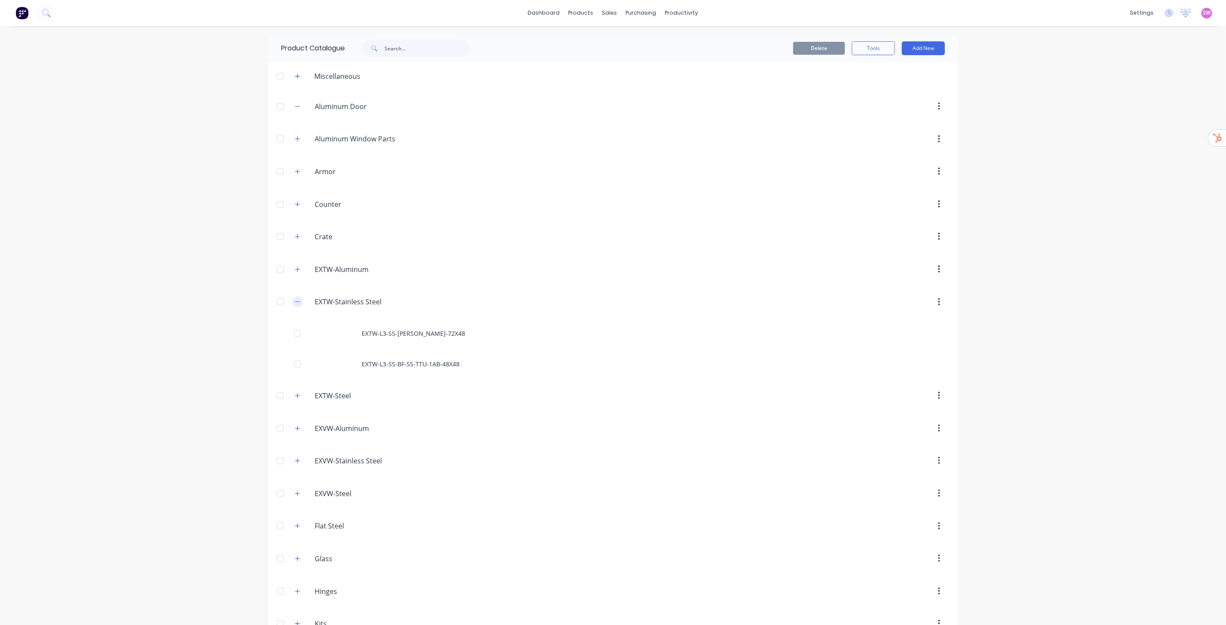
click at [296, 304] on icon "button" at bounding box center [297, 302] width 5 height 6
click at [294, 331] on button "button" at bounding box center [297, 334] width 11 height 11
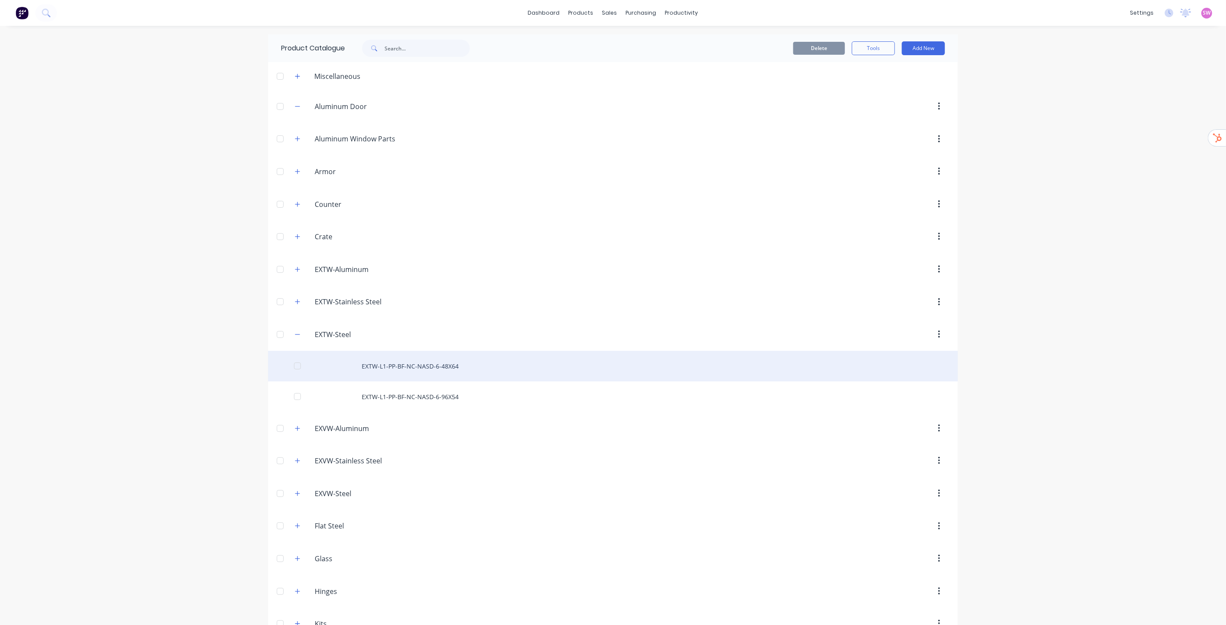
click at [412, 369] on div "EXTW-L1-PP-BF-NC-NASD-6-48X64" at bounding box center [613, 366] width 690 height 31
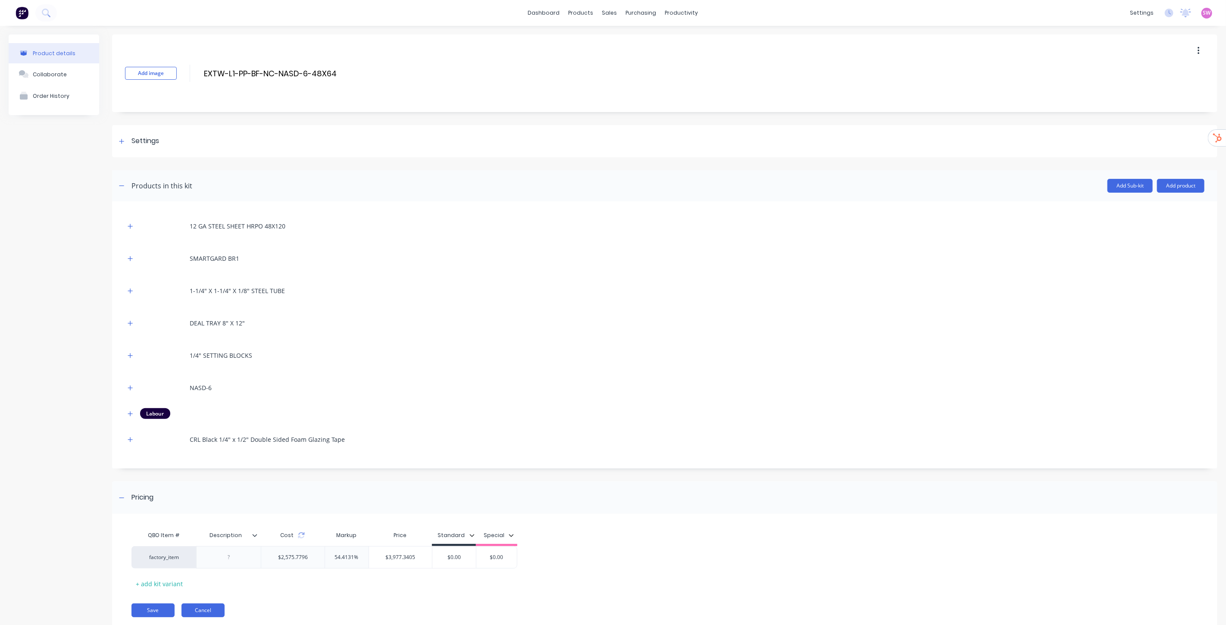
click at [216, 606] on button "Cancel" at bounding box center [202, 610] width 43 height 14
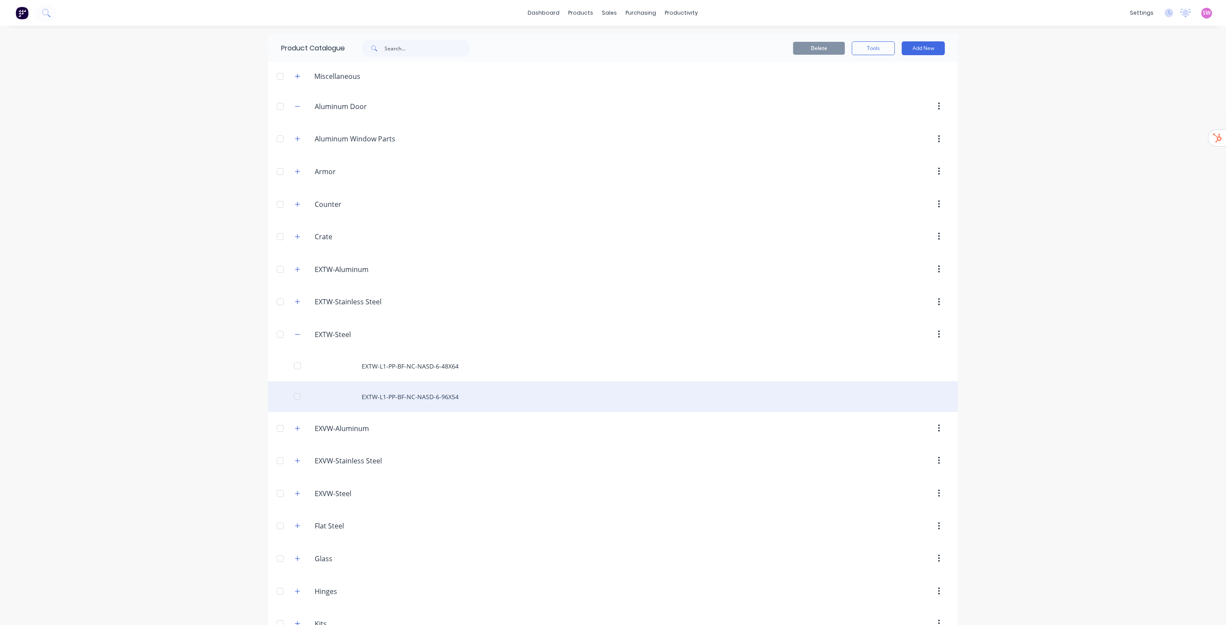
click at [447, 398] on div "EXTW-L1-PP-BF-NC-NASD-6-96X54" at bounding box center [613, 396] width 690 height 31
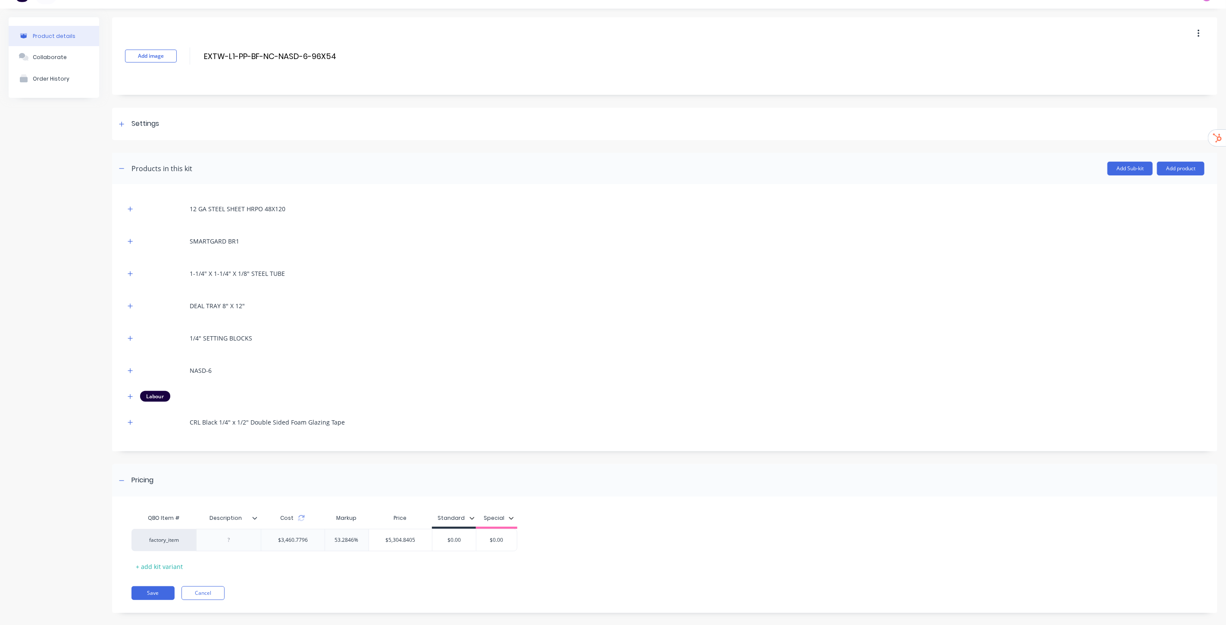
scroll to position [27, 0]
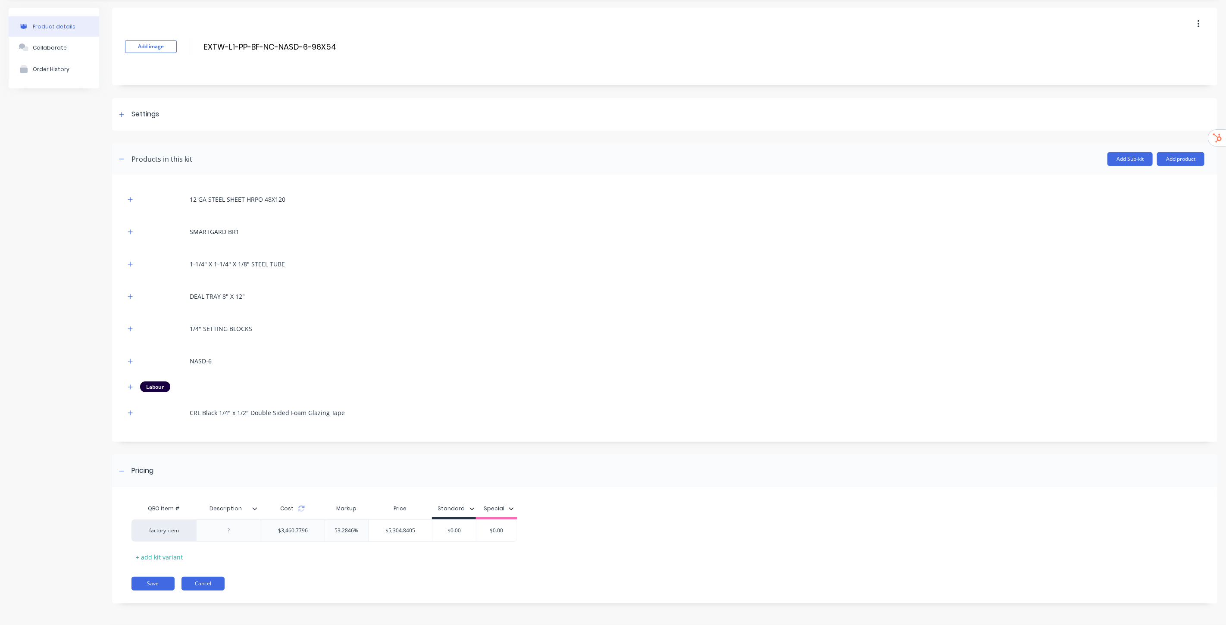
click at [212, 587] on button "Cancel" at bounding box center [202, 584] width 43 height 14
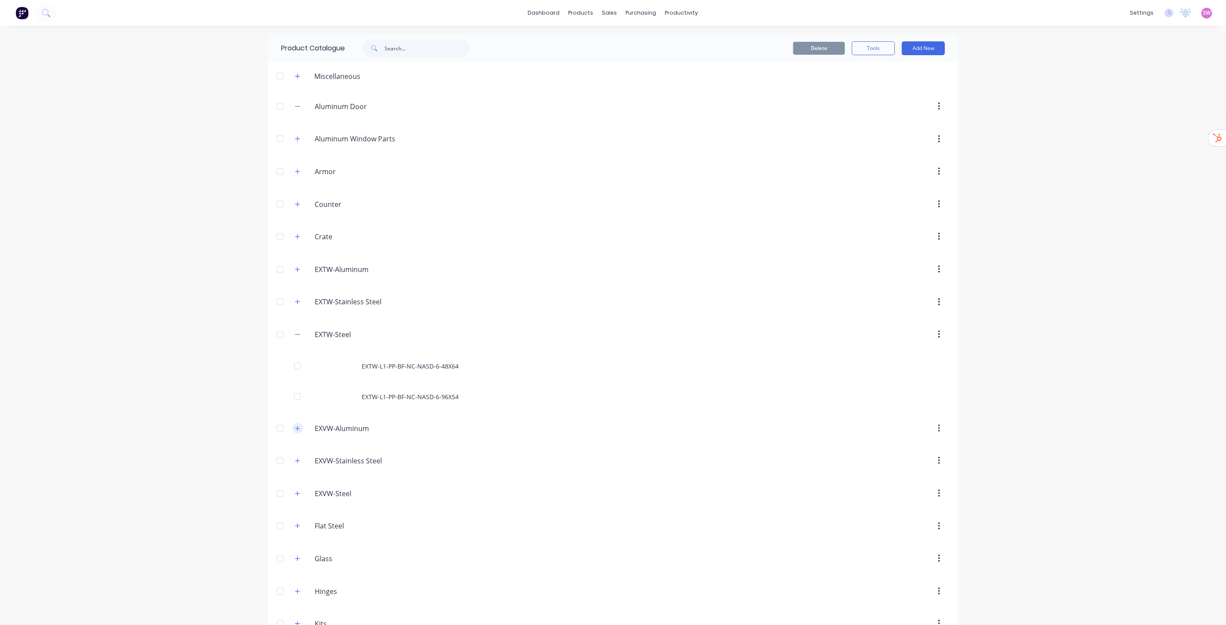
click at [295, 428] on icon "button" at bounding box center [297, 428] width 5 height 6
click at [296, 336] on icon "button" at bounding box center [297, 334] width 5 height 6
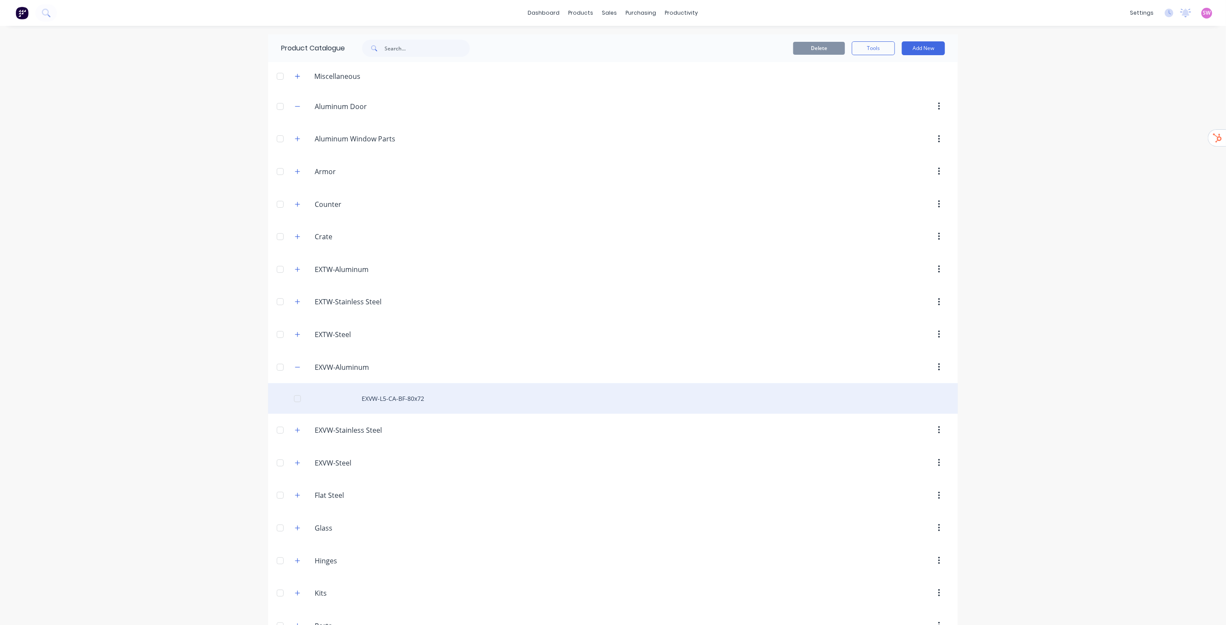
click at [390, 401] on div "EXVW-L5-CA-BF-80x72" at bounding box center [613, 398] width 690 height 31
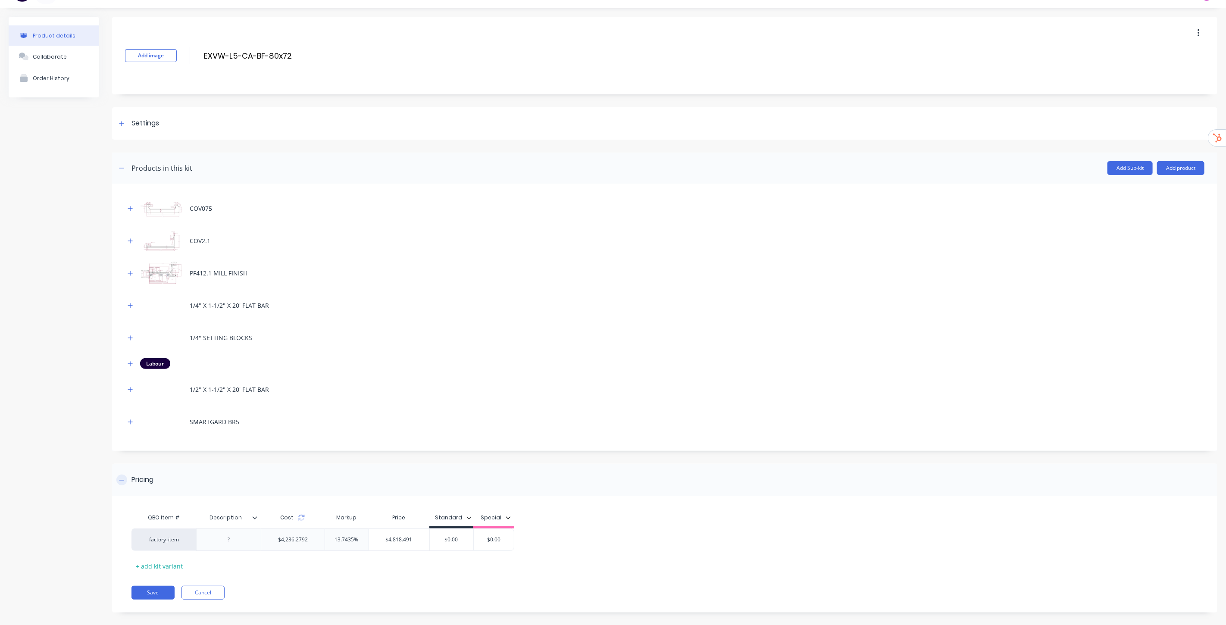
scroll to position [27, 0]
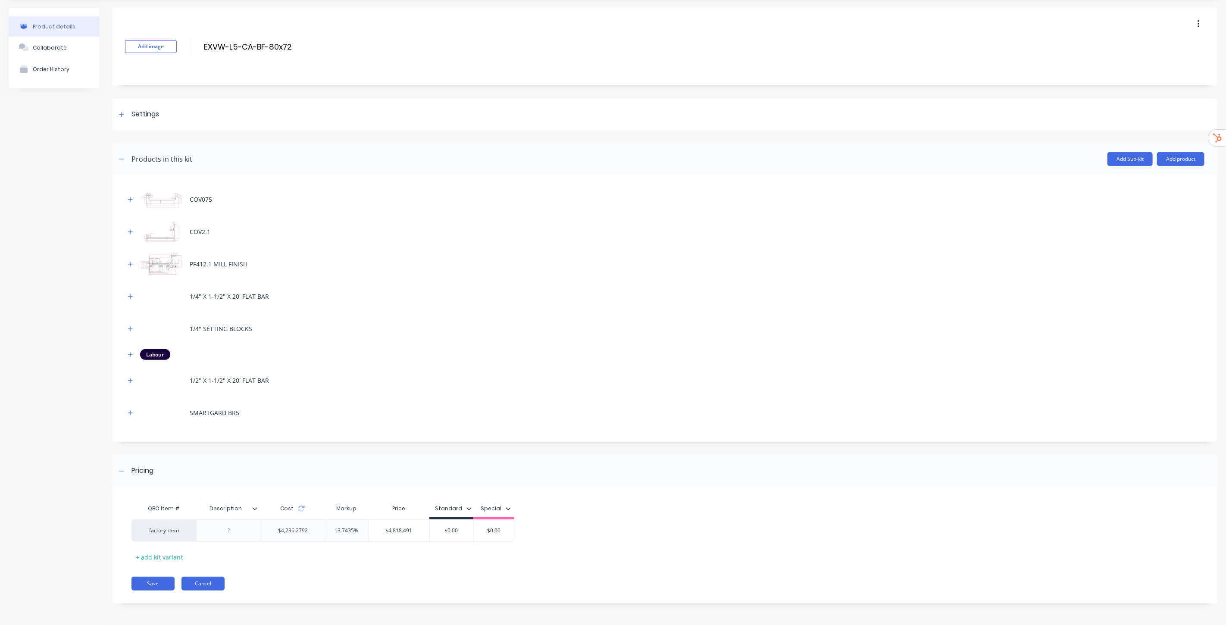
click at [214, 584] on button "Cancel" at bounding box center [202, 584] width 43 height 14
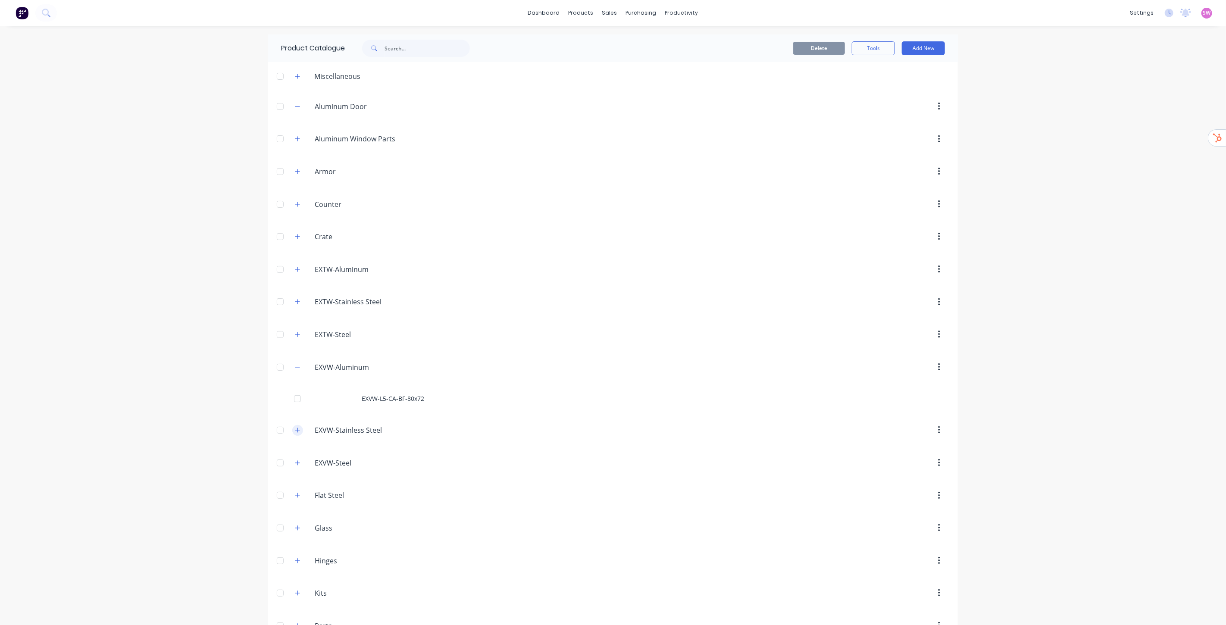
click at [295, 430] on icon "button" at bounding box center [297, 430] width 5 height 6
click at [295, 463] on icon "button" at bounding box center [297, 462] width 5 height 5
click at [297, 369] on button "button" at bounding box center [297, 367] width 11 height 11
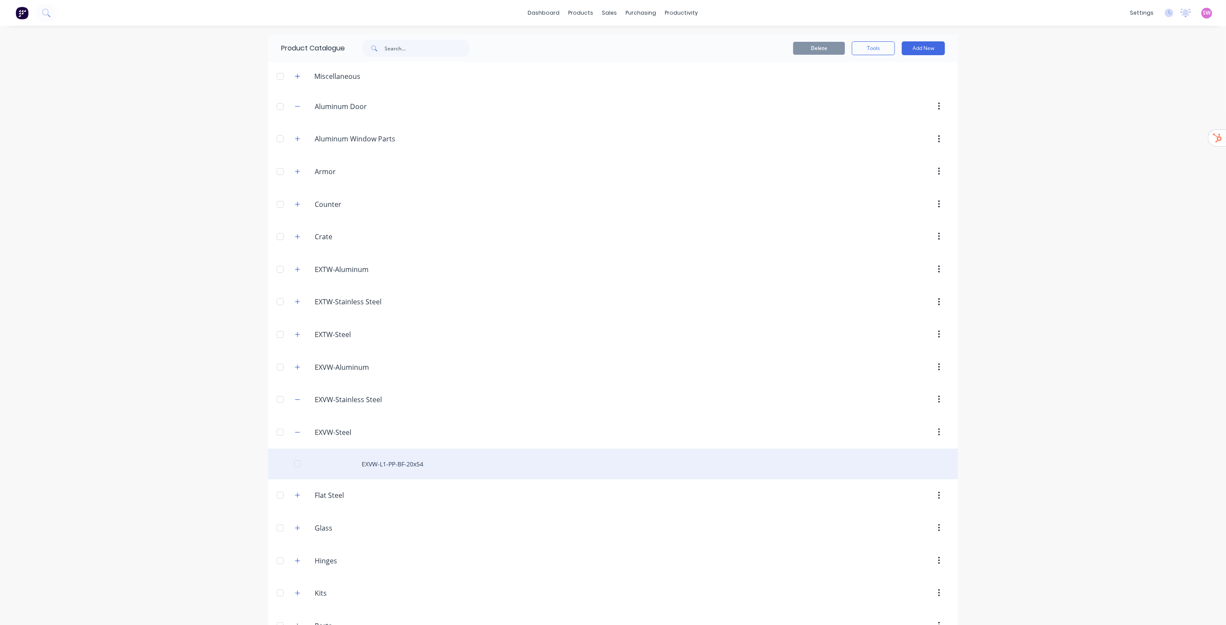
click at [384, 462] on div "EXVW-L1-PP-BF-20x54" at bounding box center [613, 464] width 690 height 31
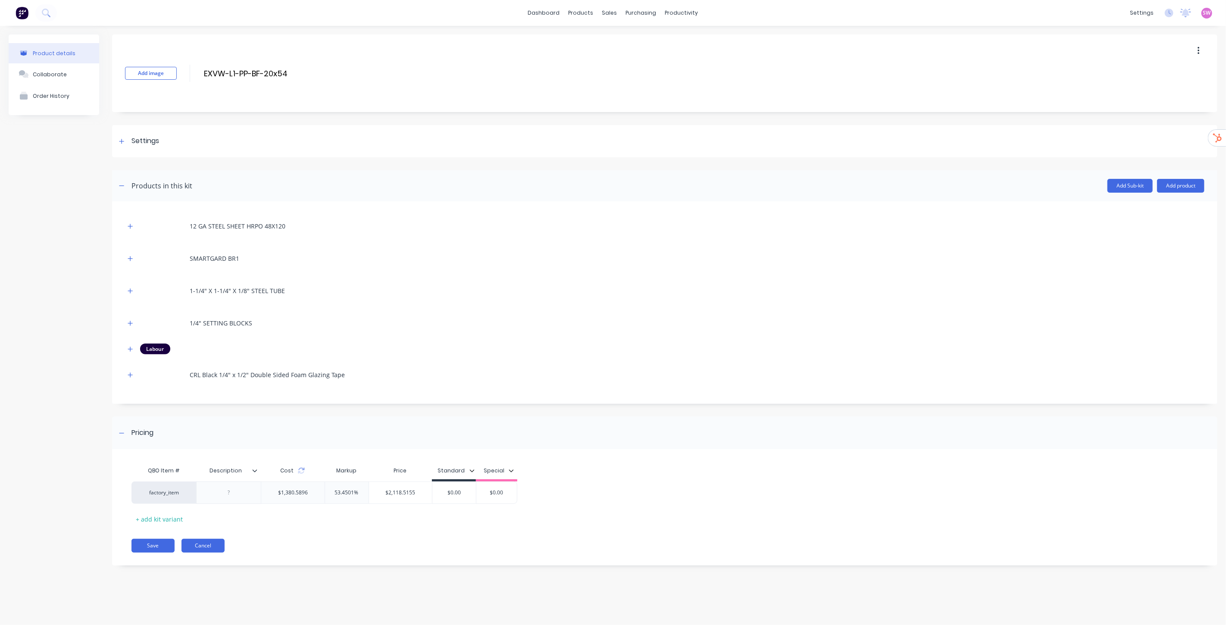
click at [213, 549] on button "Cancel" at bounding box center [202, 546] width 43 height 14
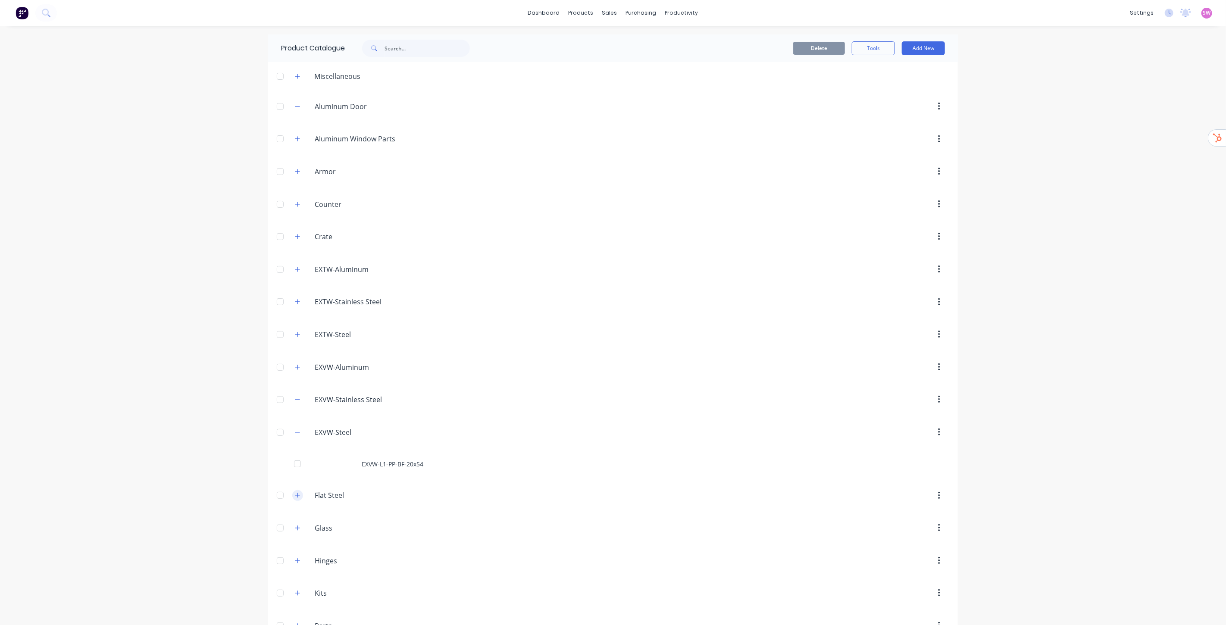
click at [295, 497] on icon "button" at bounding box center [297, 495] width 5 height 5
click at [295, 433] on icon "button" at bounding box center [297, 432] width 5 height 6
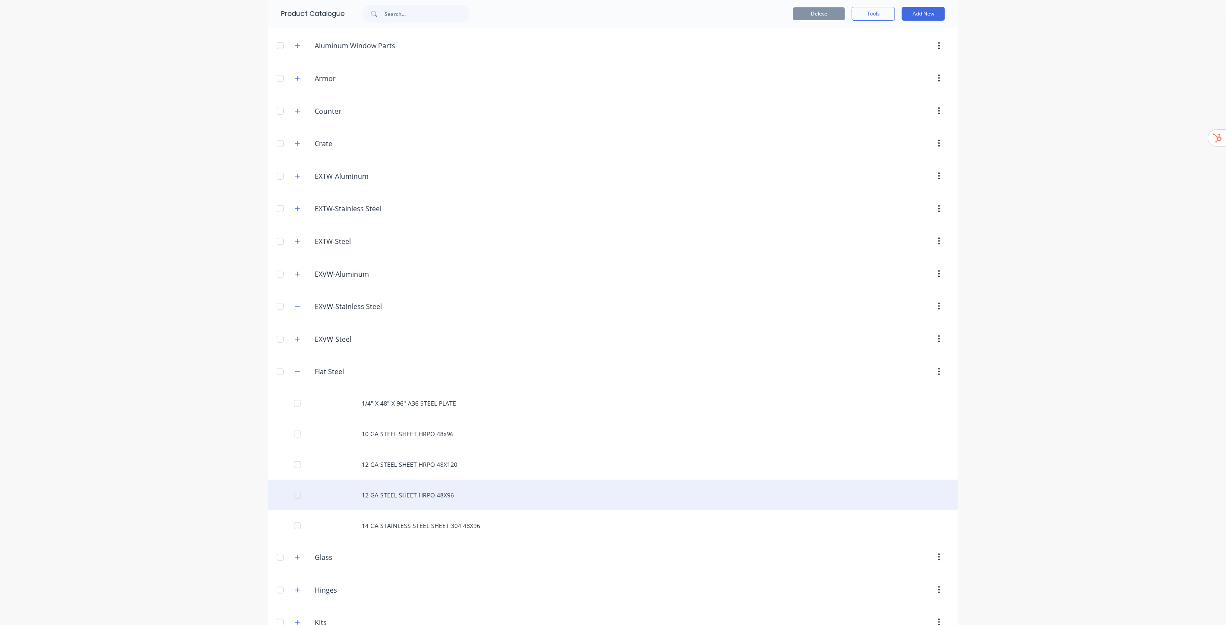
scroll to position [96, 0]
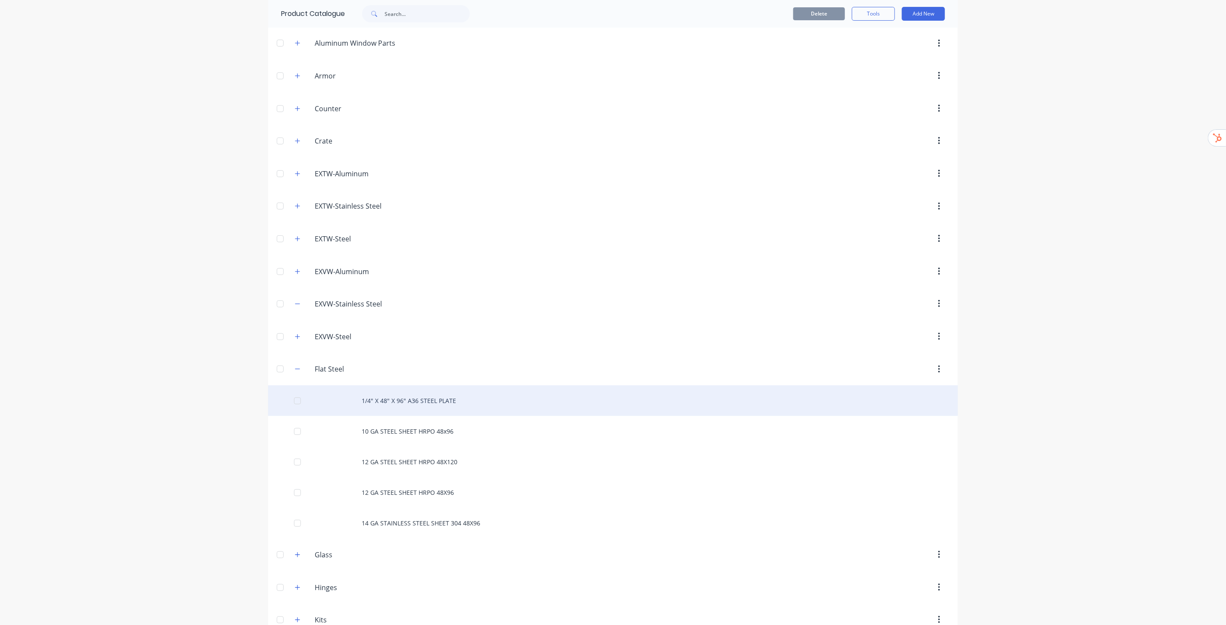
click at [417, 406] on div "1/4" X 48" X 96" A36 STEEL PLATE" at bounding box center [613, 400] width 690 height 31
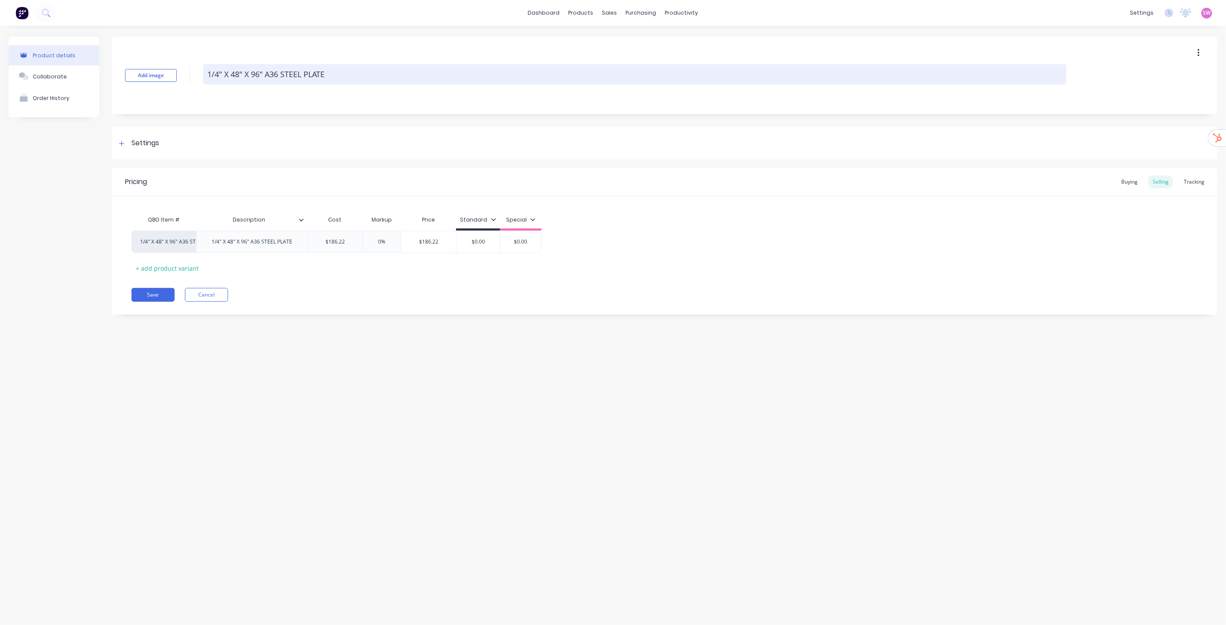
drag, startPoint x: 327, startPoint y: 75, endPoint x: 205, endPoint y: 75, distance: 121.5
click at [205, 75] on textarea "1/4" X 48" X 96" A36 STEEL PLATE" at bounding box center [634, 74] width 863 height 20
